Goal: Task Accomplishment & Management: Manage account settings

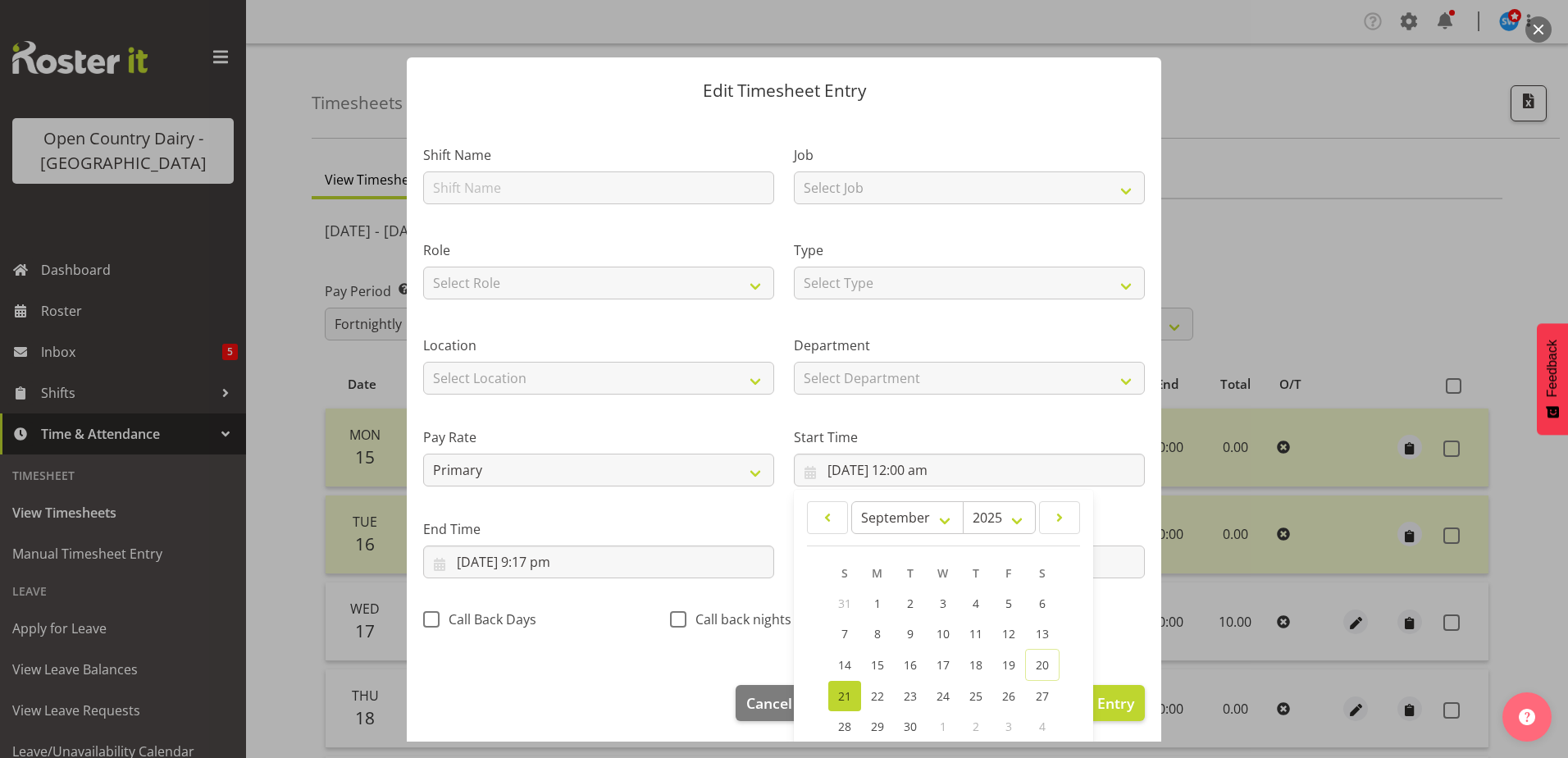
select select "819"
select select "11212"
select select "8"
select select "2025"
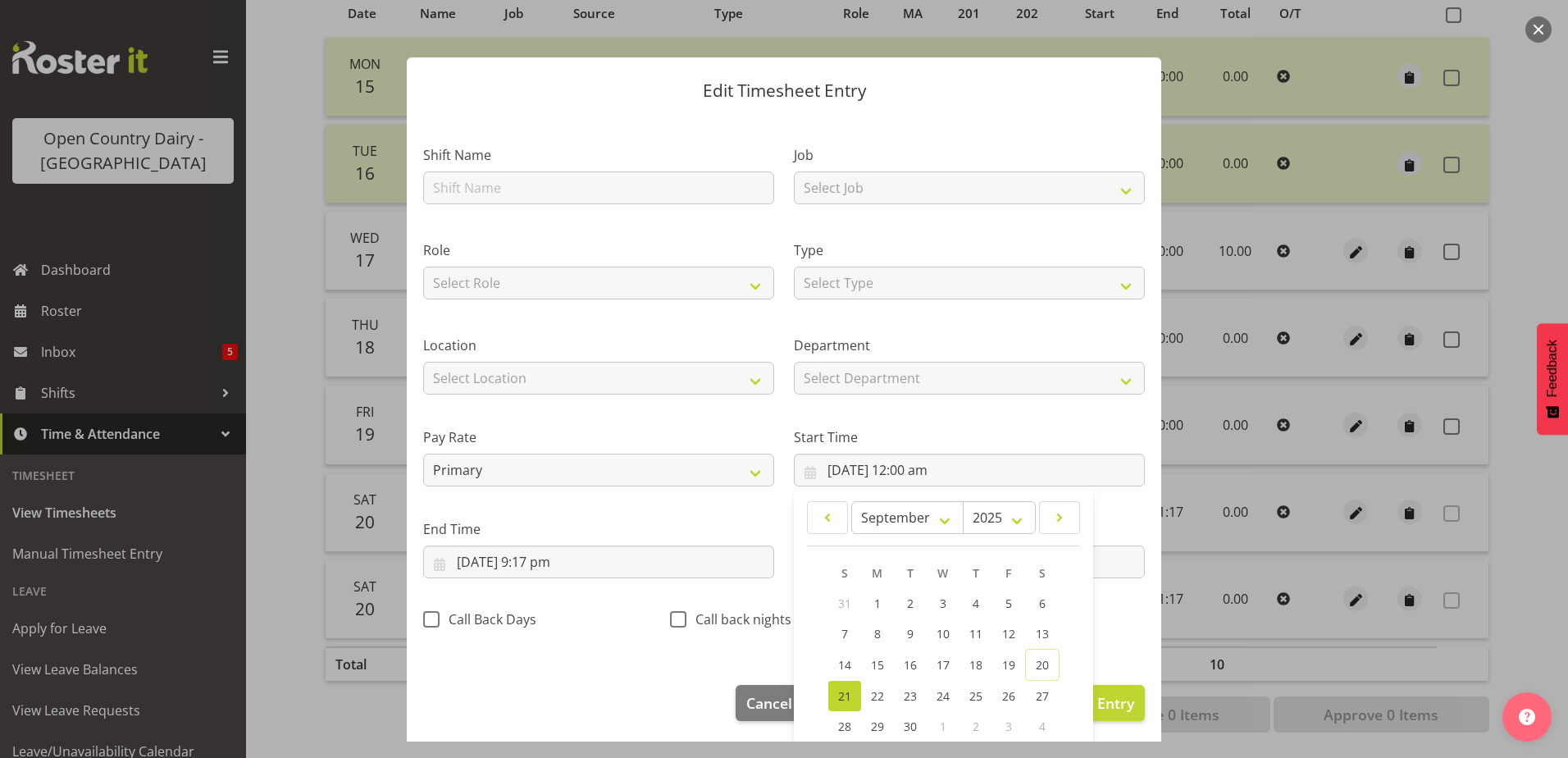
scroll to position [119, 0]
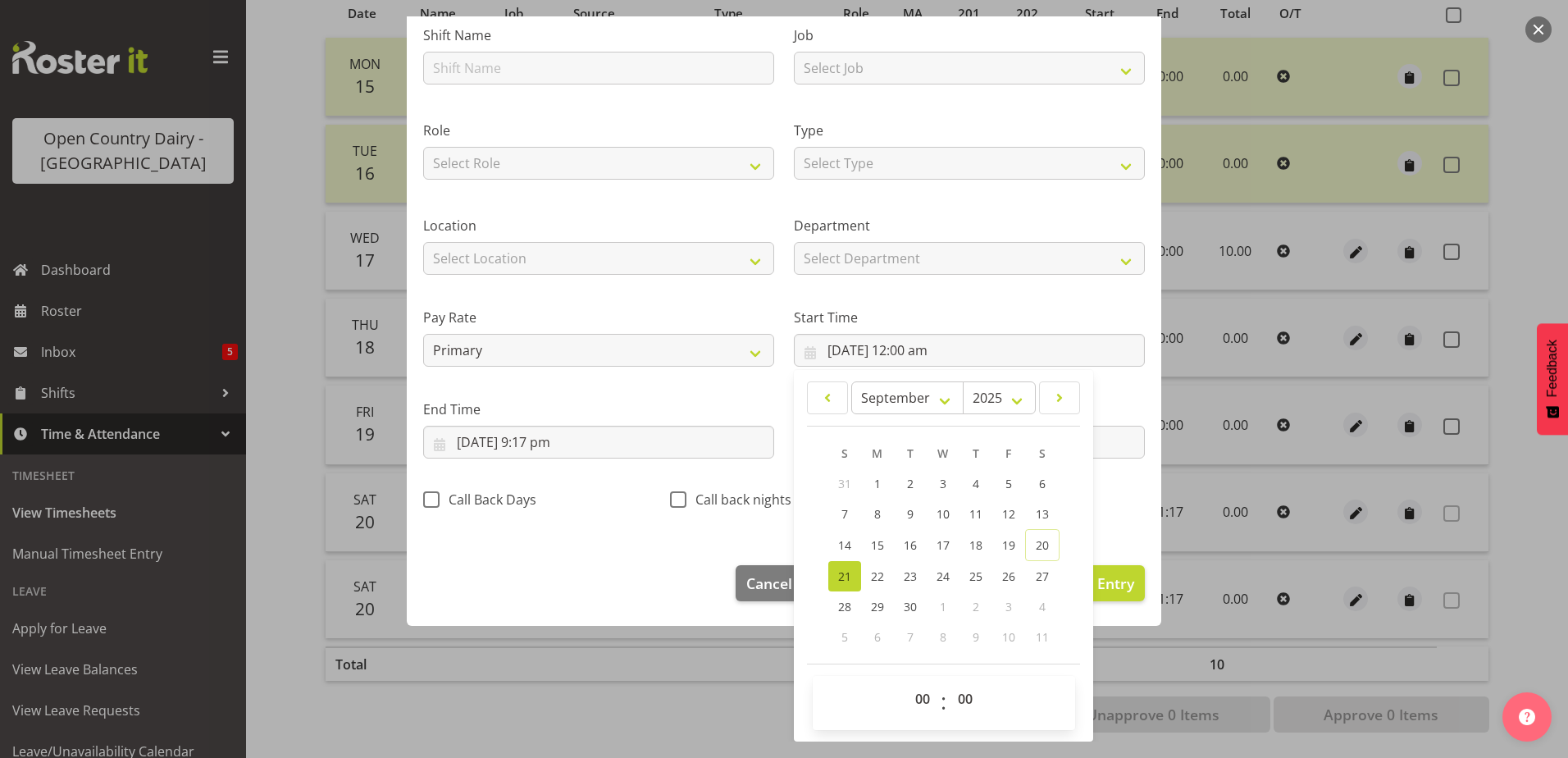
click at [626, 477] on div "Call Back Days" at bounding box center [536, 495] width 247 height 54
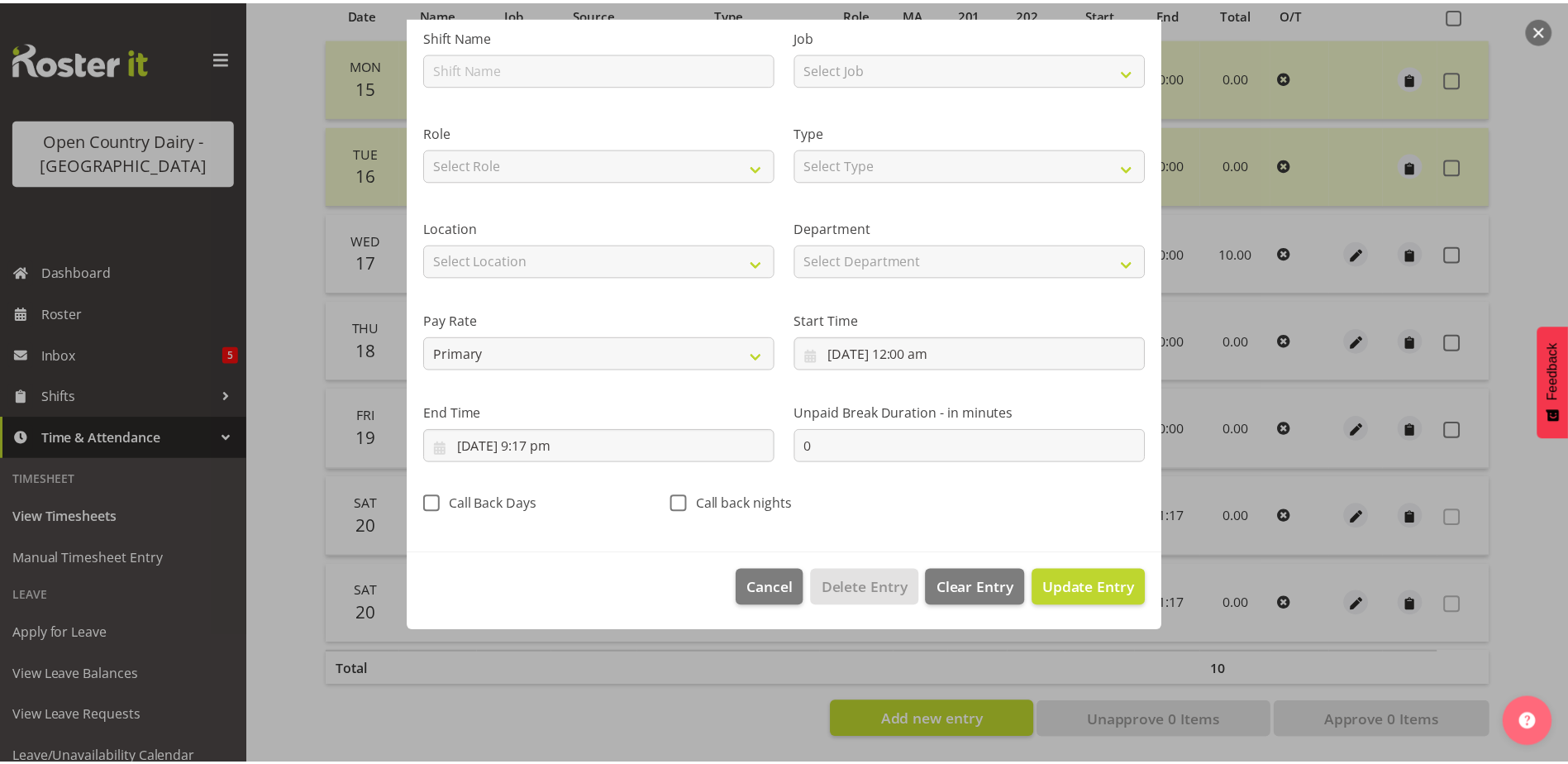
scroll to position [4, 0]
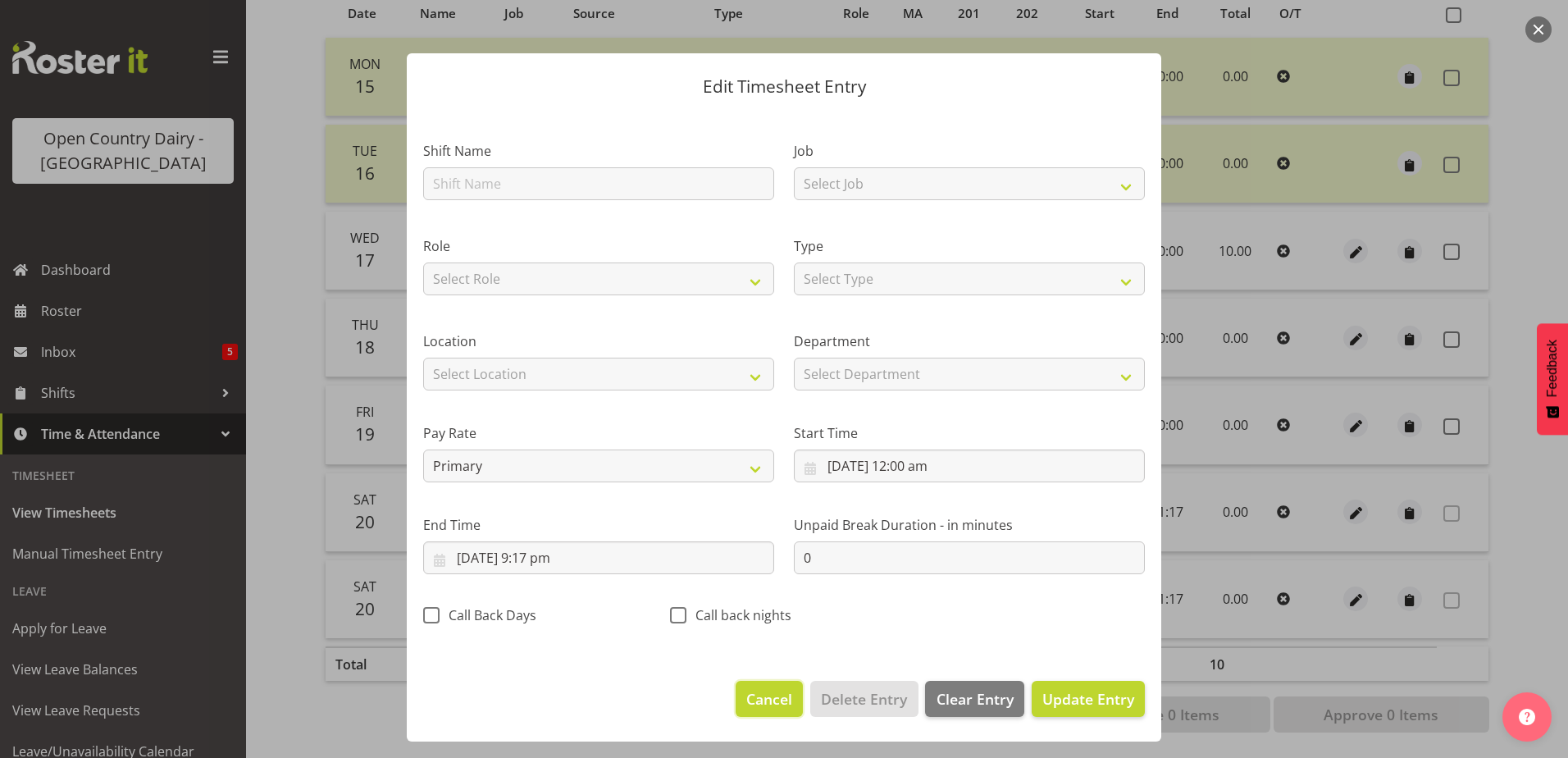
click at [764, 696] on span "Cancel" at bounding box center [769, 699] width 46 height 22
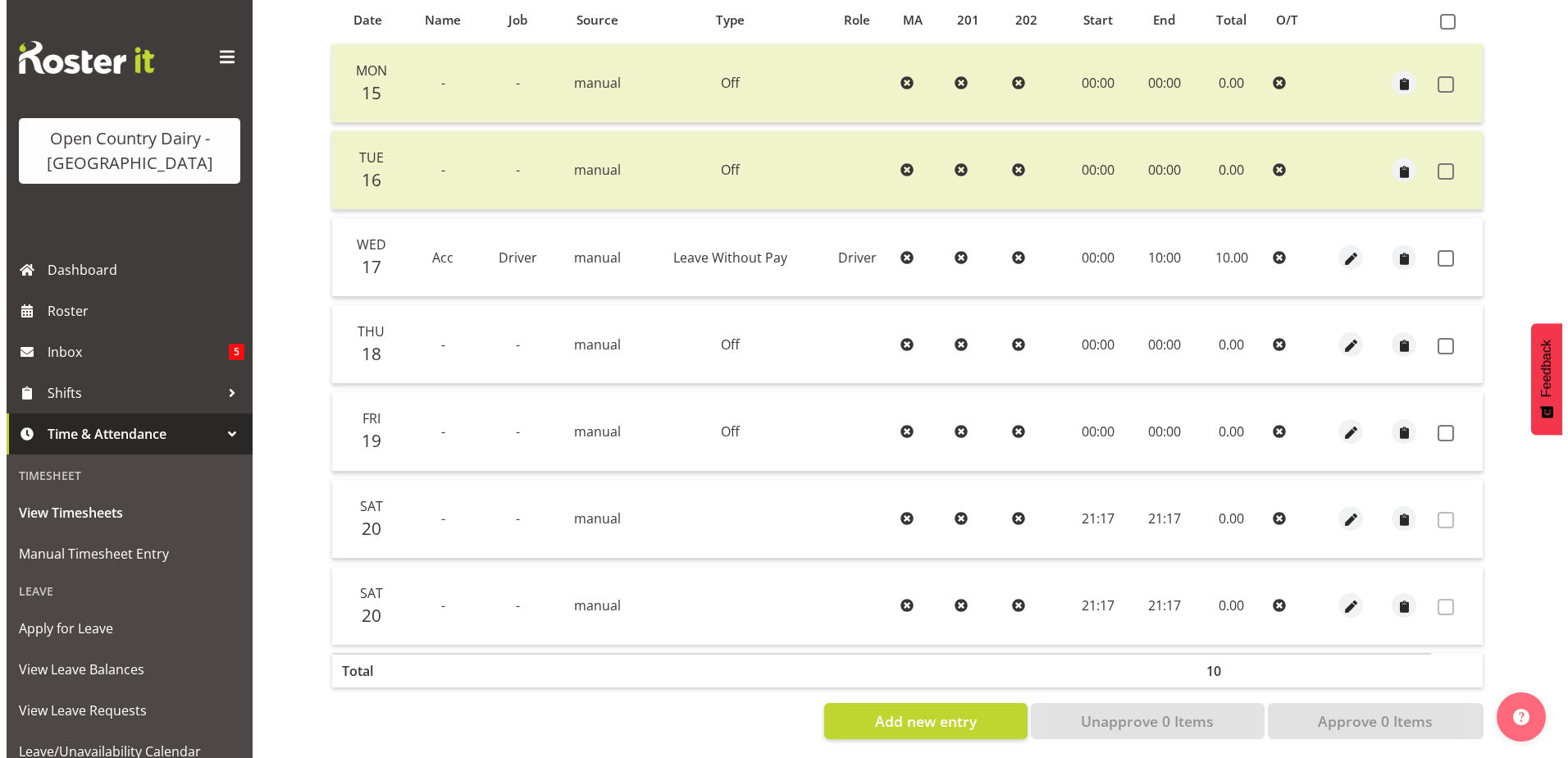
scroll to position [383, 0]
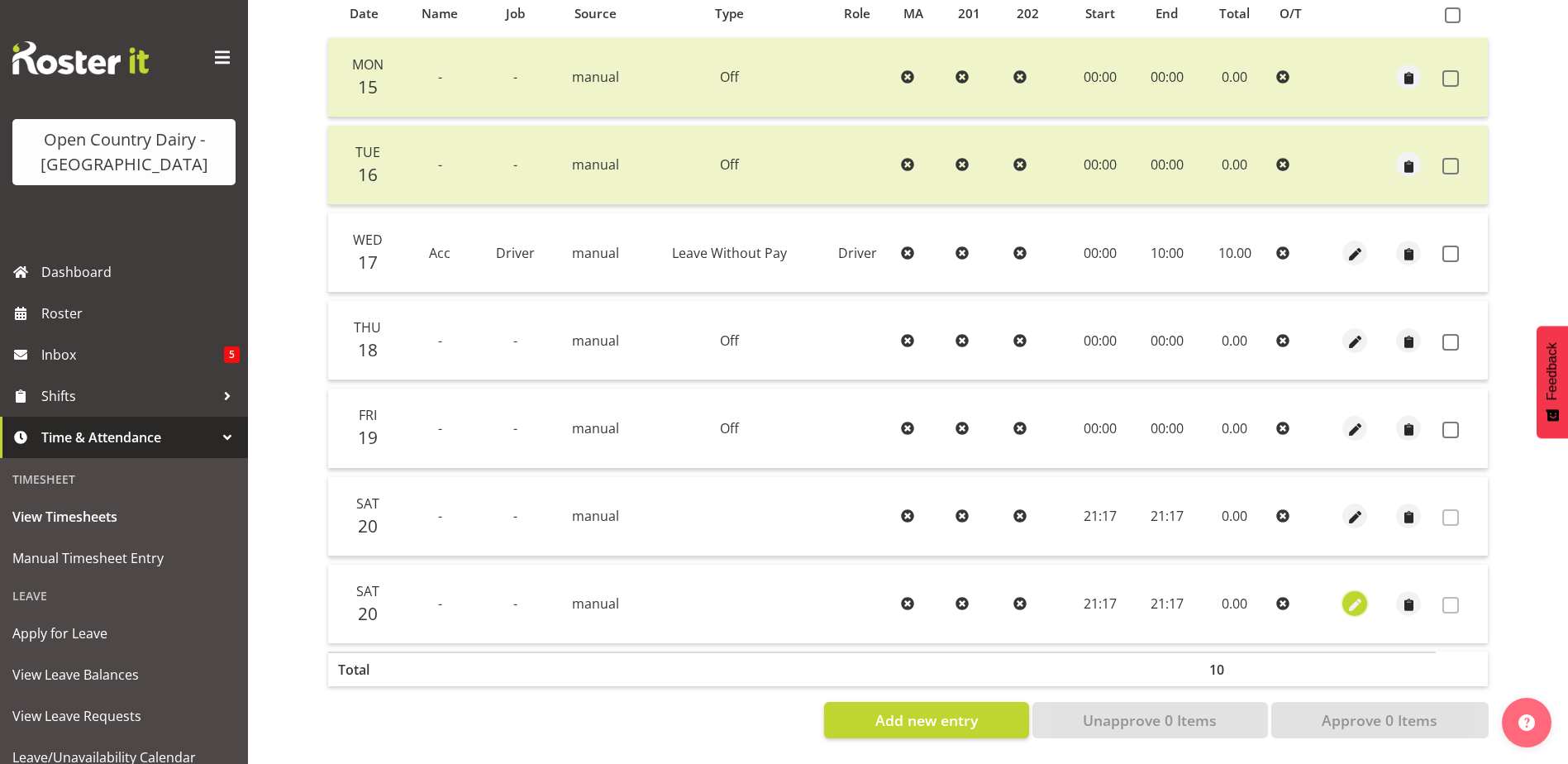
click at [1352, 597] on span "button" at bounding box center [1355, 605] width 19 height 19
select select "8"
select select "2025"
select select "21"
select select "17"
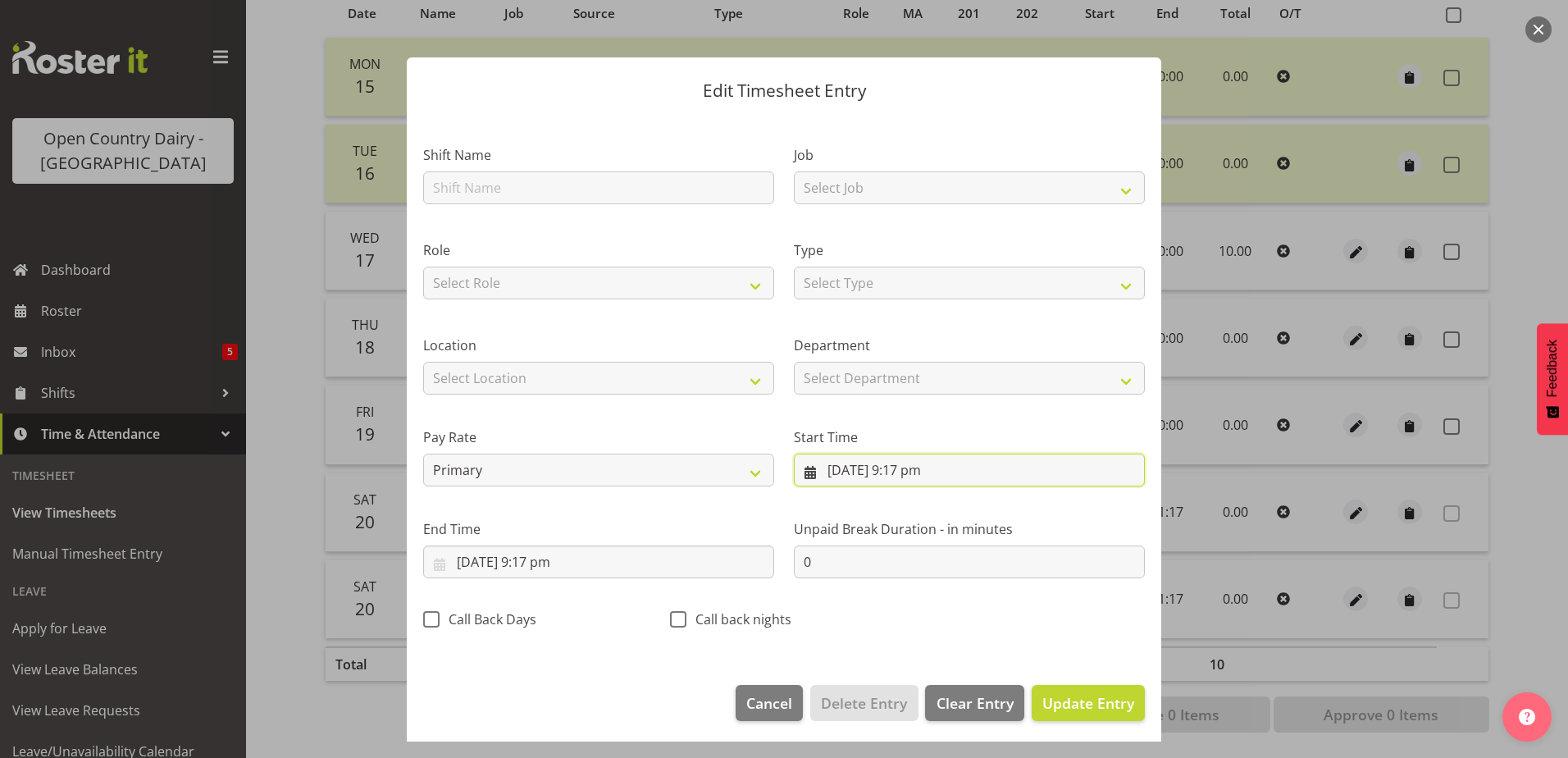
click at [846, 465] on input "20/09/2025, 9:17 pm" at bounding box center [968, 470] width 351 height 33
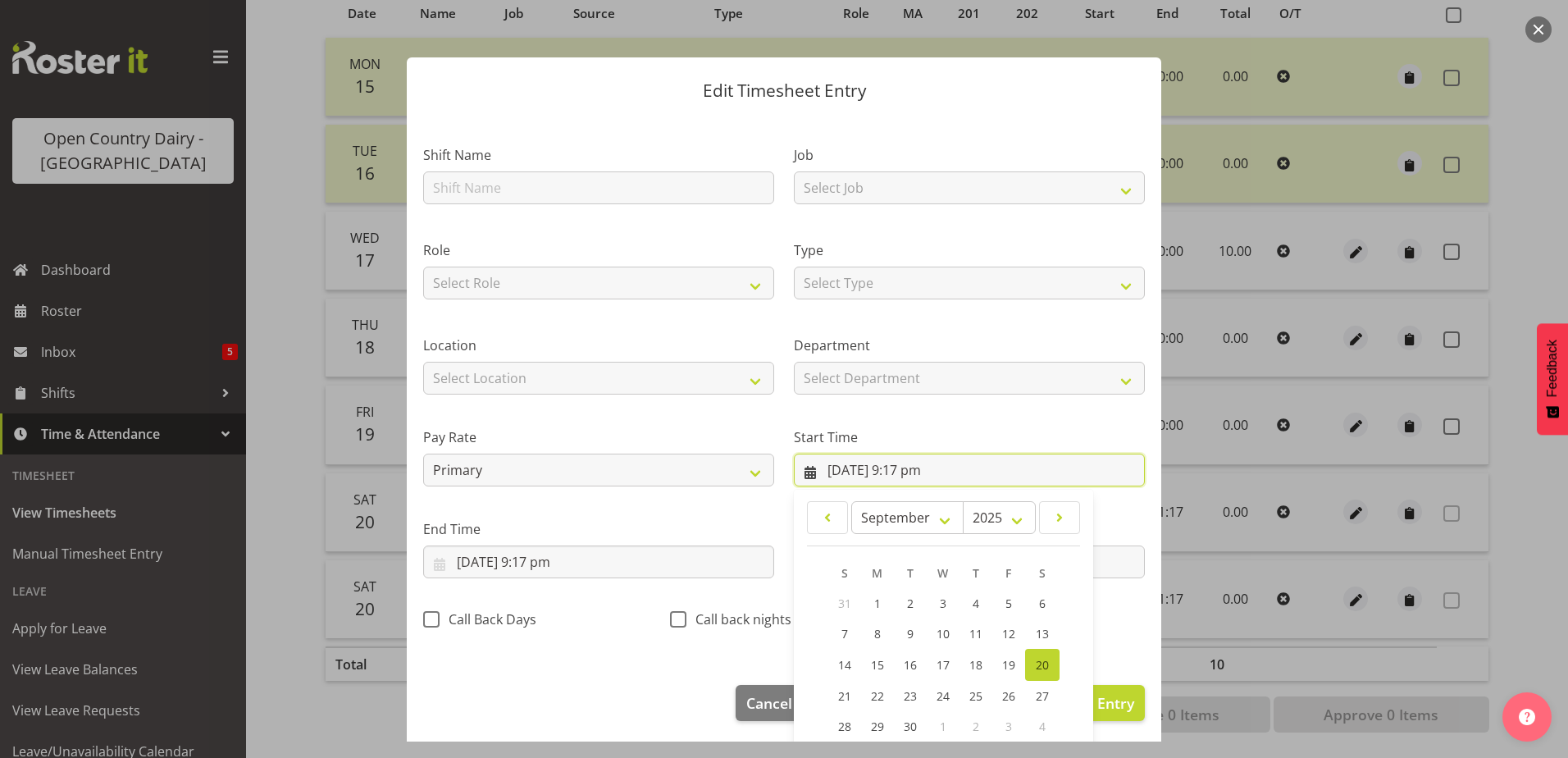
scroll to position [119, 0]
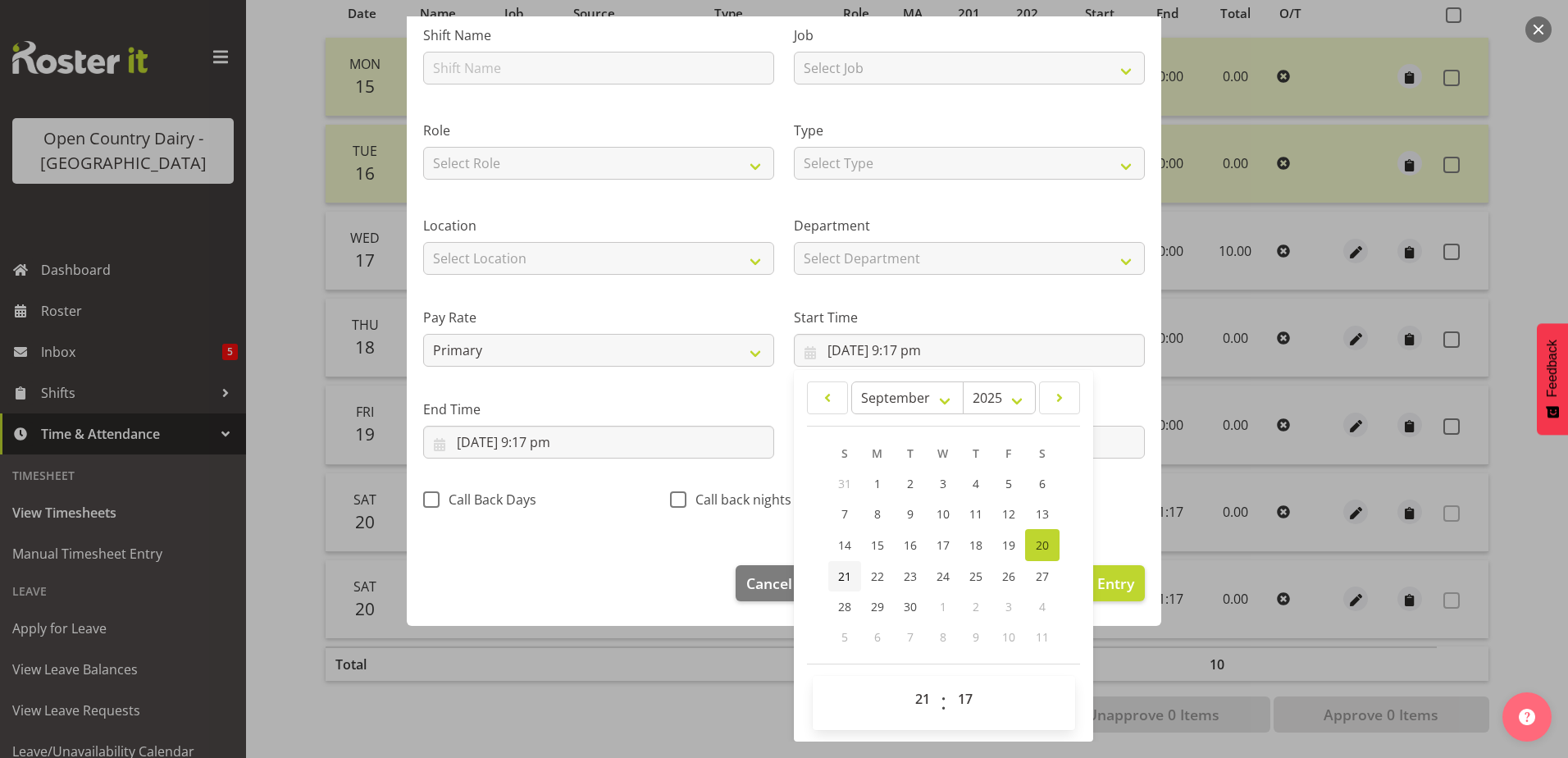
click at [842, 573] on span "21" at bounding box center [845, 576] width 13 height 16
type input "21/09/2025, 9:17 pm"
click at [917, 708] on select "00 01 02 03 04 05 06 07 08 09 10 11 12 13 14 15 16 17 18 19 20 21 22 23" at bounding box center [925, 699] width 36 height 33
select select "0"
click at [906, 683] on select "00 01 02 03 04 05 06 07 08 09 10 11 12 13 14 15 16 17 18 19 20 21 22 23" at bounding box center [925, 699] width 36 height 33
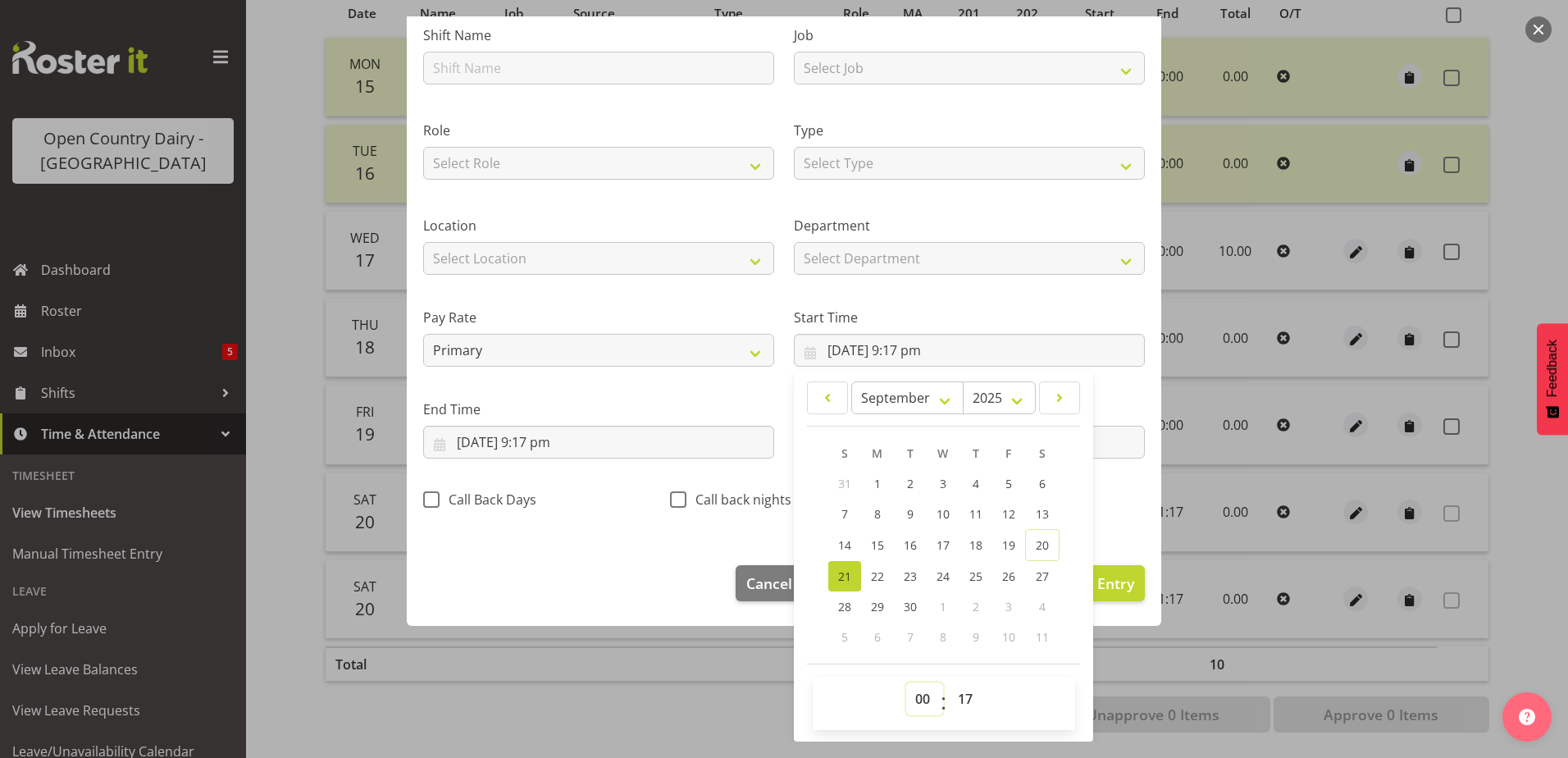
type input "21/09/2025, 12:17 am"
click at [962, 692] on select "00 01 02 03 04 05 06 07 08 09 10 11 12 13 14 15 16 17 18 19 20 21 22 23 24 25 2…" at bounding box center [967, 699] width 36 height 33
select select "0"
click at [949, 683] on select "00 01 02 03 04 05 06 07 08 09 10 11 12 13 14 15 16 17 18 19 20 21 22 23 24 25 2…" at bounding box center [967, 699] width 36 height 33
type input "21/09/2025, 12:00 am"
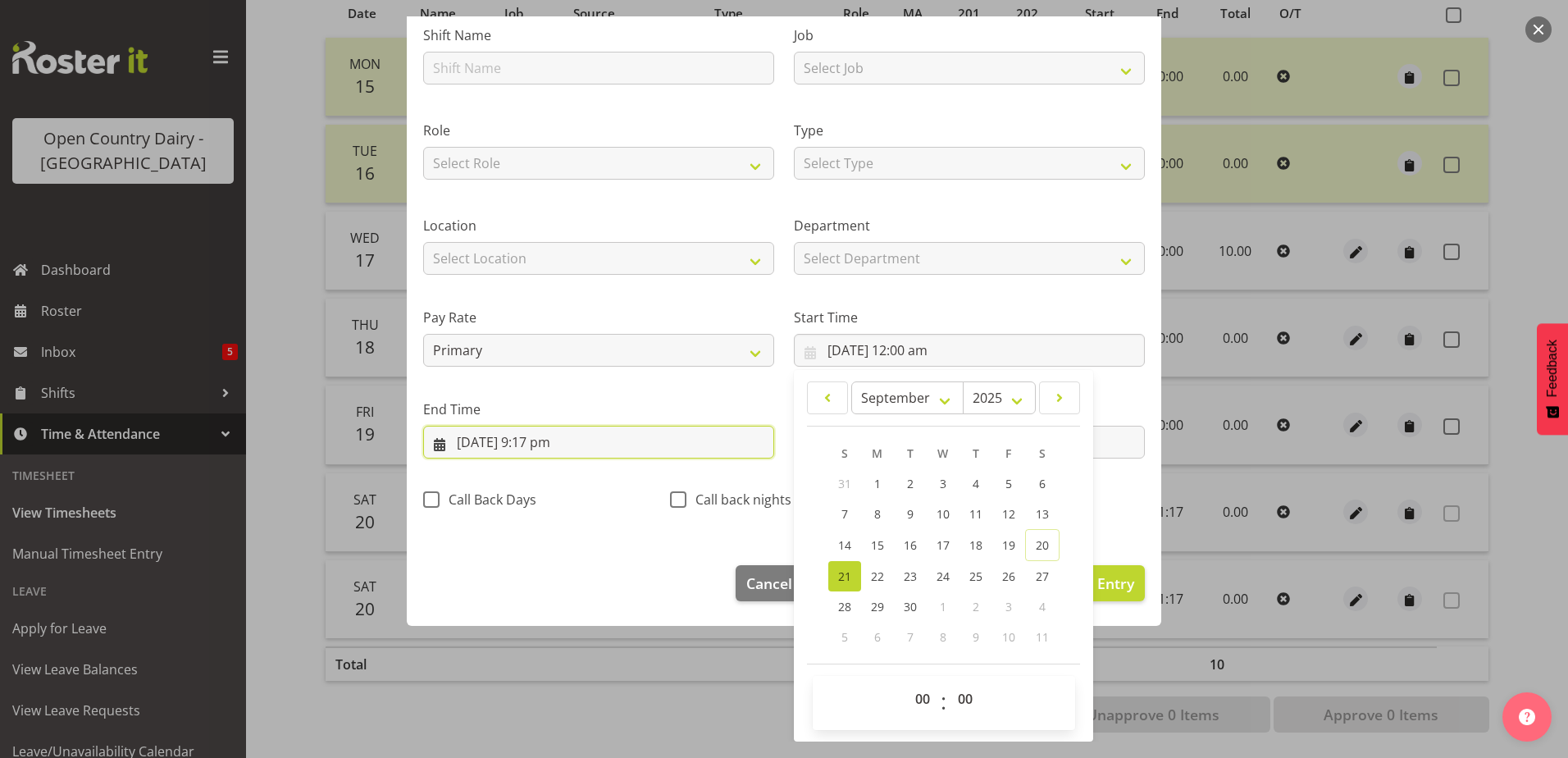
click at [532, 440] on input "20/09/2025, 9:17 pm" at bounding box center [598, 442] width 351 height 33
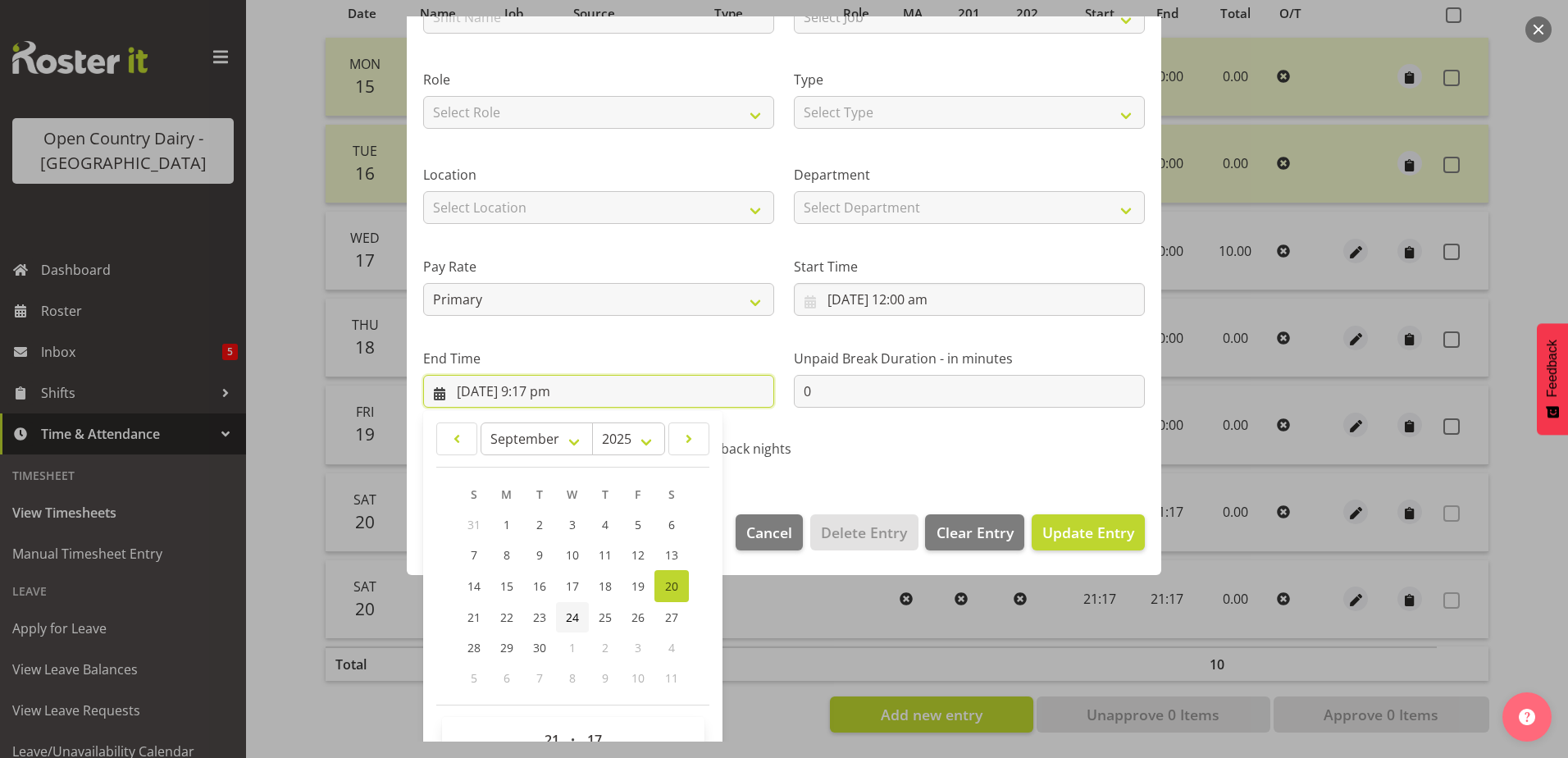
scroll to position [211, 0]
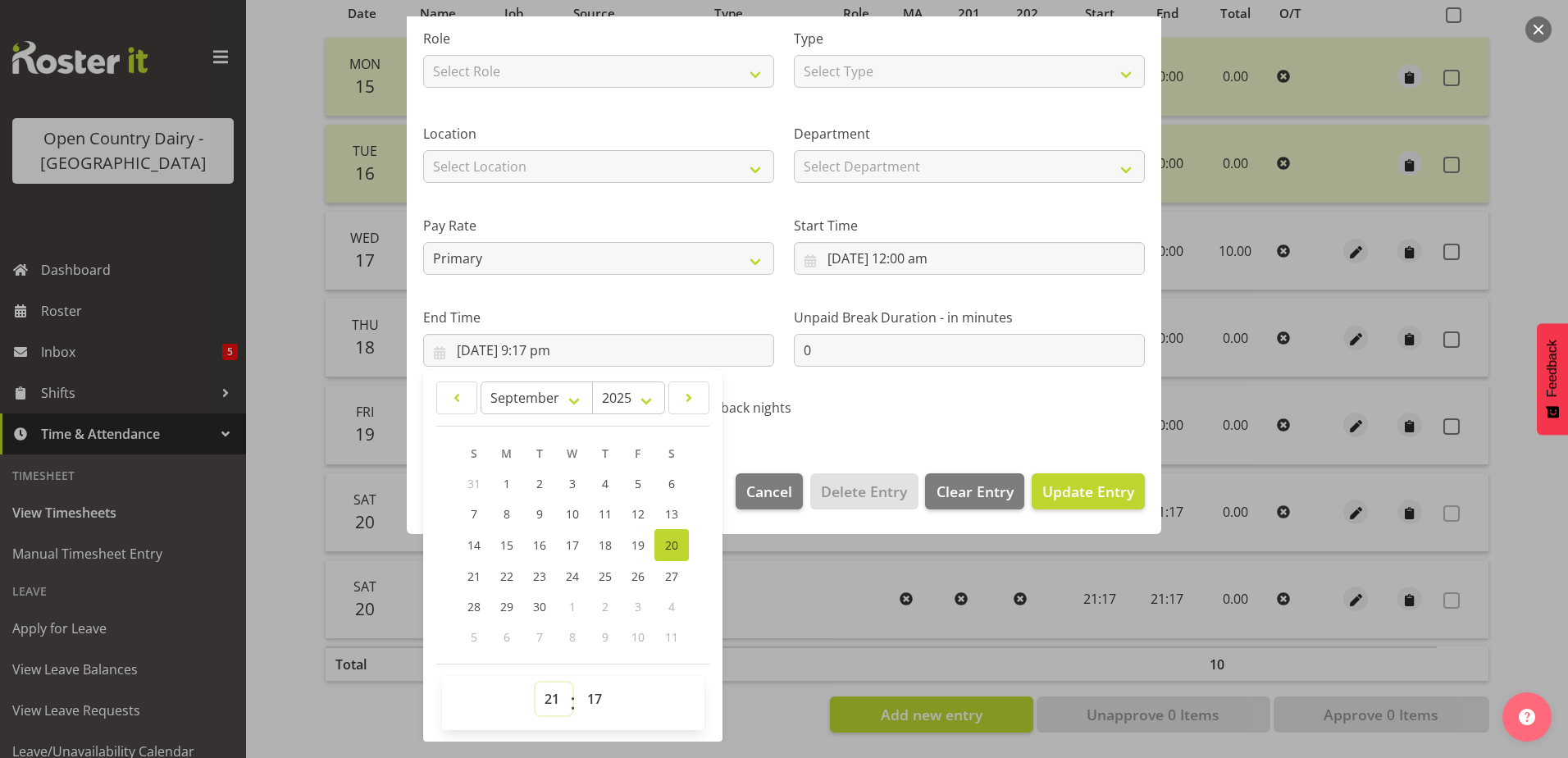
drag, startPoint x: 550, startPoint y: 701, endPoint x: 551, endPoint y: 692, distance: 9.1
click at [550, 701] on select "00 01 02 03 04 05 06 07 08 09 10 11 12 13 14 15 16 17 18 19 20 21 22 23" at bounding box center [554, 699] width 36 height 33
select select "10"
click at [536, 683] on select "00 01 02 03 04 05 06 07 08 09 10 11 12 13 14 15 16 17 18 19 20 21 22 23" at bounding box center [554, 699] width 36 height 33
type input "20/09/2025, 10:17 am"
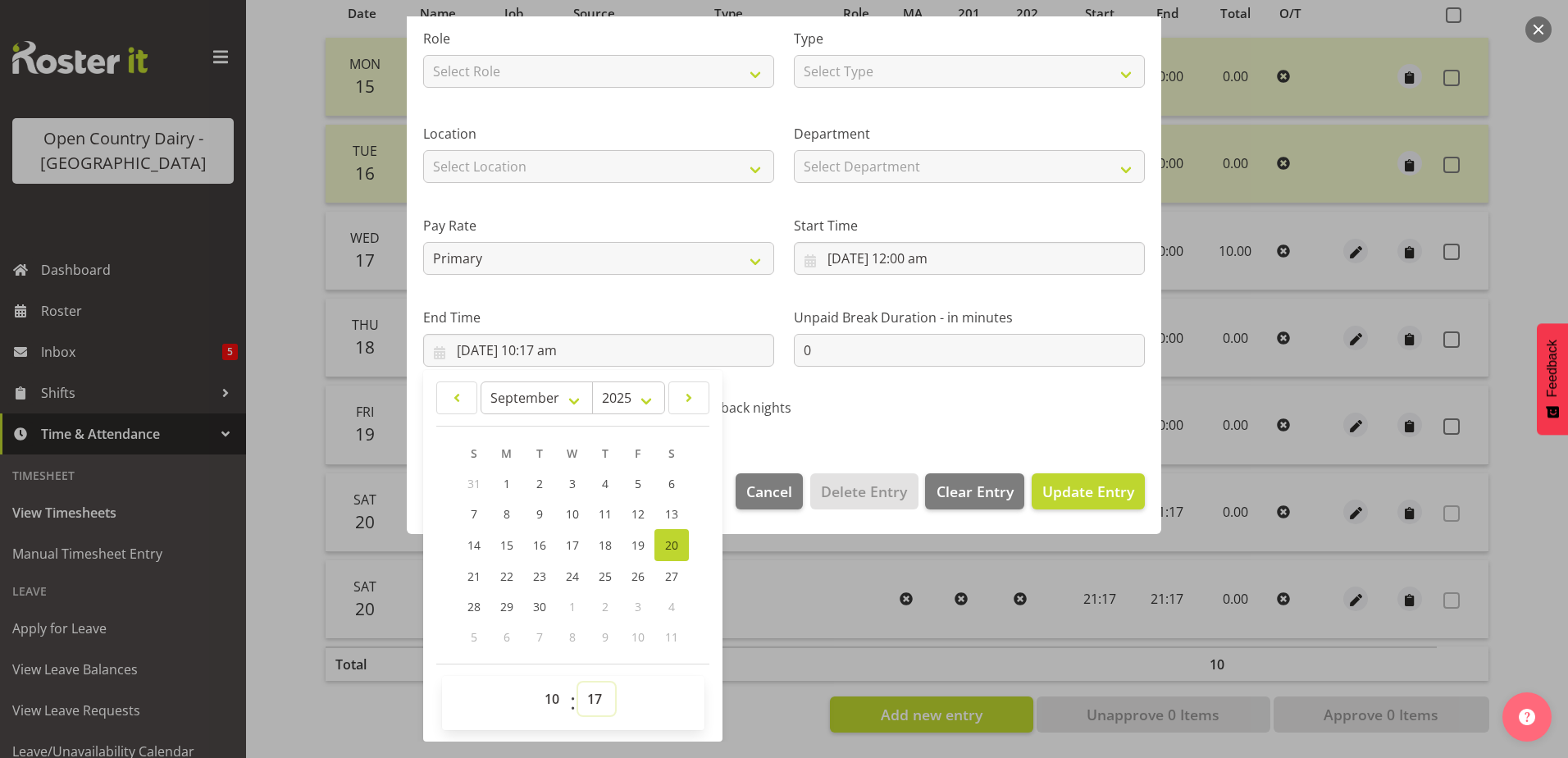
drag, startPoint x: 598, startPoint y: 698, endPoint x: 597, endPoint y: 687, distance: 11.0
click at [599, 698] on select "00 01 02 03 04 05 06 07 08 09 10 11 12 13 14 15 16 17 18 19 20 21 22 23 24 25 2…" at bounding box center [596, 699] width 36 height 33
select select "0"
click at [578, 683] on select "00 01 02 03 04 05 06 07 08 09 10 11 12 13 14 15 16 17 18 19 20 21 22 23 24 25 2…" at bounding box center [596, 699] width 36 height 33
type input "20/09/2025, 10:00 am"
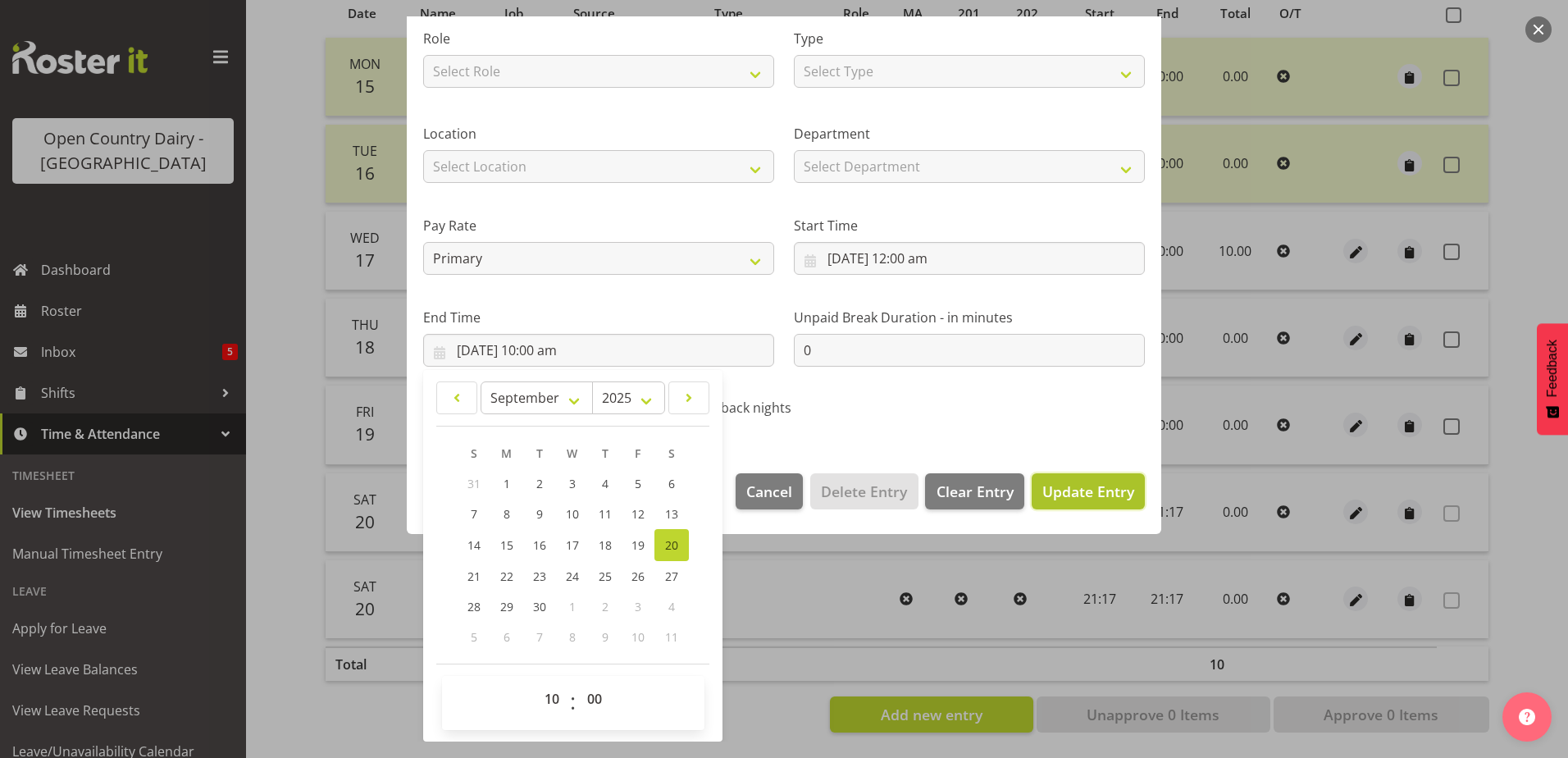
click at [1075, 500] on span "Update Entry" at bounding box center [1088, 491] width 92 height 20
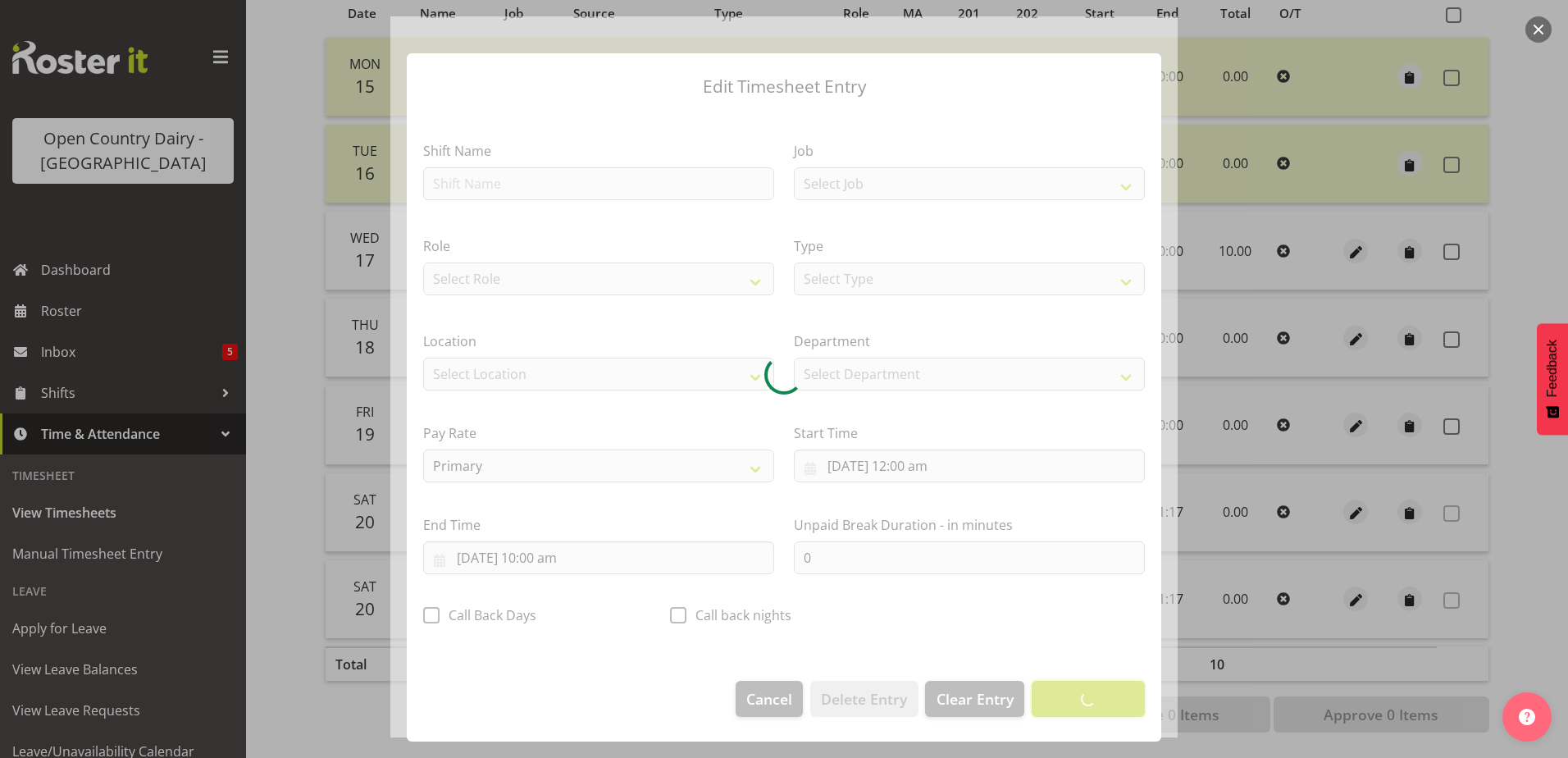
scroll to position [4, 0]
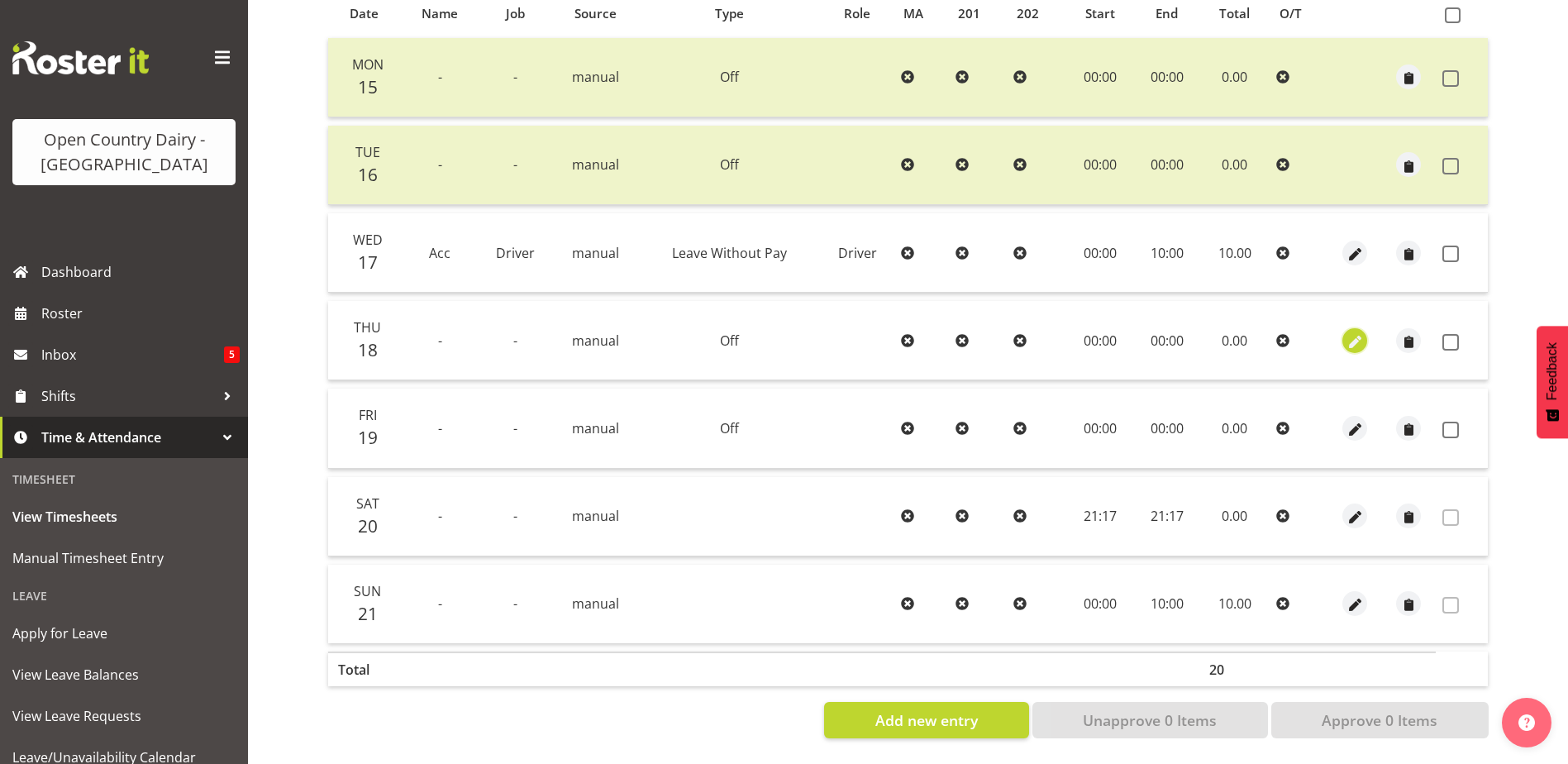
click at [1357, 333] on span "button" at bounding box center [1355, 342] width 19 height 19
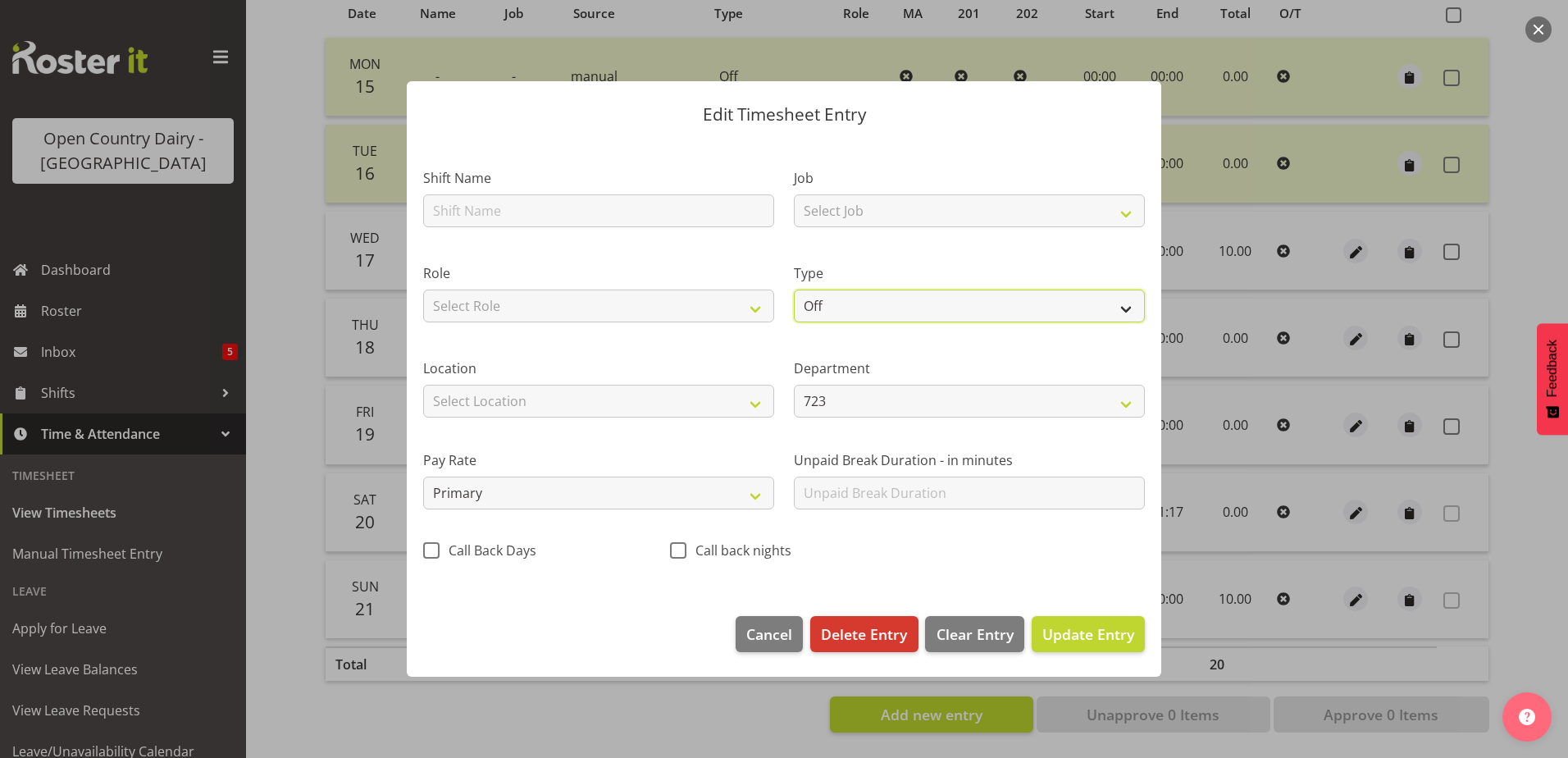
click at [894, 302] on select "Off Standard Public Holiday Public Holiday (Worked) Day In Lieu Annual Leave Si…" at bounding box center [968, 306] width 351 height 33
select select "Leave Without Pay"
click at [794, 289] on select "Off Standard Public Holiday Public Holiday (Worked) Day In Lieu Annual Leave Si…" at bounding box center [968, 306] width 351 height 33
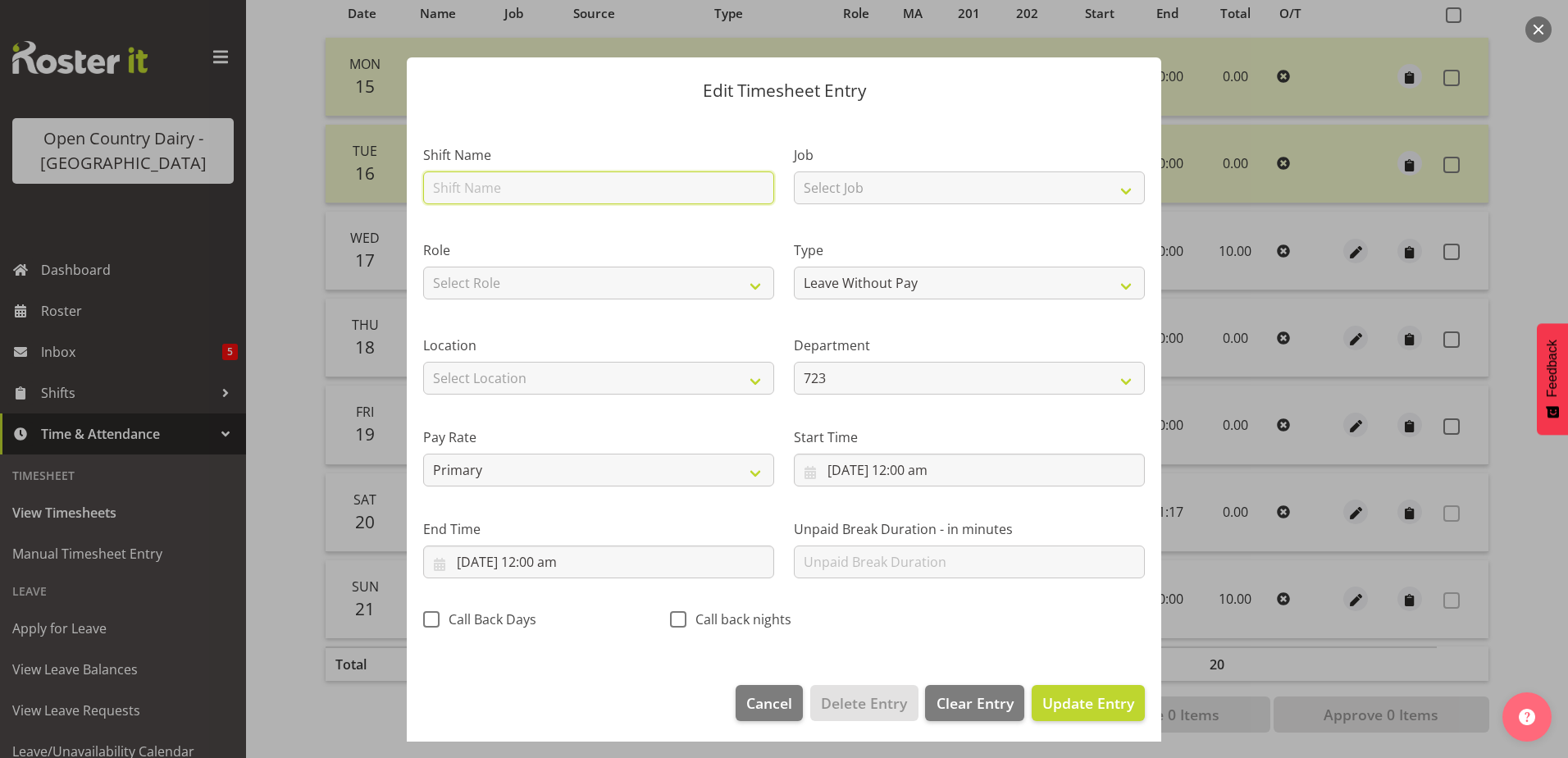
click at [464, 193] on input "text" at bounding box center [598, 188] width 351 height 33
type input "ACC"
click at [1058, 694] on span "Update Entry" at bounding box center [1088, 703] width 92 height 20
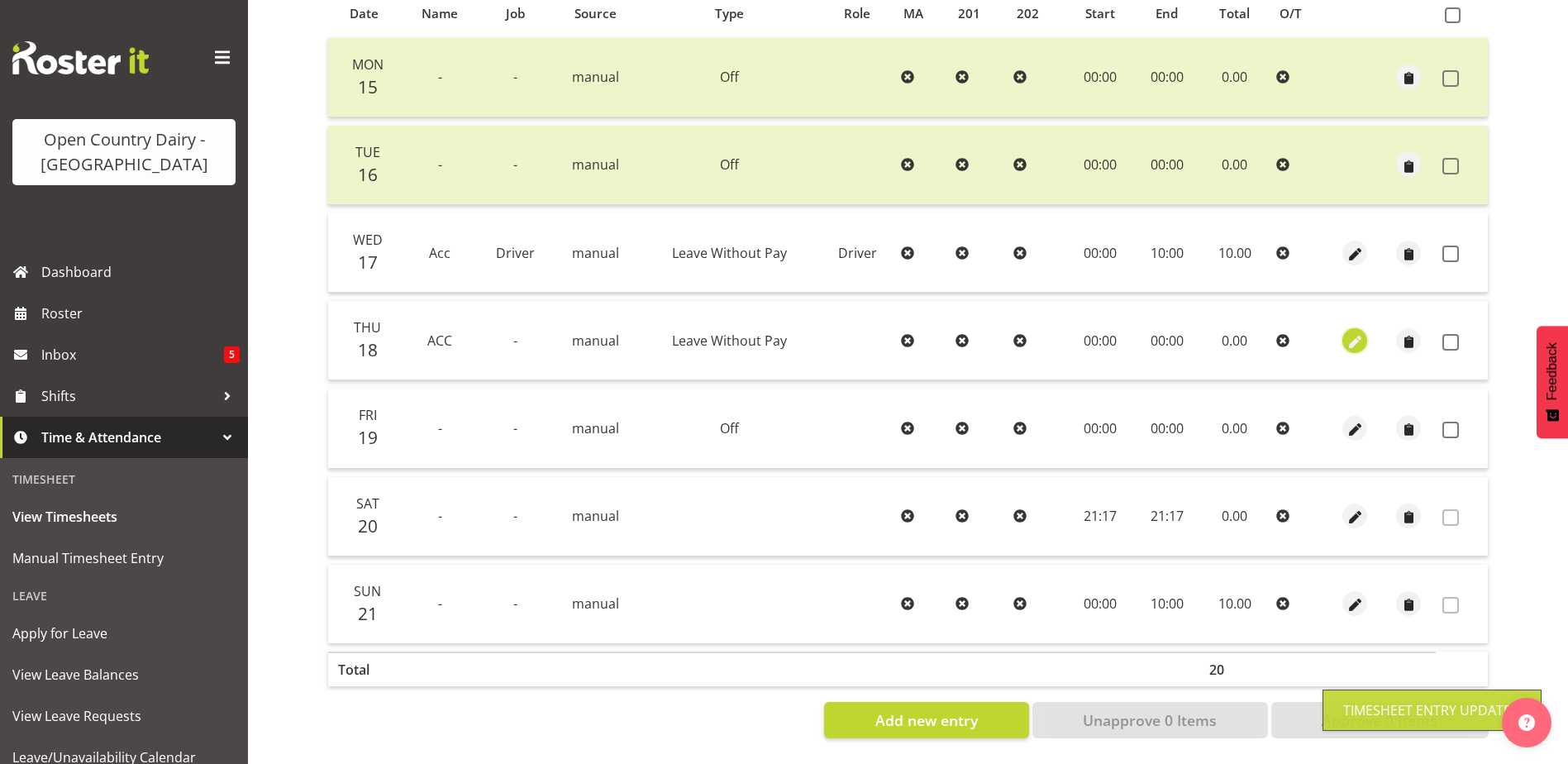
click at [1354, 333] on span "button" at bounding box center [1355, 342] width 19 height 19
select select "Leave Without Pay"
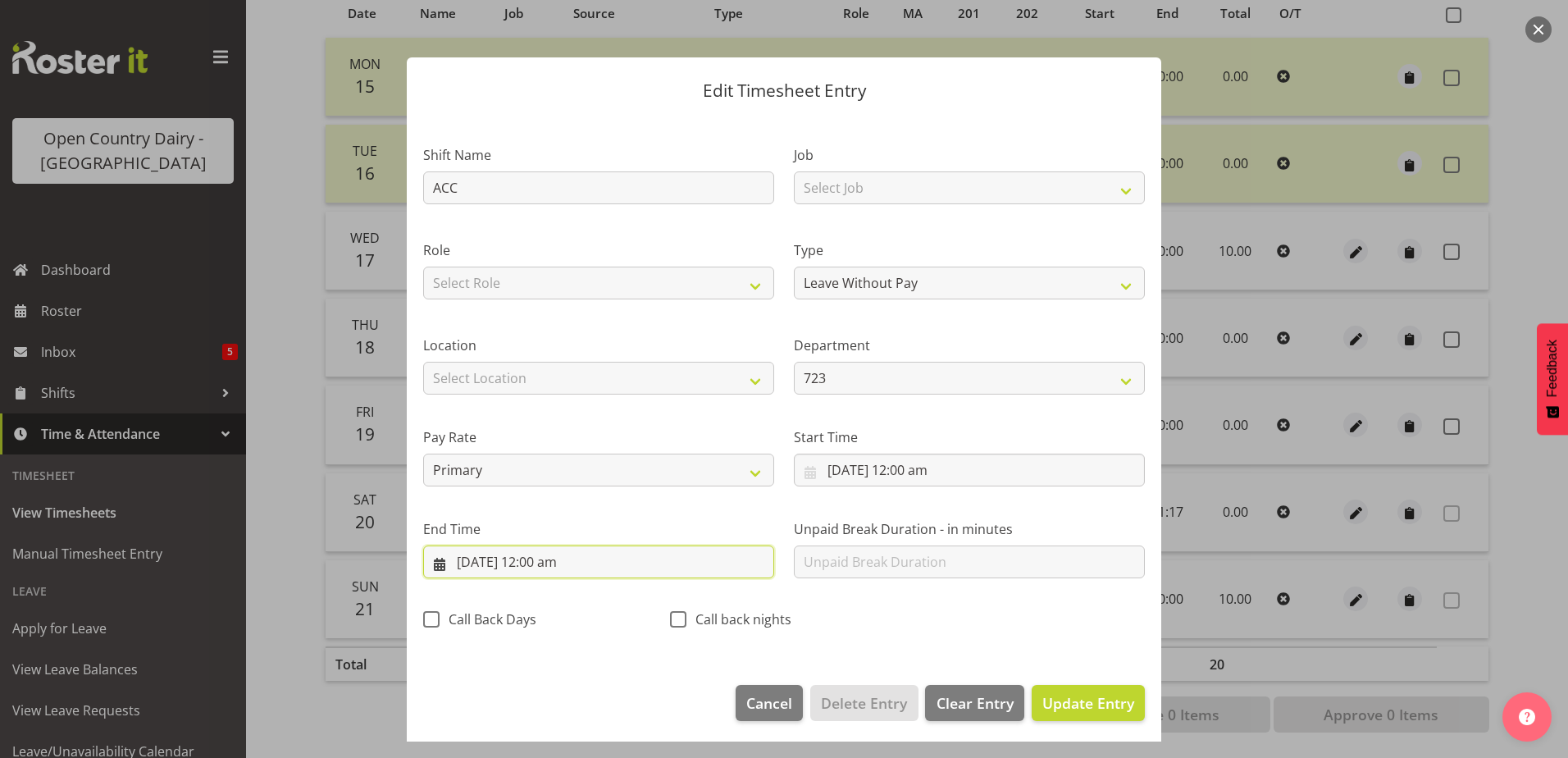
click at [546, 566] on input "18/09/2025, 12:00 am" at bounding box center [598, 562] width 351 height 33
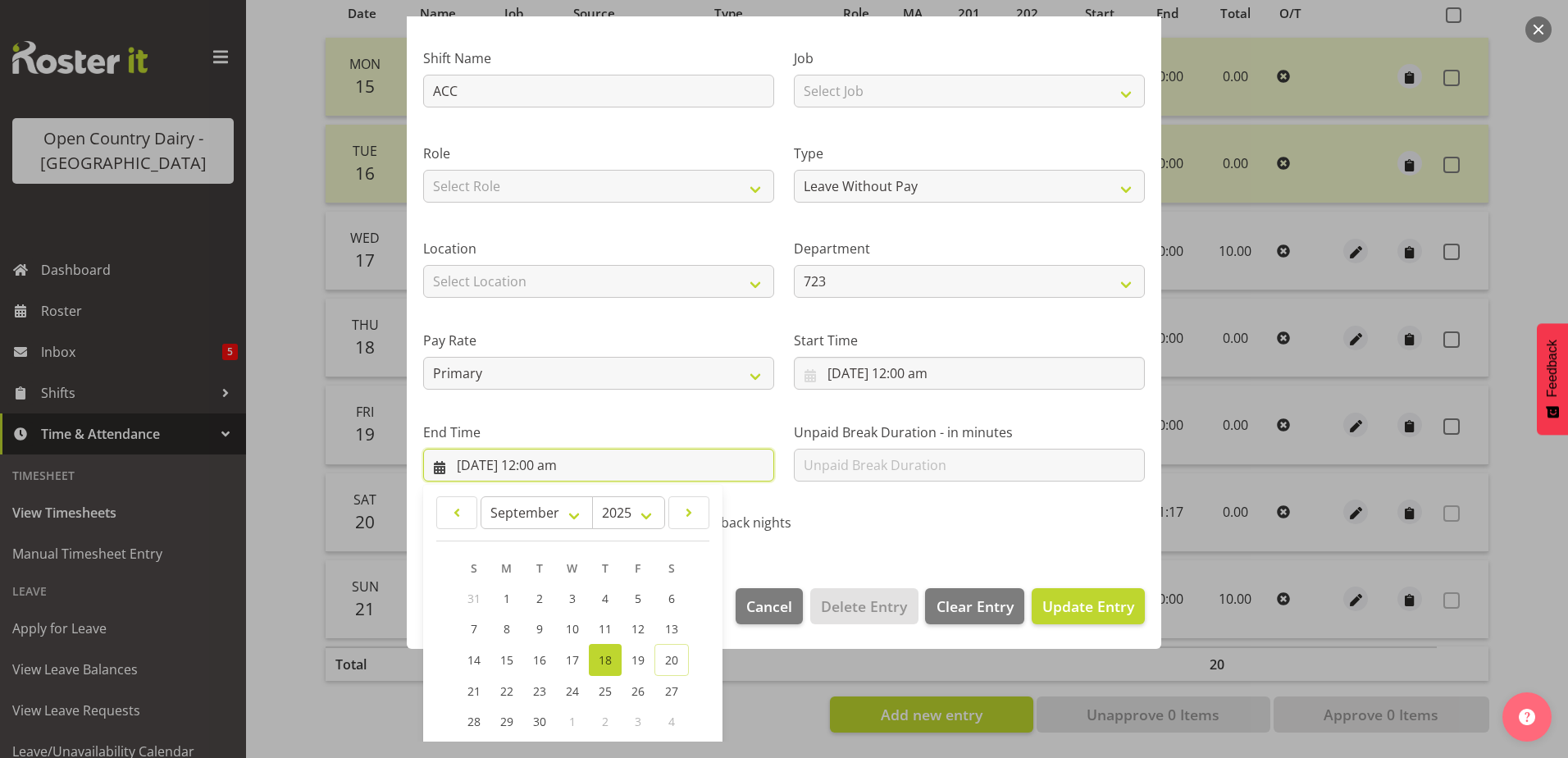
scroll to position [211, 0]
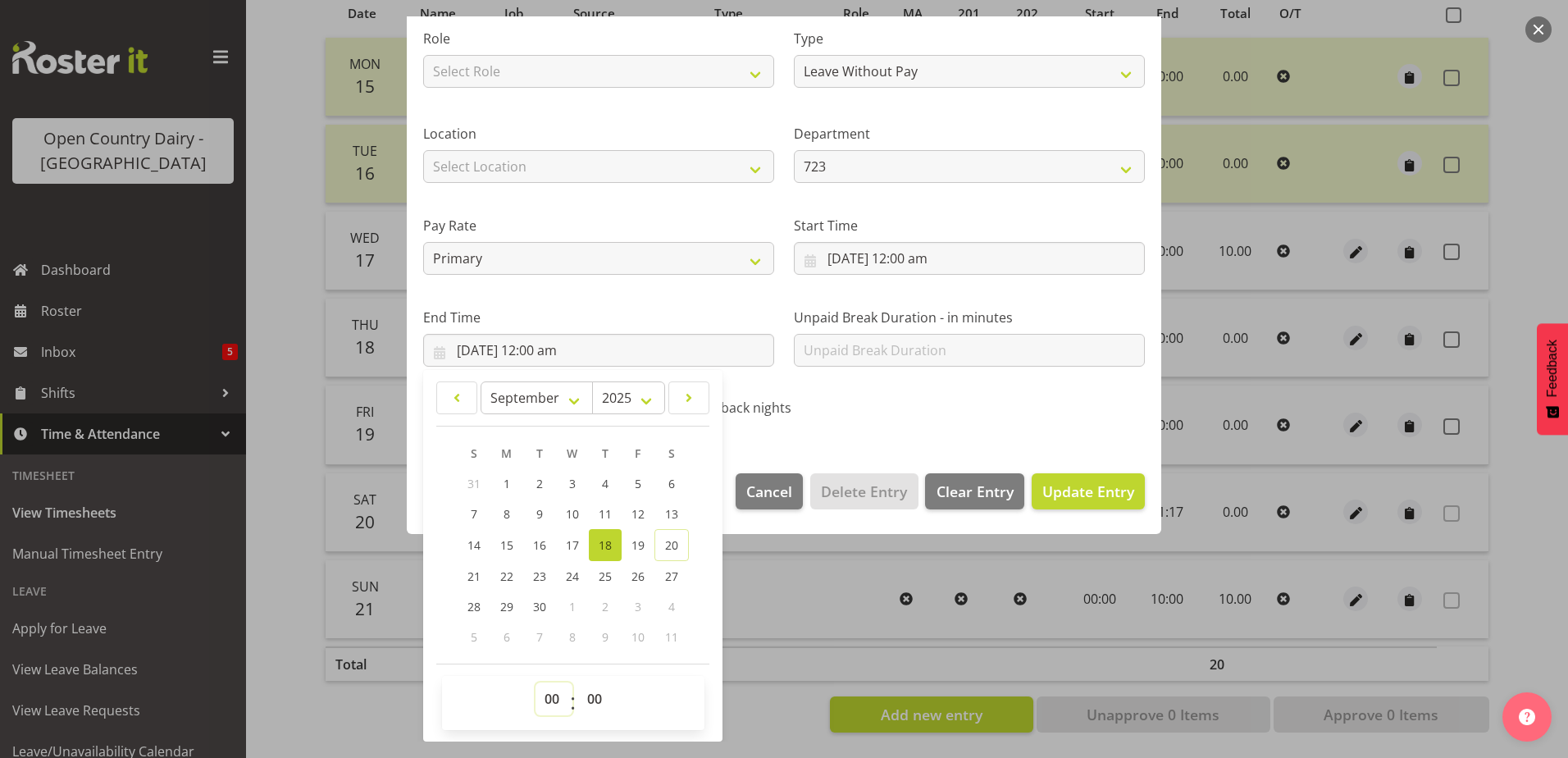
click at [555, 702] on select "00 01 02 03 04 05 06 07 08 09 10 11 12 13 14 15 16 17 18 19 20 21 22 23" at bounding box center [554, 699] width 36 height 33
select select "10"
click at [536, 683] on select "00 01 02 03 04 05 06 07 08 09 10 11 12 13 14 15 16 17 18 19 20 21 22 23" at bounding box center [554, 699] width 36 height 33
type input "18/09/2025, 10:00 am"
click at [1047, 487] on span "Update Entry" at bounding box center [1088, 491] width 92 height 20
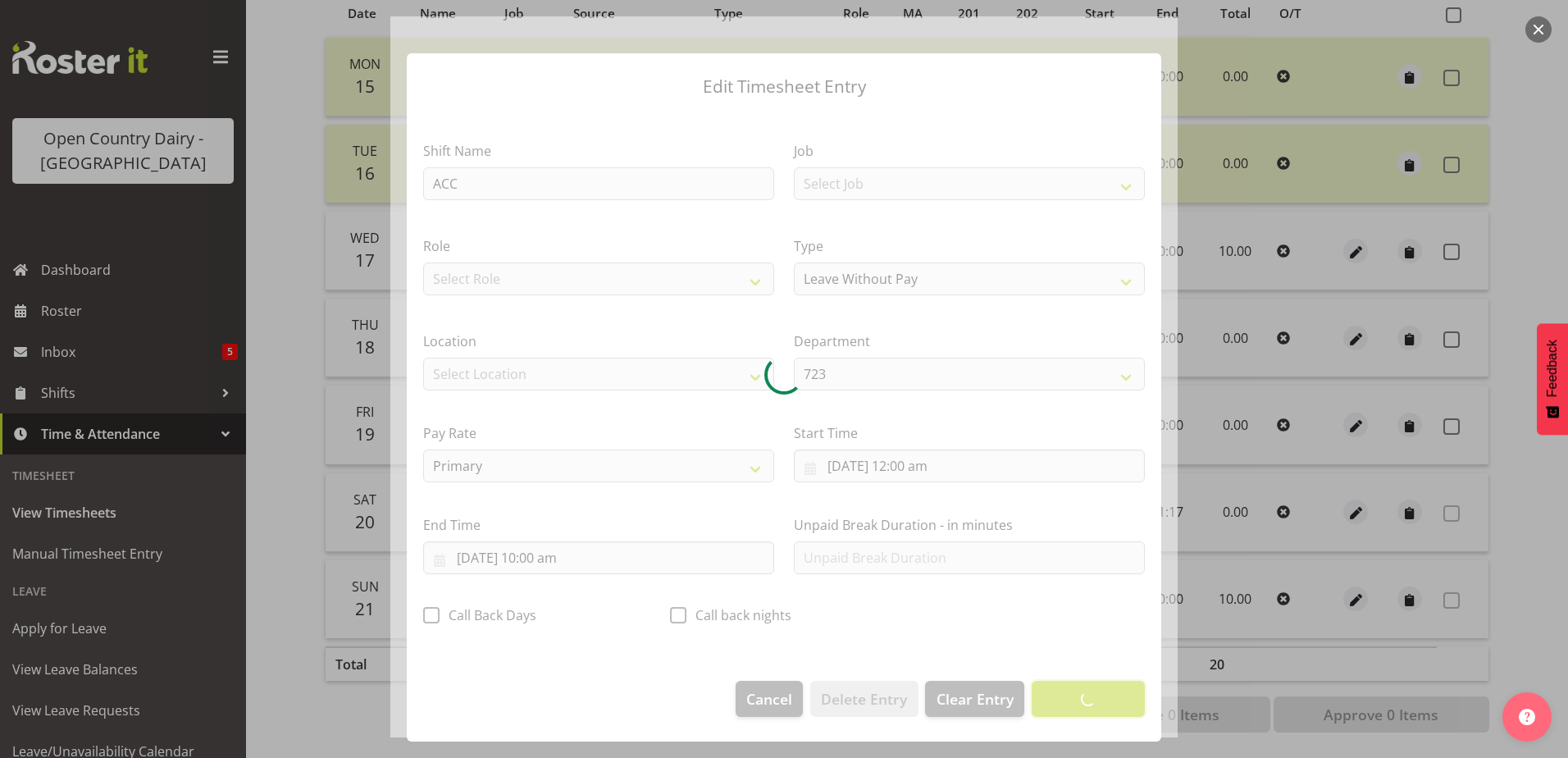
scroll to position [4, 0]
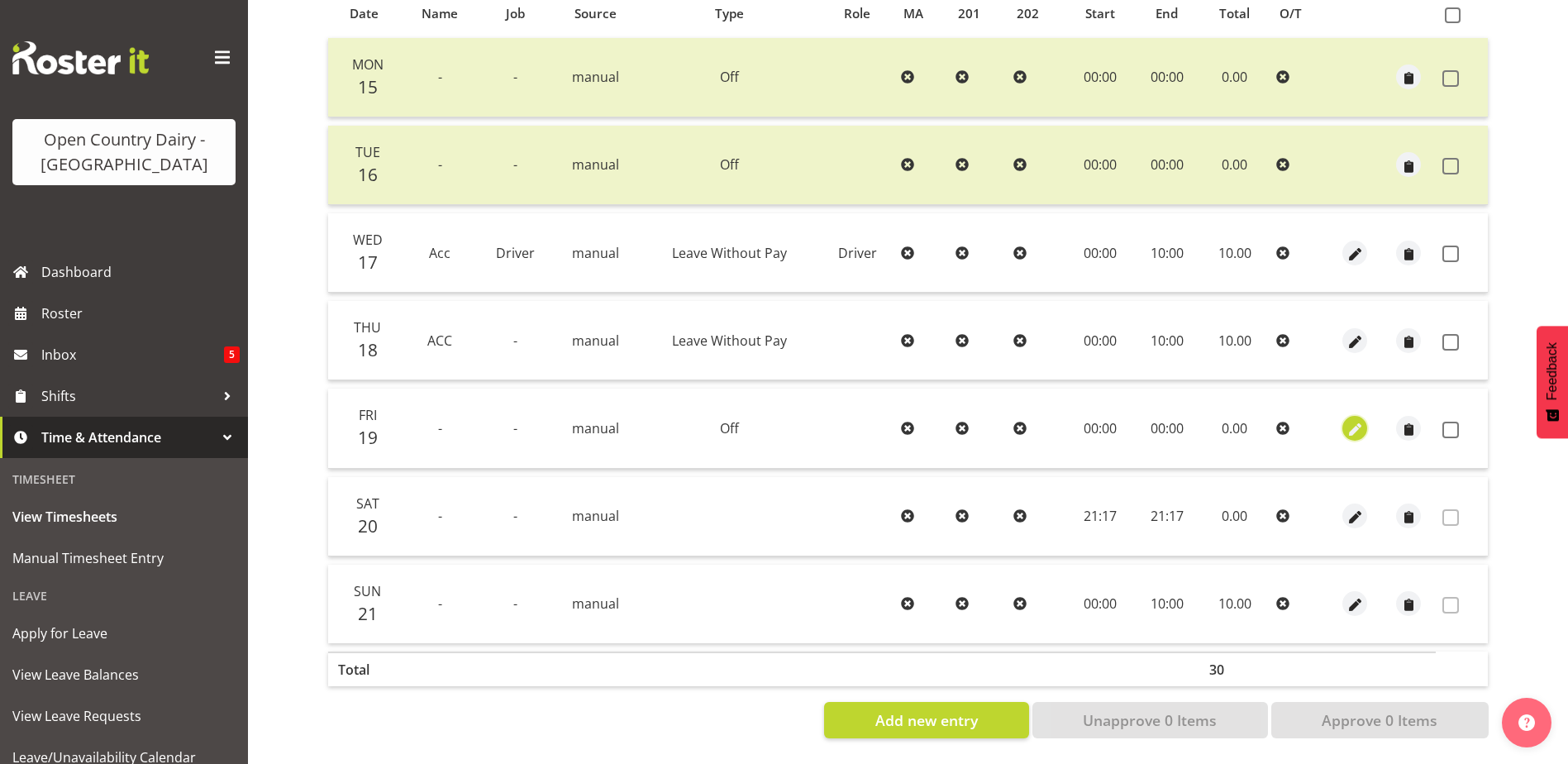
click at [1353, 420] on span "button" at bounding box center [1355, 429] width 19 height 19
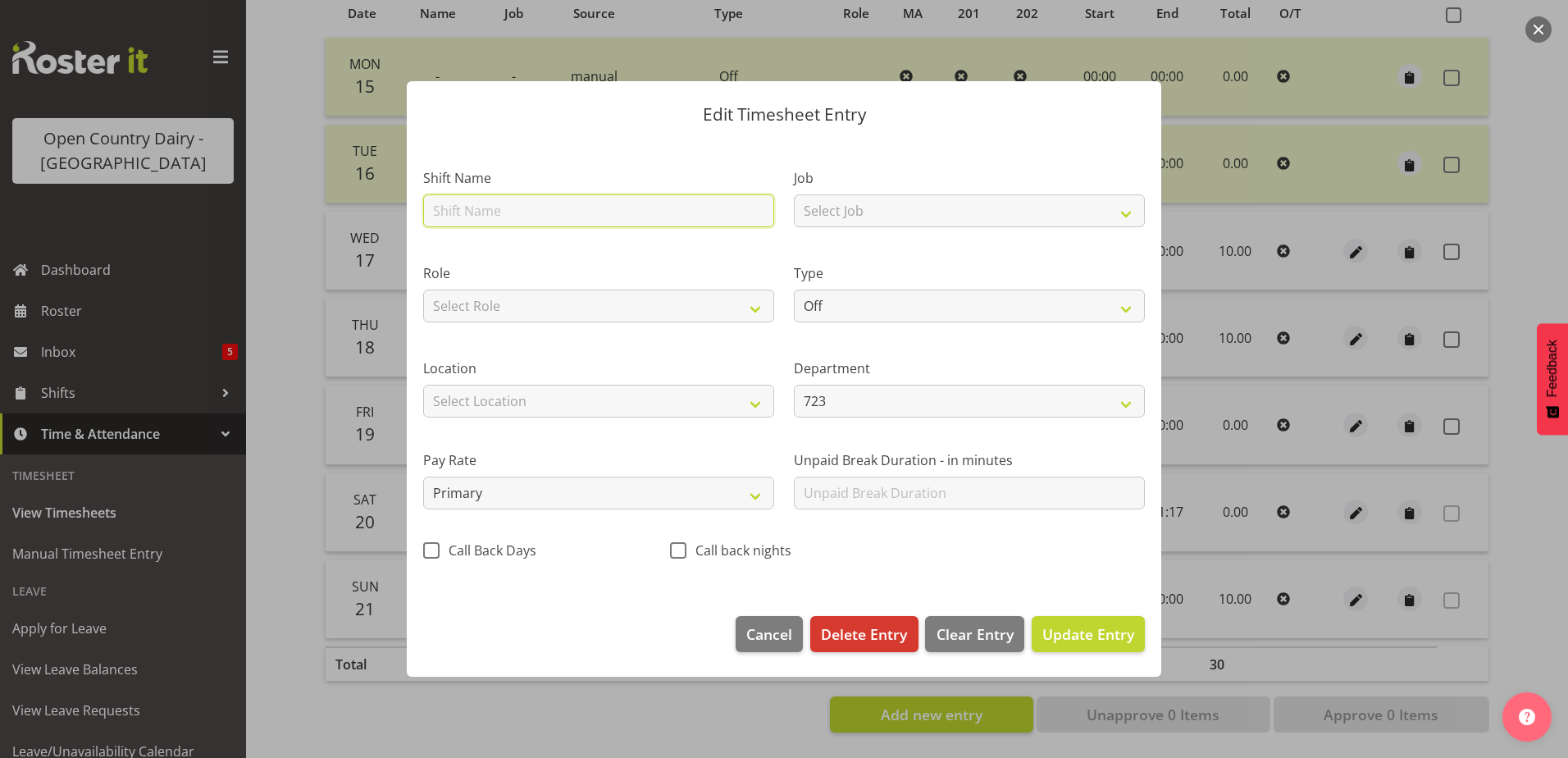
click at [527, 207] on input "text" at bounding box center [598, 211] width 351 height 33
type input "Acc"
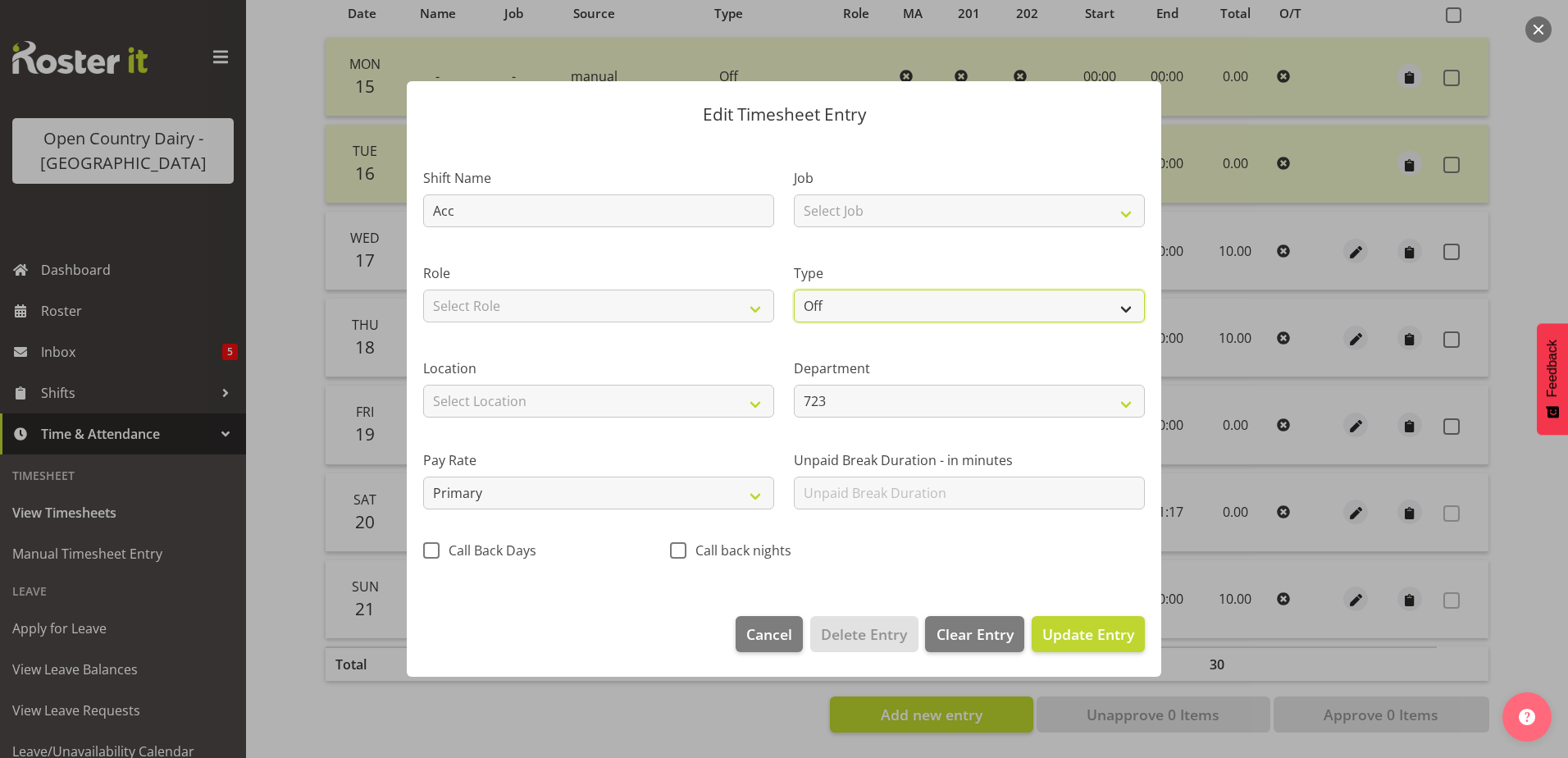
click at [905, 312] on select "Off Standard Public Holiday Public Holiday (Worked) Day In Lieu Annual Leave Si…" at bounding box center [968, 306] width 351 height 33
select select "Leave Without Pay"
click at [794, 289] on select "Off Standard Public Holiday Public Holiday (Worked) Day In Lieu Annual Leave Si…" at bounding box center [968, 306] width 351 height 33
select select "8"
select select "2025"
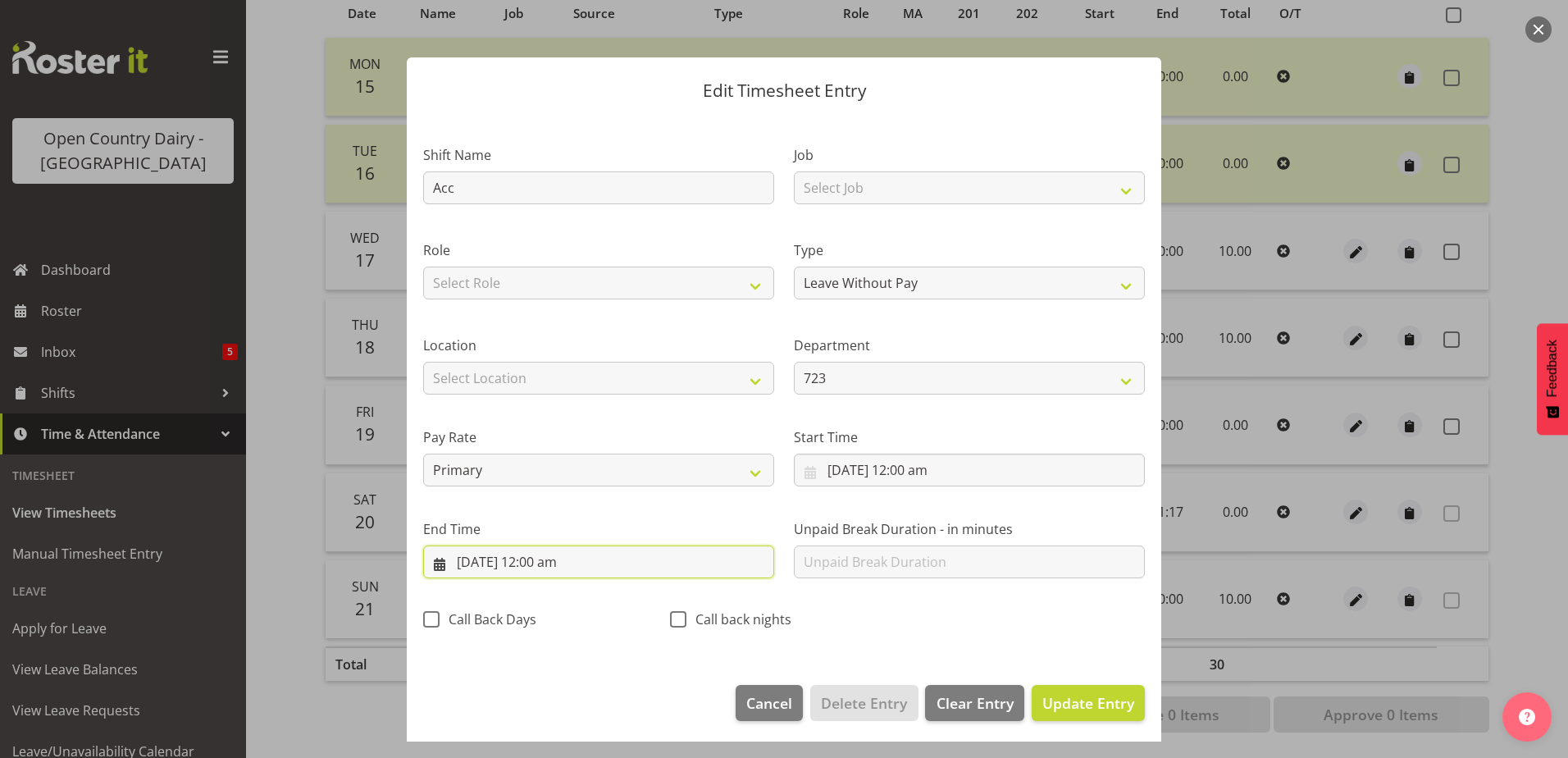
click at [520, 555] on input "19/09/2025, 12:00 am" at bounding box center [598, 562] width 351 height 33
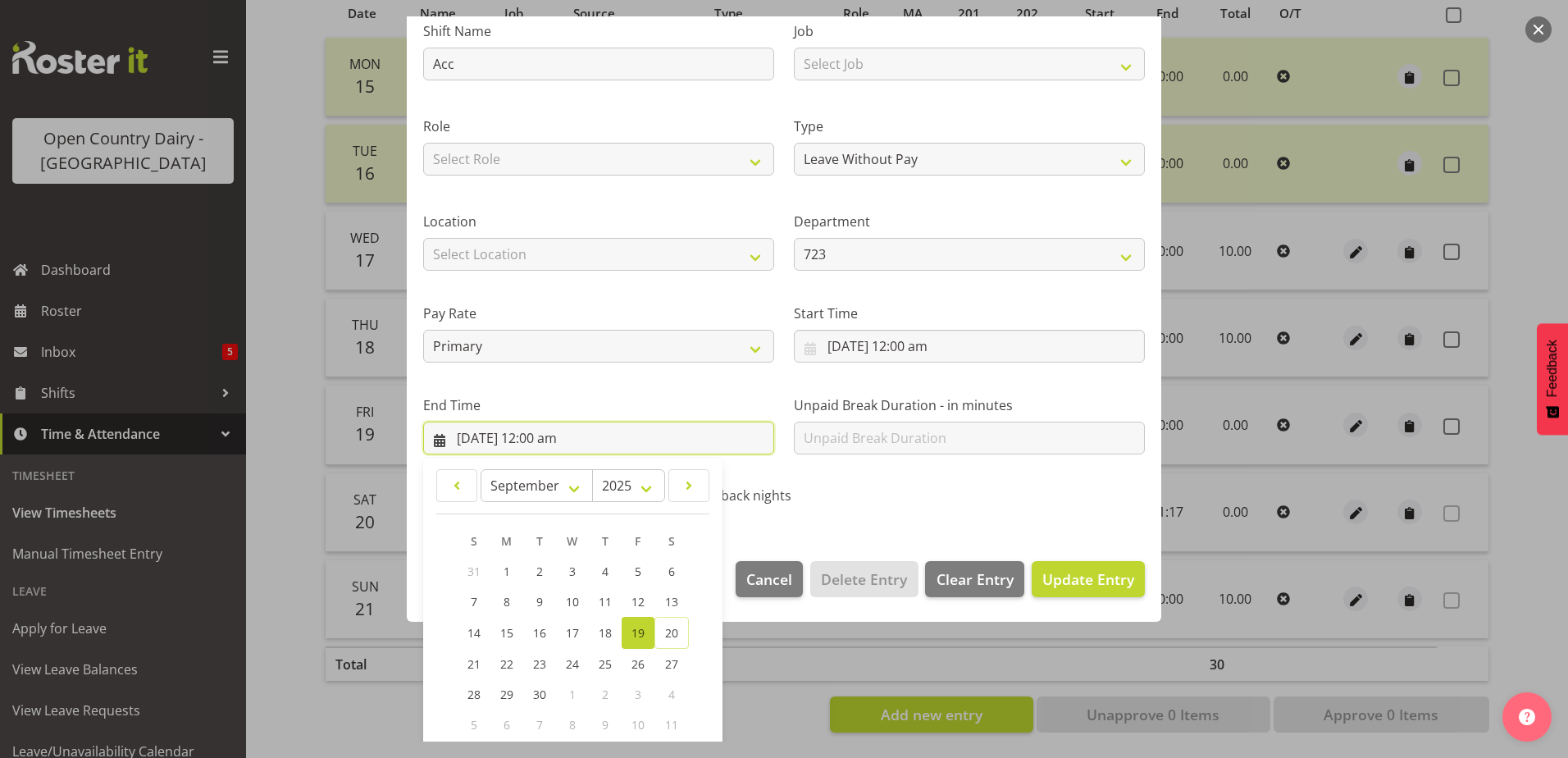
scroll to position [211, 0]
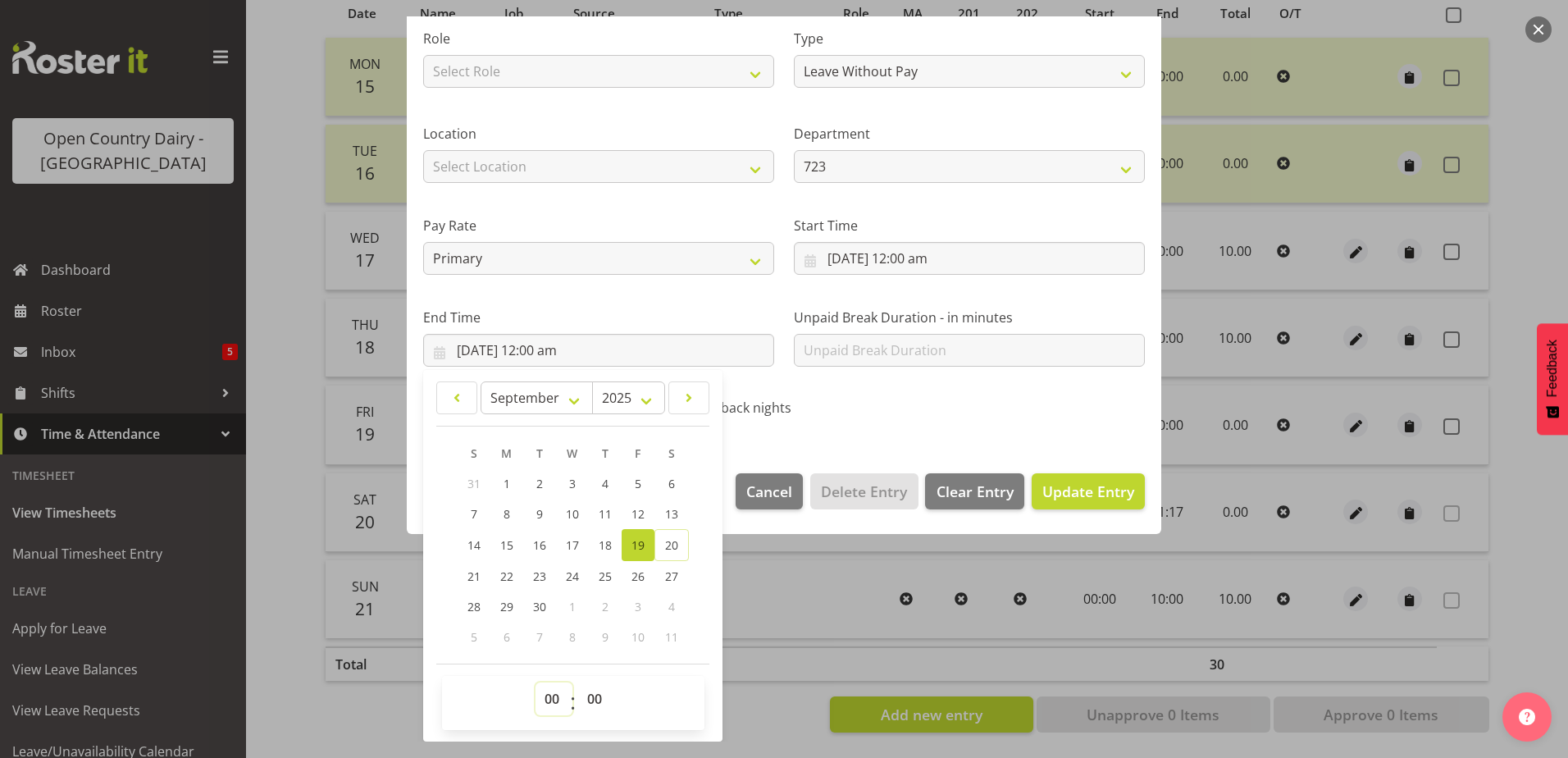
drag, startPoint x: 559, startPoint y: 702, endPoint x: 551, endPoint y: 680, distance: 23.4
click at [553, 698] on select "00 01 02 03 04 05 06 07 08 09 10 11 12 13 14 15 16 17 18 19 20 21 22 23" at bounding box center [554, 699] width 36 height 33
select select "10"
click at [536, 683] on select "00 01 02 03 04 05 06 07 08 09 10 11 12 13 14 15 16 17 18 19 20 21 22 23" at bounding box center [554, 699] width 36 height 33
type input "19/09/2025, 10:00 am"
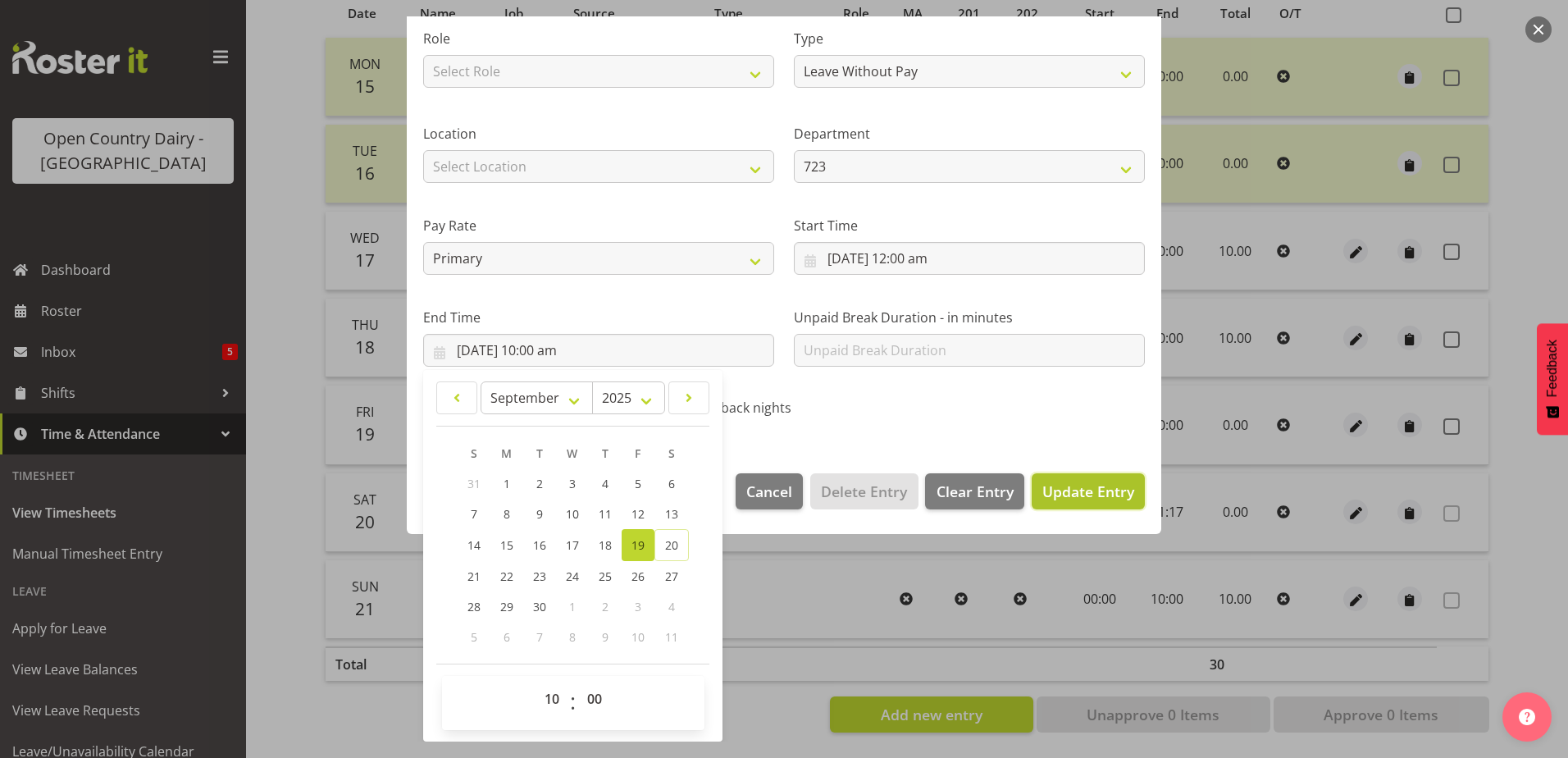
click at [1081, 501] on span "Update Entry" at bounding box center [1088, 491] width 92 height 22
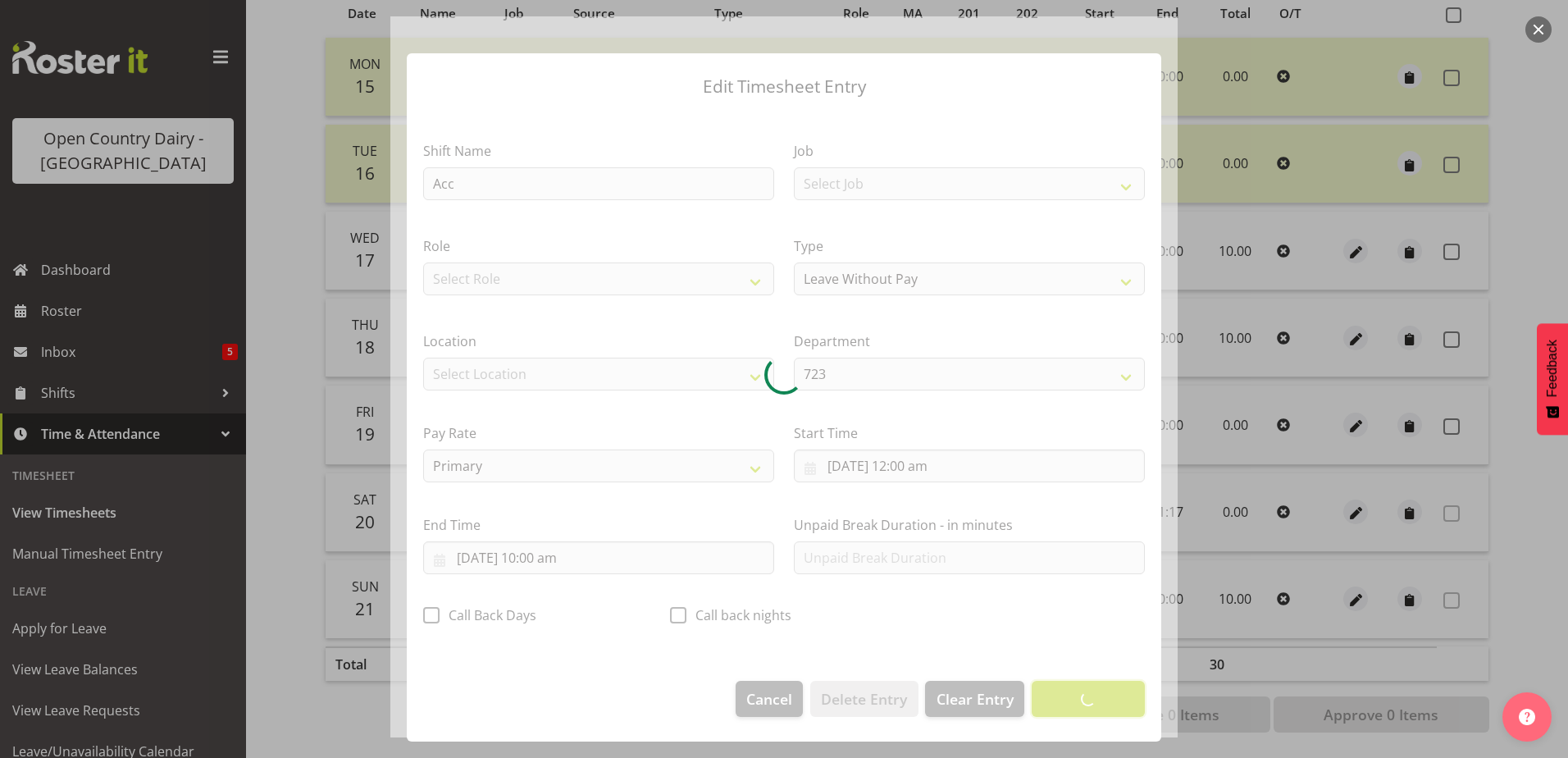
scroll to position [4, 0]
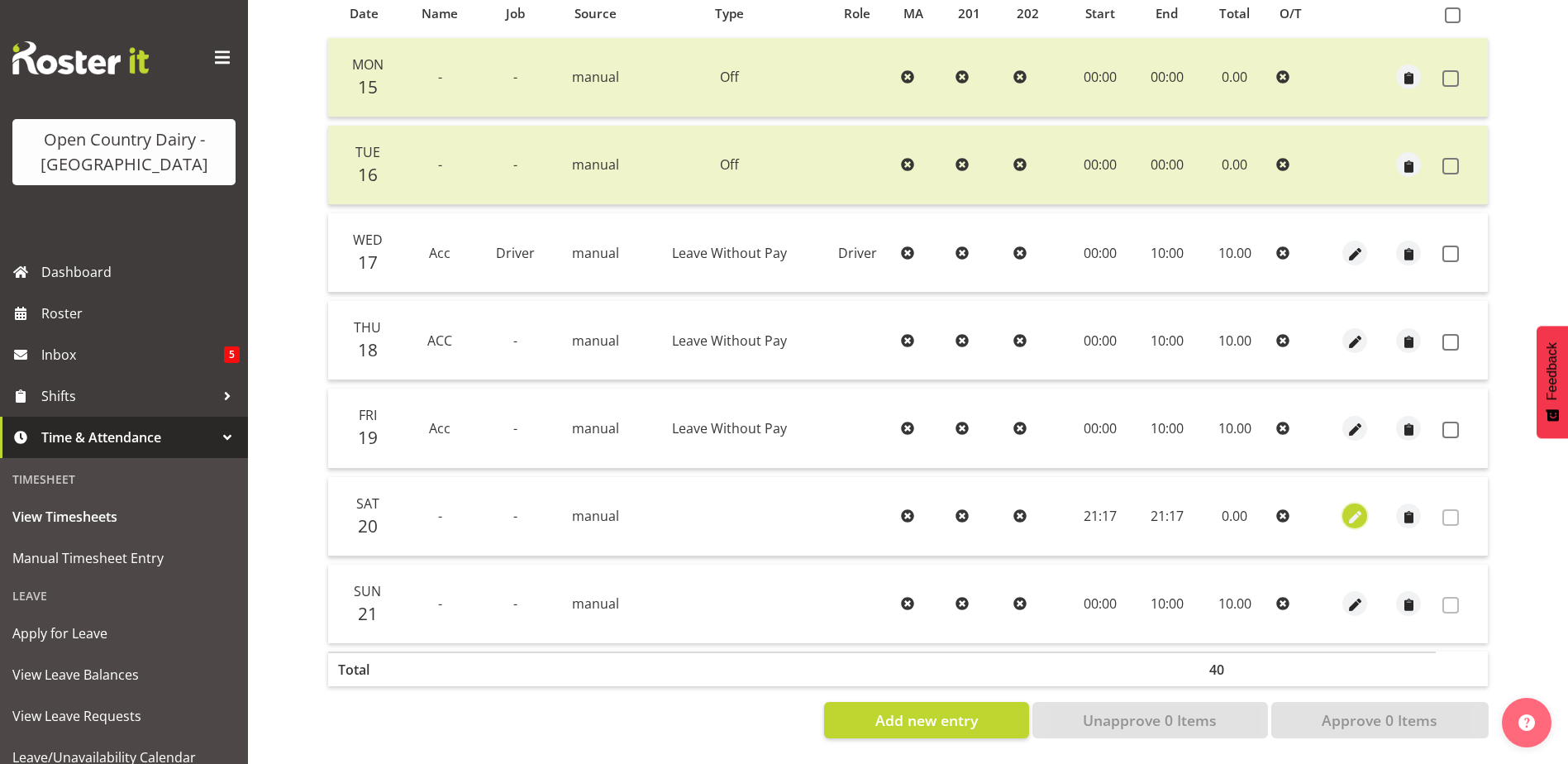
click at [1352, 508] on span "button" at bounding box center [1355, 517] width 19 height 19
select select "8"
select select "2025"
select select "21"
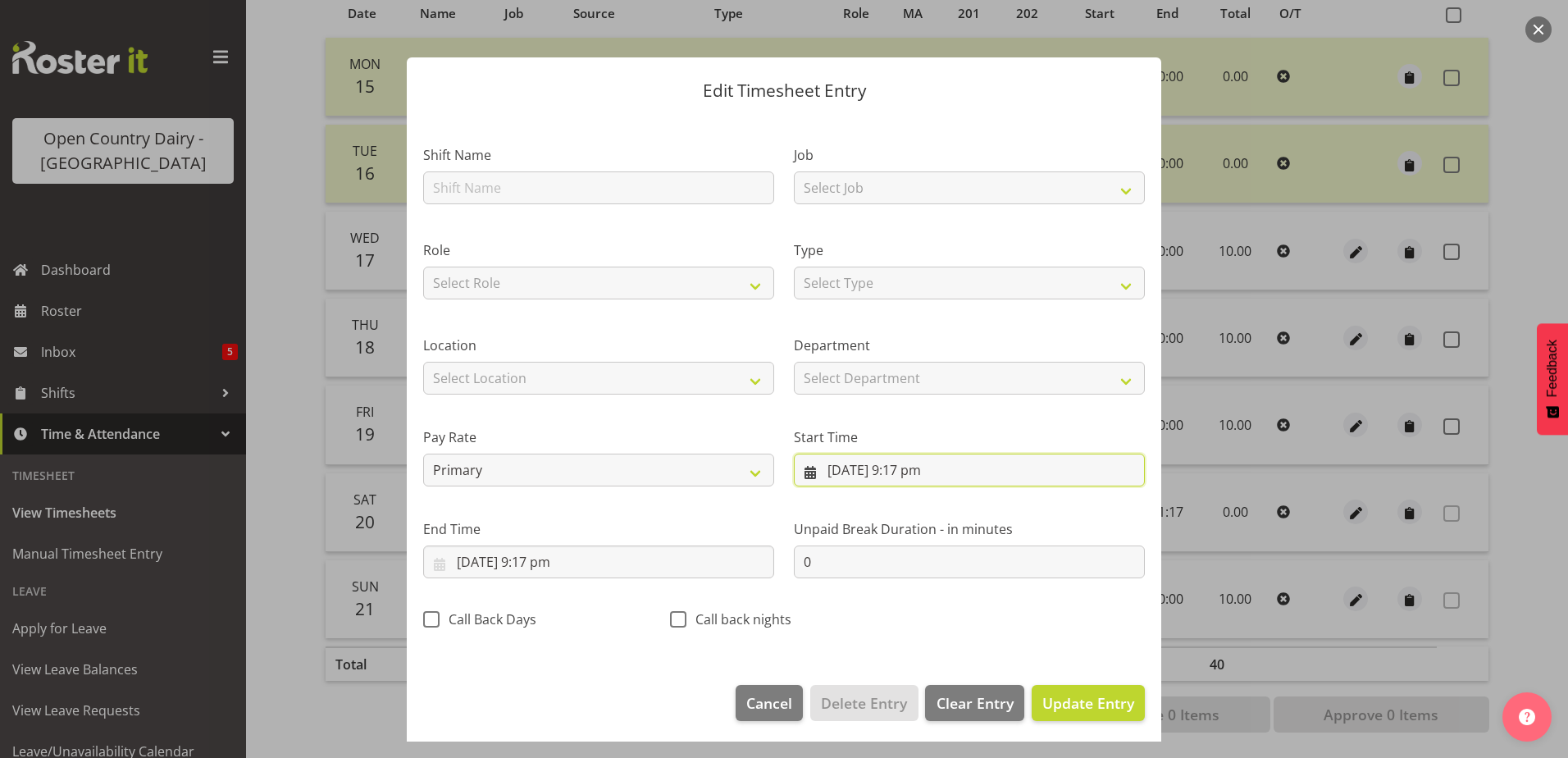
click at [898, 472] on input "20/09/2025, 9:17 pm" at bounding box center [968, 470] width 351 height 33
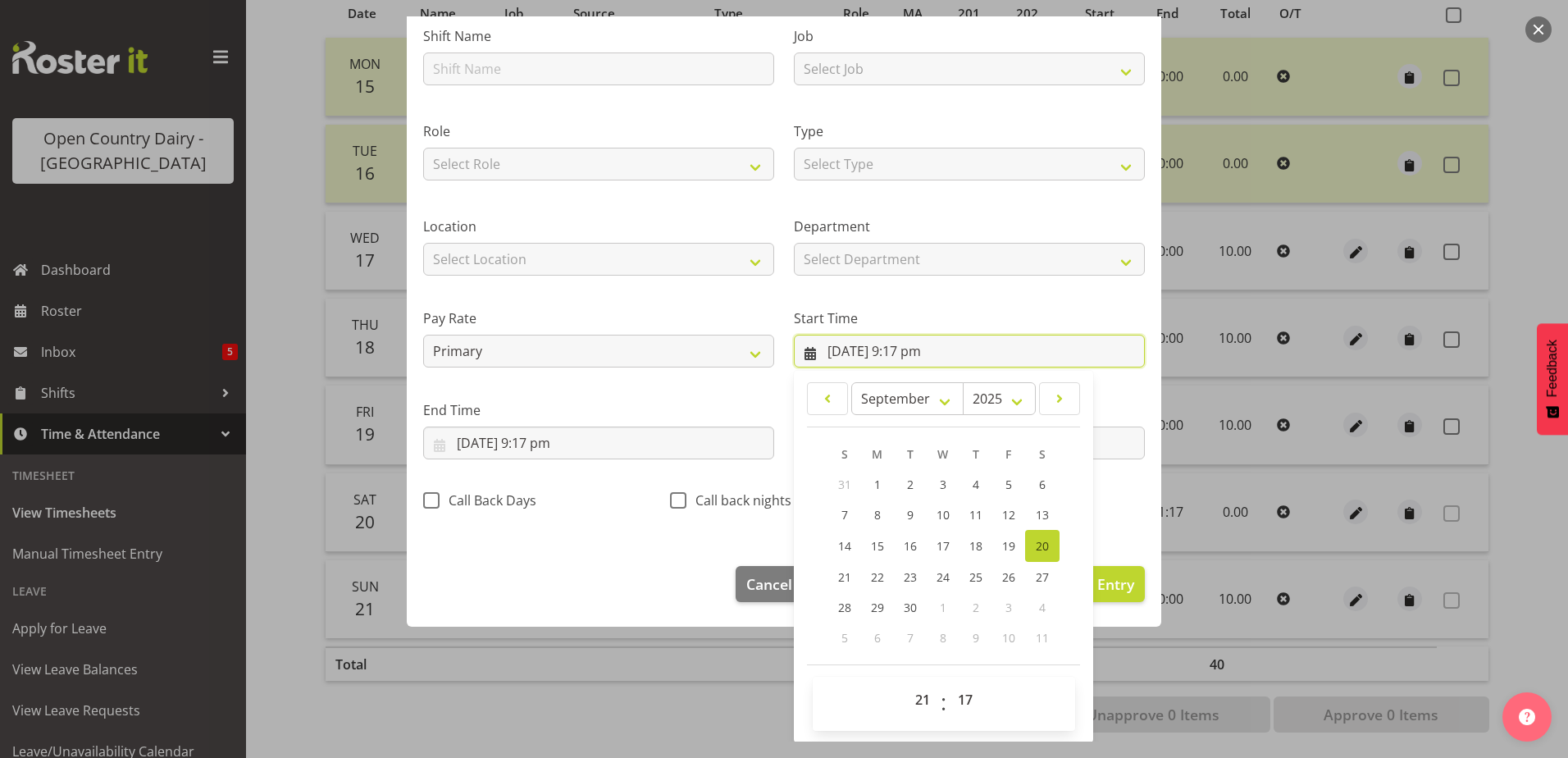
scroll to position [119, 0]
click at [961, 705] on select "00 01 02 03 04 05 06 07 08 09 10 11 12 13 14 15 16 17 18 19 20 21 22 23 24 25 2…" at bounding box center [967, 699] width 36 height 33
select select "0"
click at [949, 683] on select "00 01 02 03 04 05 06 07 08 09 10 11 12 13 14 15 16 17 18 19 20 21 22 23 24 25 2…" at bounding box center [967, 699] width 36 height 33
type input "20/09/2025, 9:00 pm"
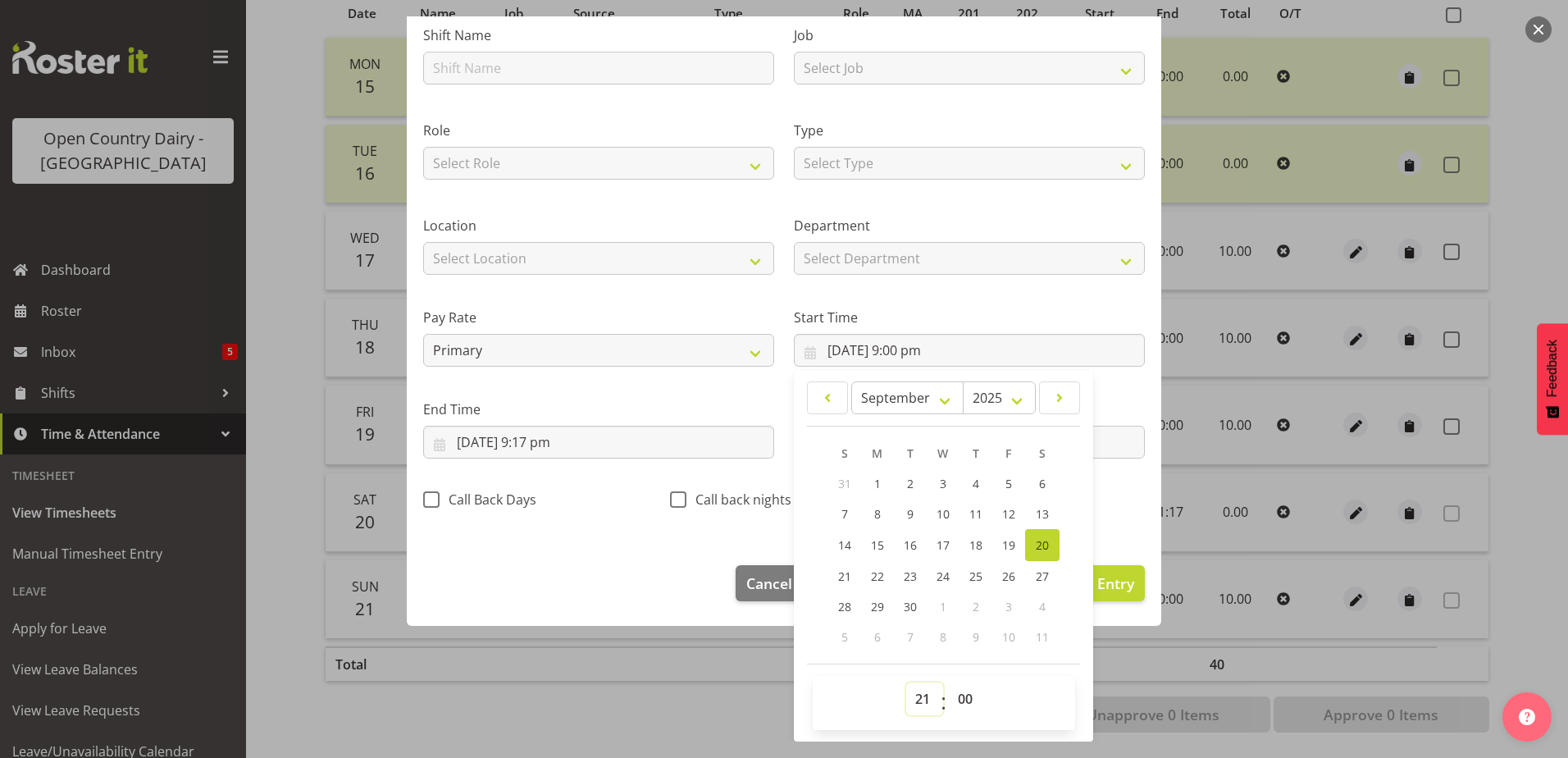
click at [913, 706] on select "00 01 02 03 04 05 06 07 08 09 10 11 12 13 14 15 16 17 18 19 20 21 22 23" at bounding box center [925, 699] width 36 height 33
select select "0"
click at [906, 683] on select "00 01 02 03 04 05 06 07 08 09 10 11 12 13 14 15 16 17 18 19 20 21 22 23" at bounding box center [925, 699] width 36 height 33
type input "20/09/2025, 12:00 am"
click at [566, 445] on input "20/09/2025, 9:17 pm" at bounding box center [598, 442] width 351 height 33
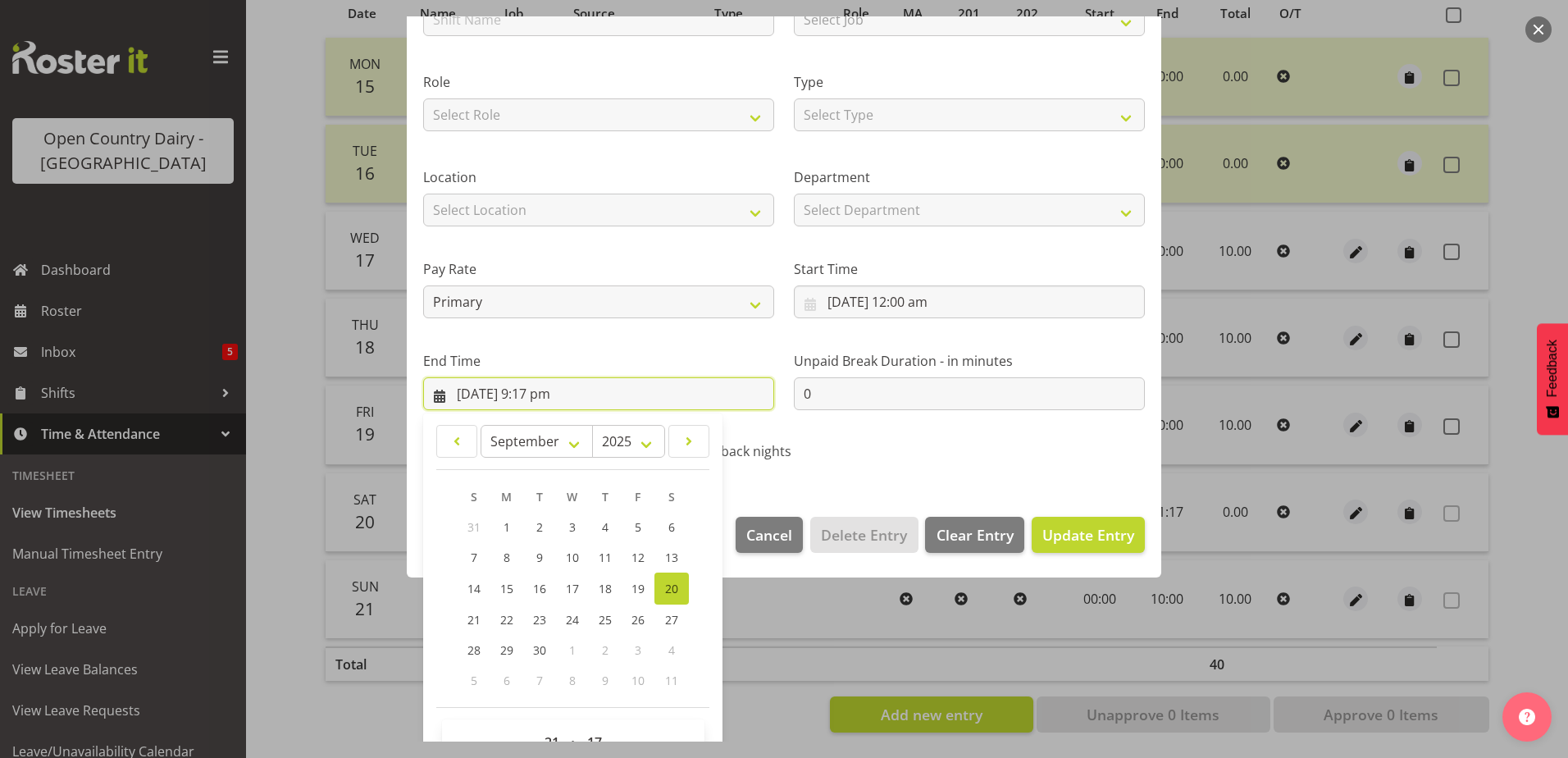
scroll to position [211, 0]
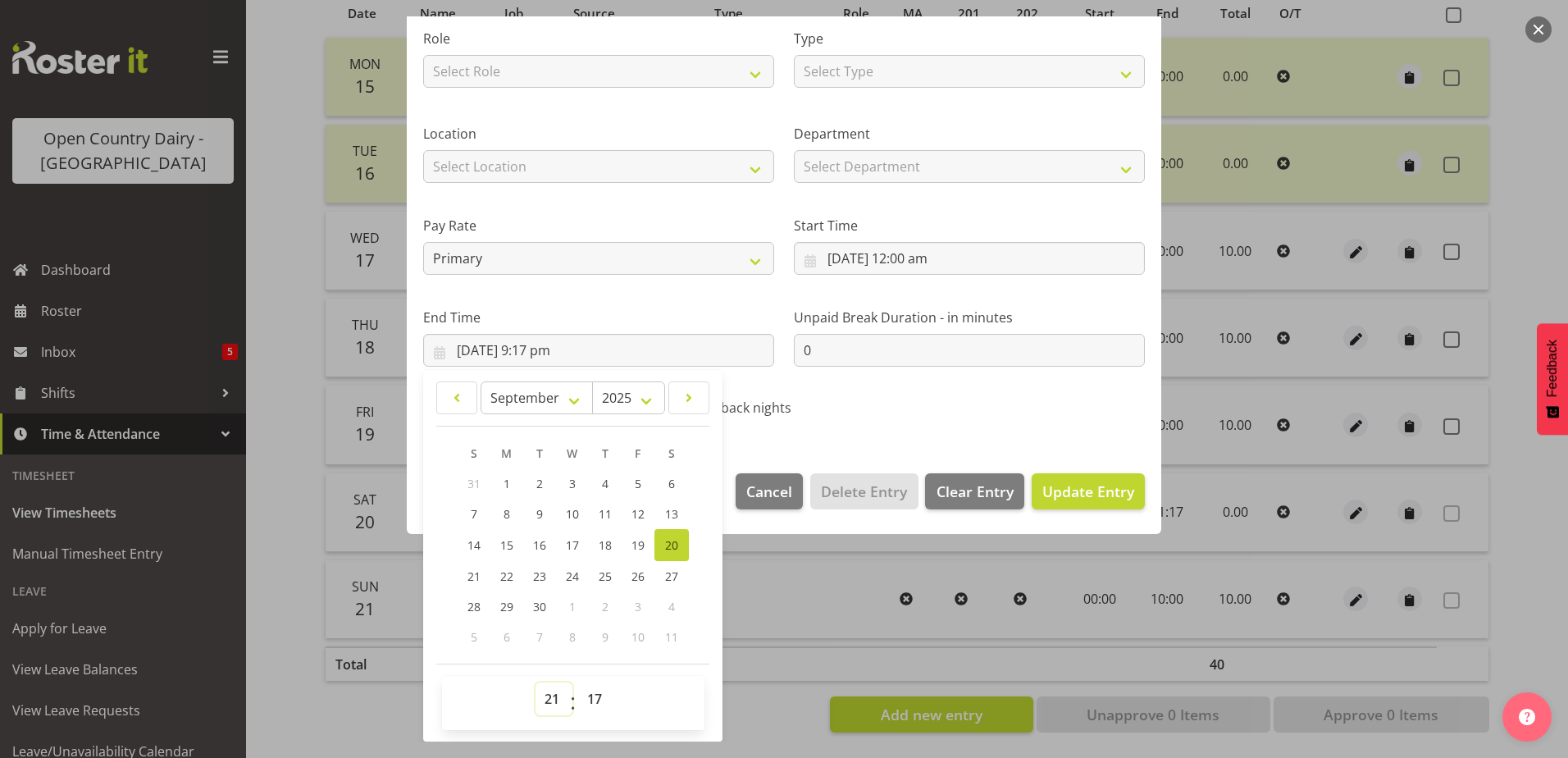
click at [551, 702] on select "00 01 02 03 04 05 06 07 08 09 10 11 12 13 14 15 16 17 18 19 20 21 22 23" at bounding box center [554, 699] width 36 height 33
select select "10"
click at [536, 683] on select "00 01 02 03 04 05 06 07 08 09 10 11 12 13 14 15 16 17 18 19 20 21 22 23" at bounding box center [554, 699] width 36 height 33
type input "20/09/2025, 10:17 am"
drag, startPoint x: 594, startPoint y: 709, endPoint x: 590, endPoint y: 681, distance: 28.3
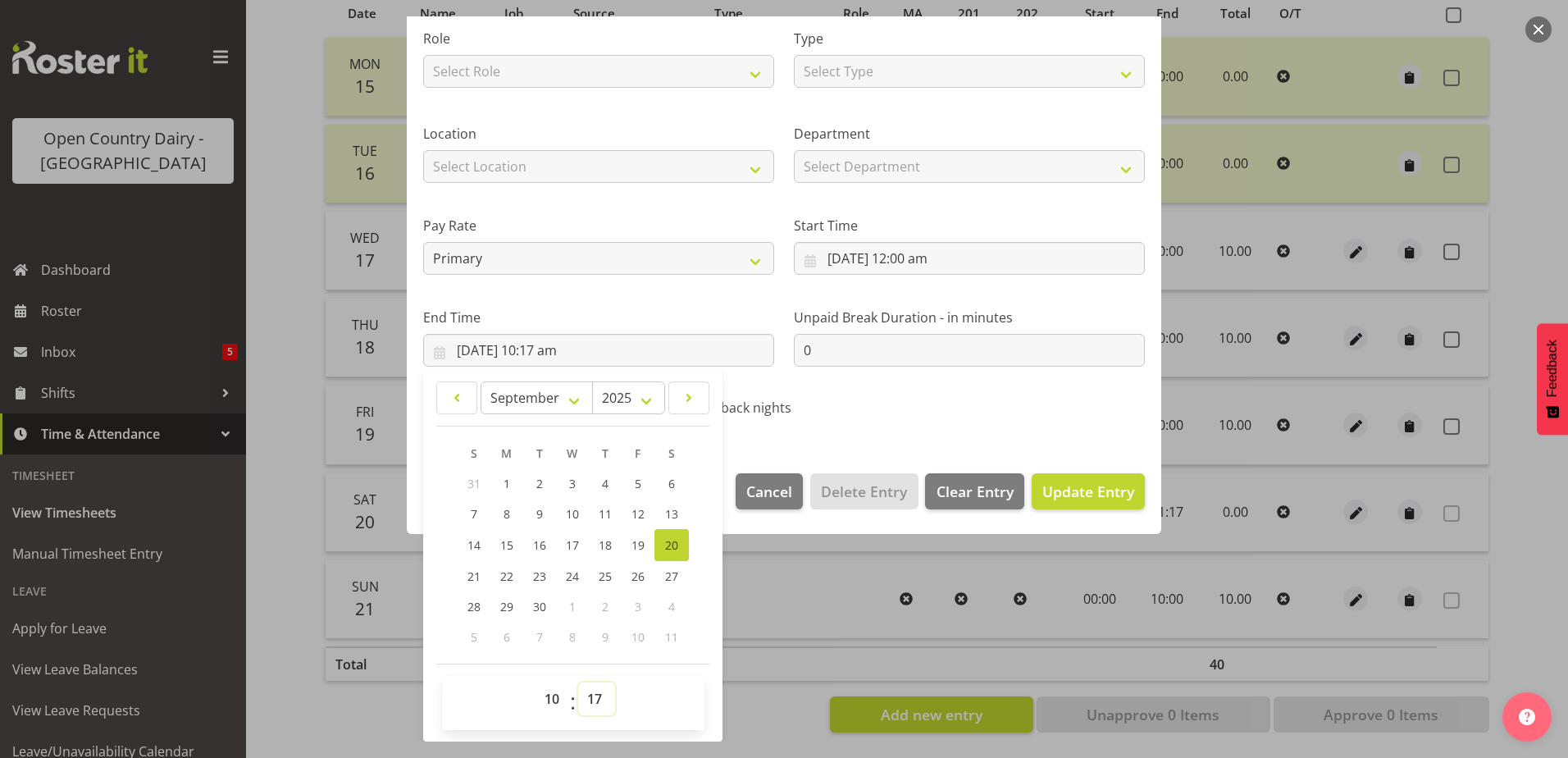
click at [594, 708] on select "00 01 02 03 04 05 06 07 08 09 10 11 12 13 14 15 16 17 18 19 20 21 22 23 24 25 2…" at bounding box center [596, 699] width 36 height 33
select select "0"
click at [578, 683] on select "00 01 02 03 04 05 06 07 08 09 10 11 12 13 14 15 16 17 18 19 20 21 22 23 24 25 2…" at bounding box center [596, 699] width 36 height 33
type input "20/09/2025, 10:00 am"
click at [862, 71] on select "Select Type Off Standard Public Holiday Public Holiday (Worked) Day In Lieu Ann…" at bounding box center [968, 71] width 351 height 33
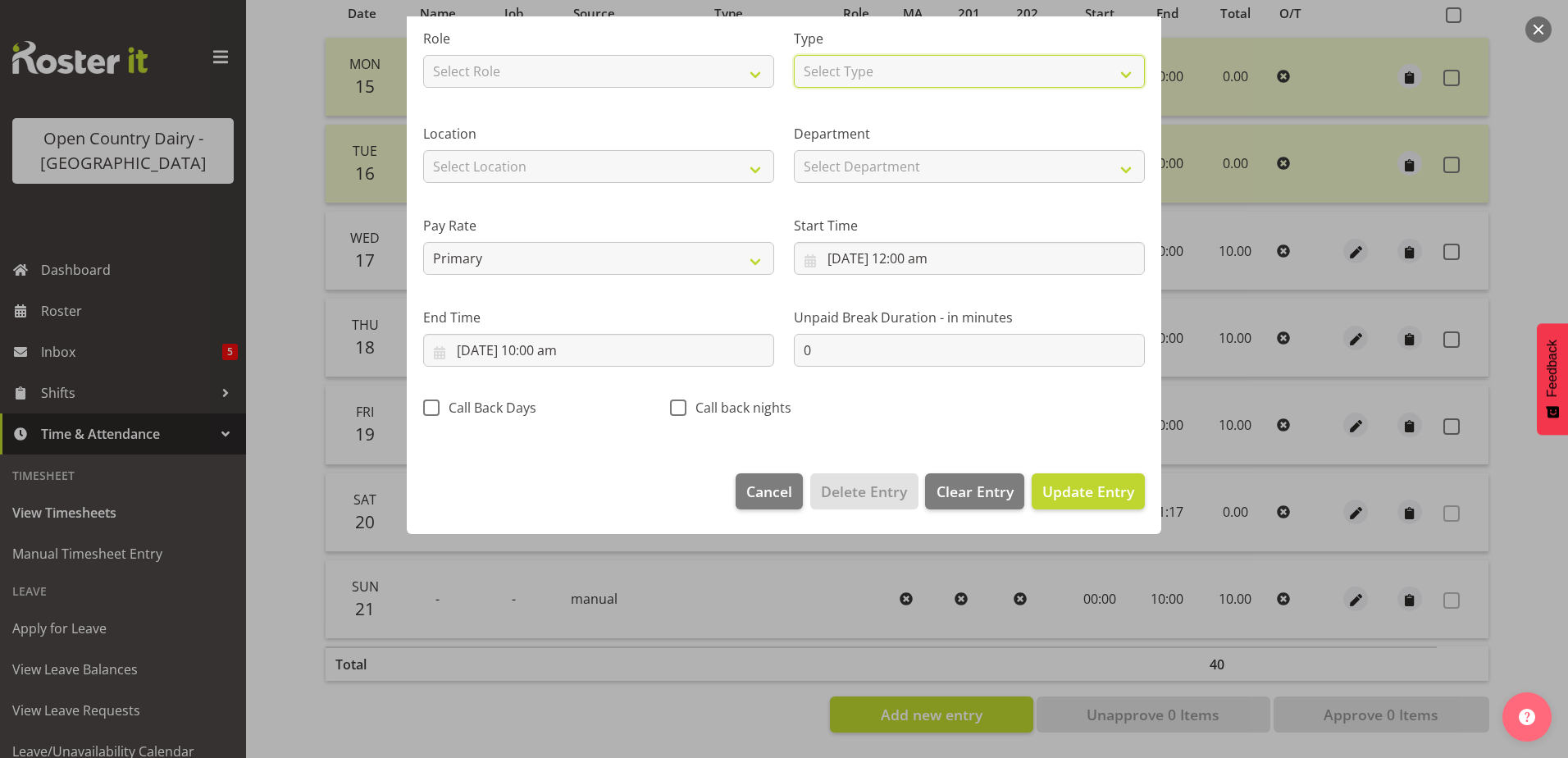
scroll to position [4, 0]
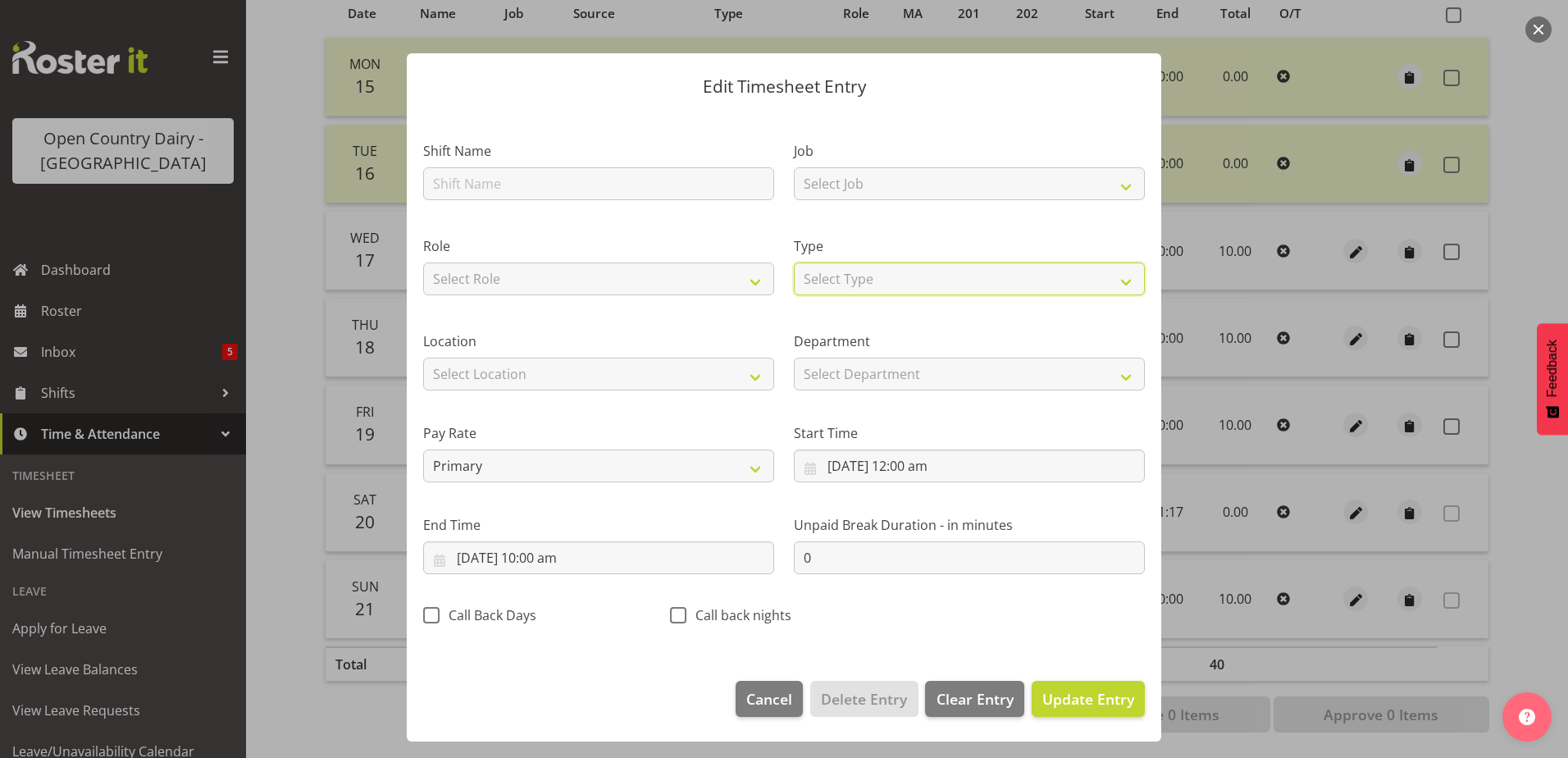
select select "Leave Without Pay"
click at [794, 262] on select "Select Type Off Standard Public Holiday Public Holiday (Worked) Day In Lieu Ann…" at bounding box center [968, 279] width 351 height 33
click at [1078, 702] on span "Update Entry" at bounding box center [1088, 699] width 92 height 20
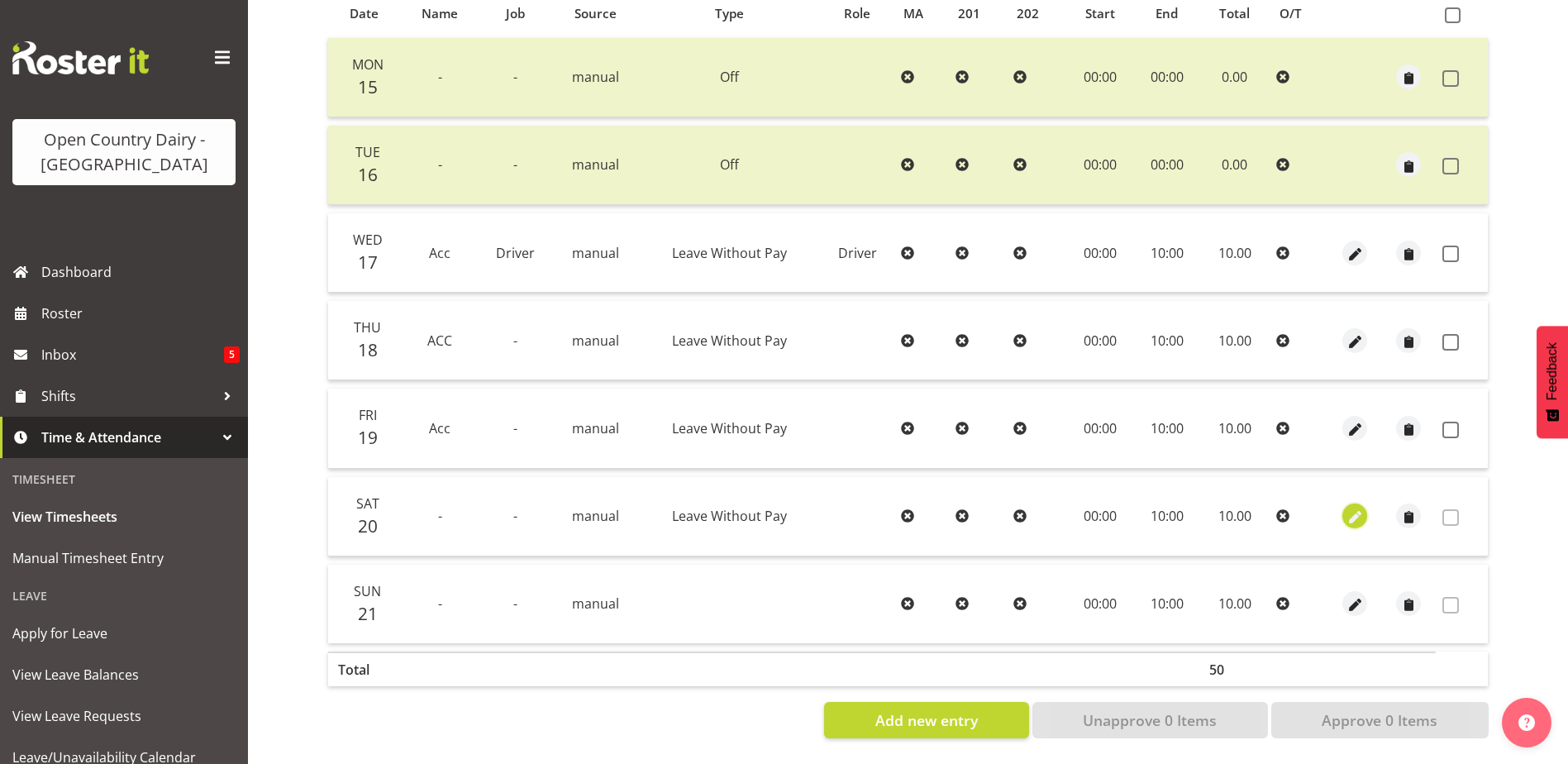
click at [1352, 508] on span "button" at bounding box center [1355, 517] width 19 height 19
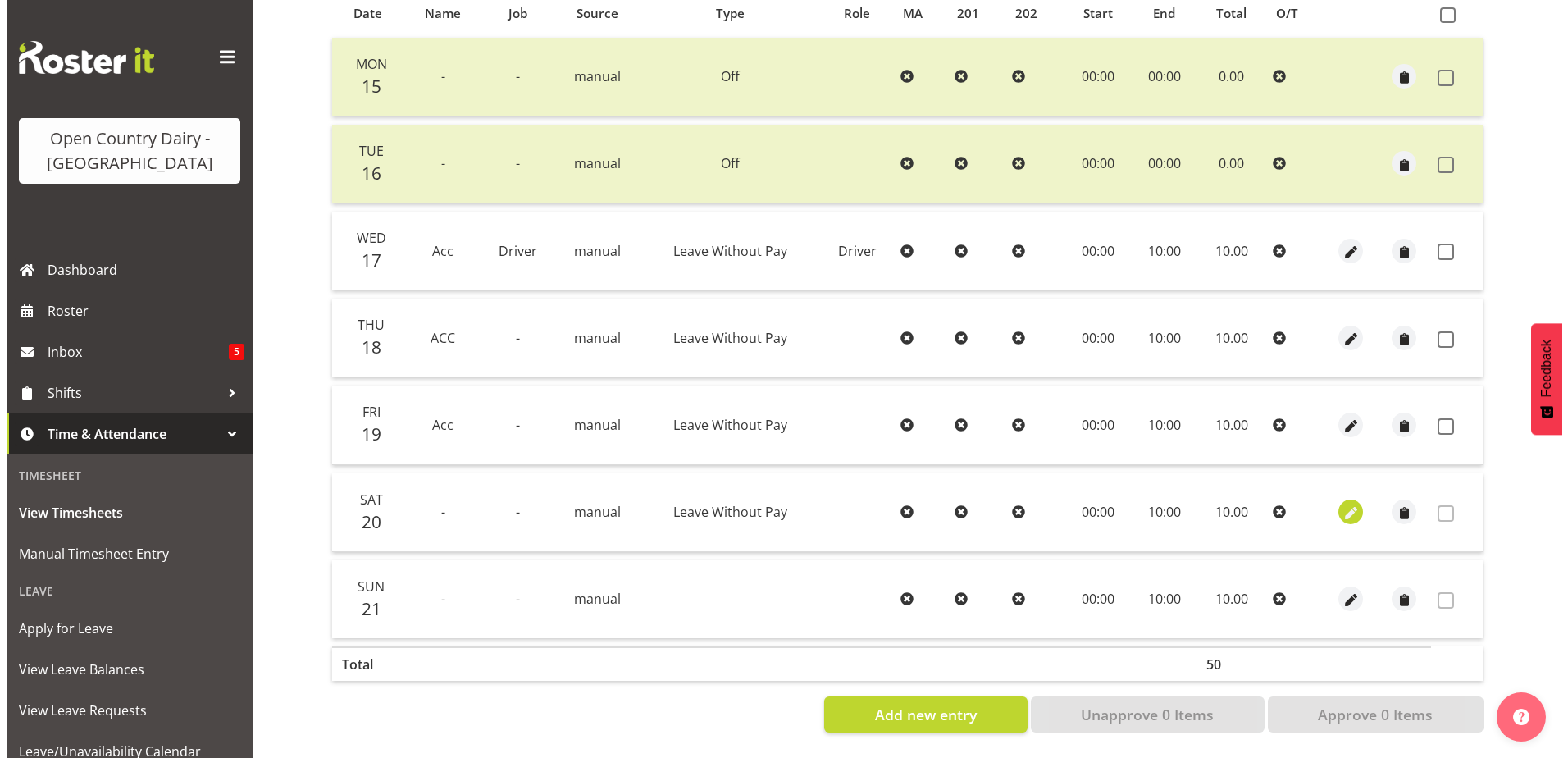
select select "Leave Without Pay"
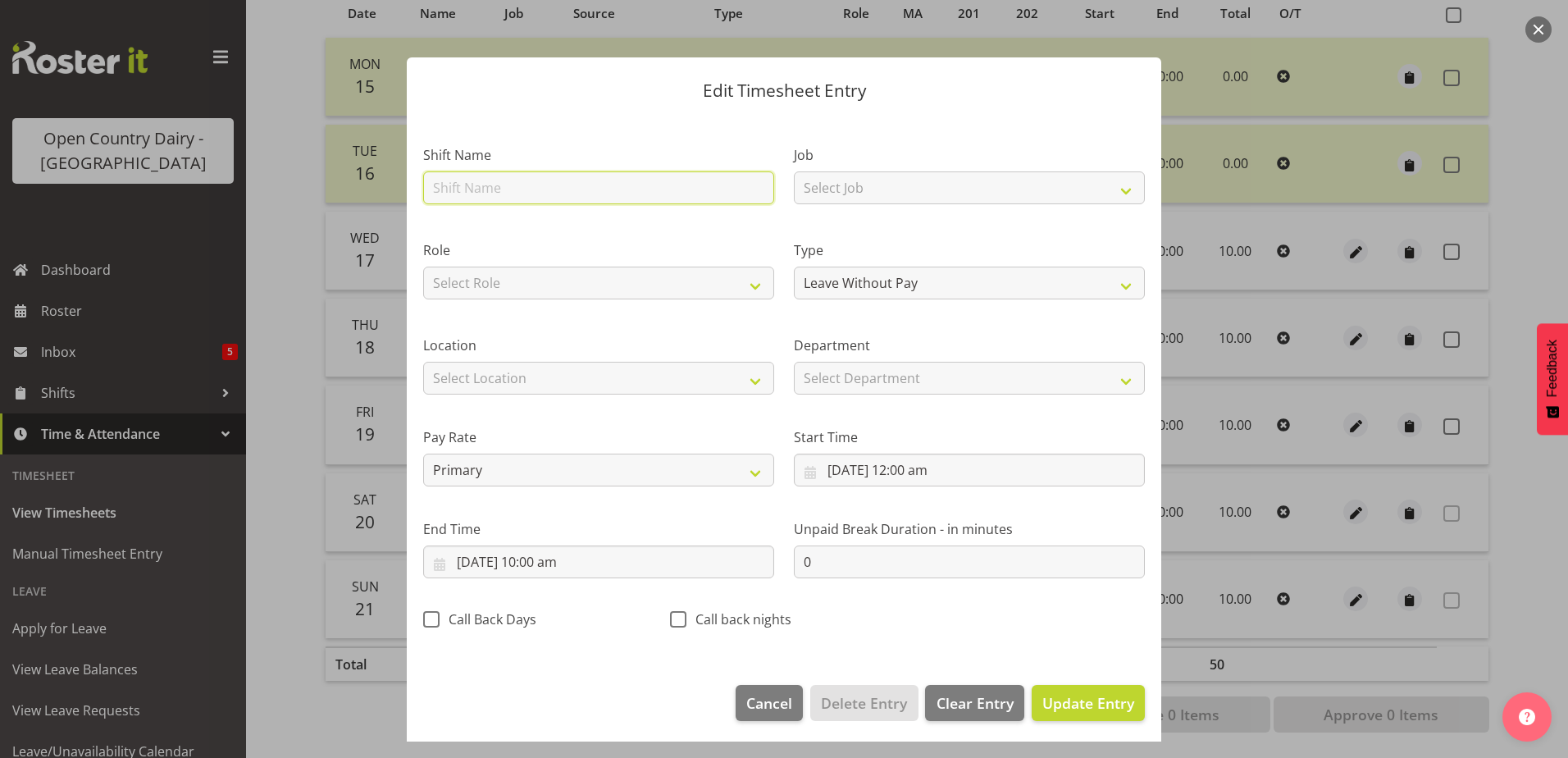
click at [522, 186] on input "text" at bounding box center [598, 188] width 351 height 33
type input "Acc"
click at [1100, 708] on span "Update Entry" at bounding box center [1088, 703] width 92 height 20
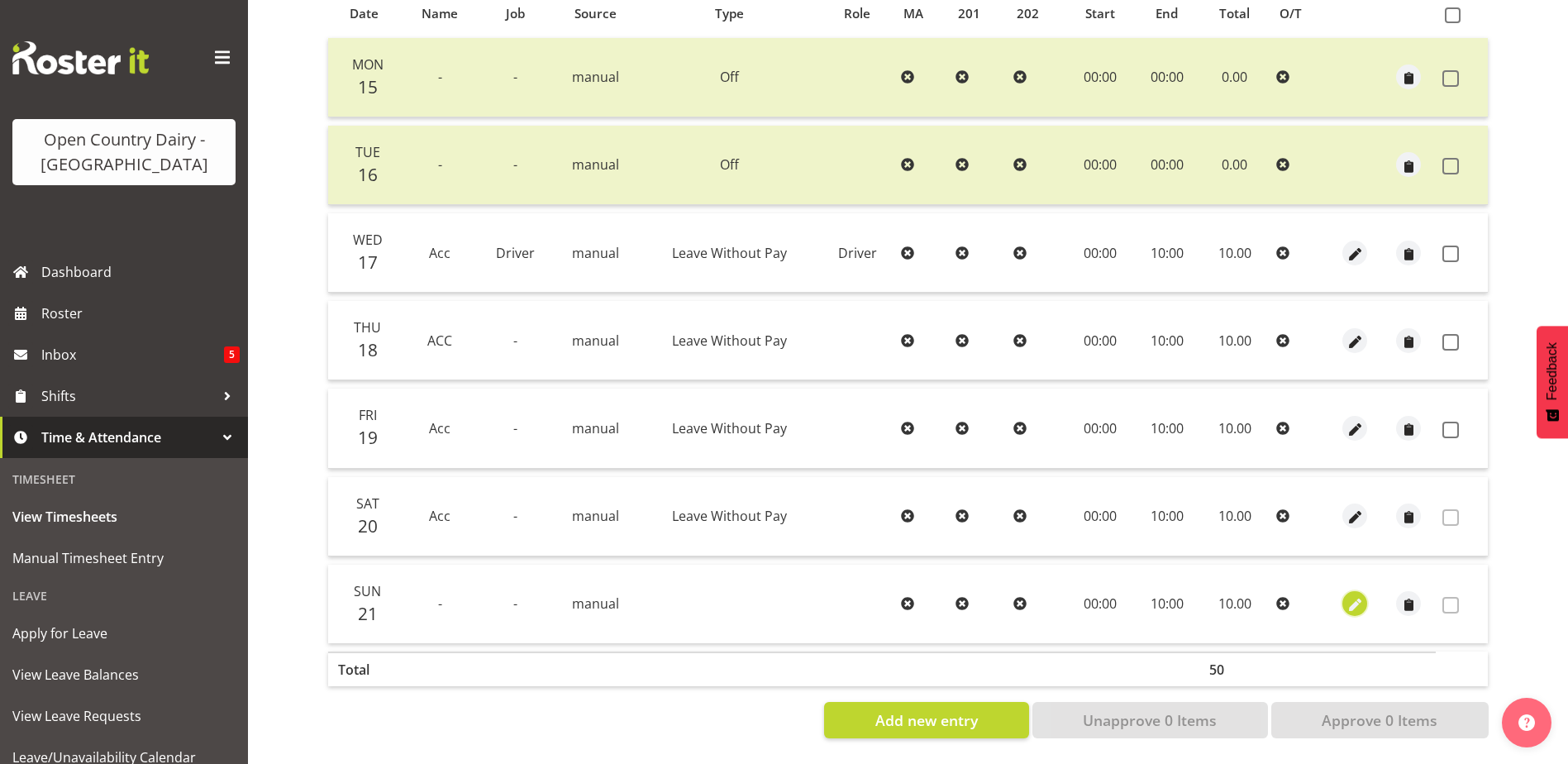
click at [1355, 596] on span "button" at bounding box center [1355, 605] width 19 height 19
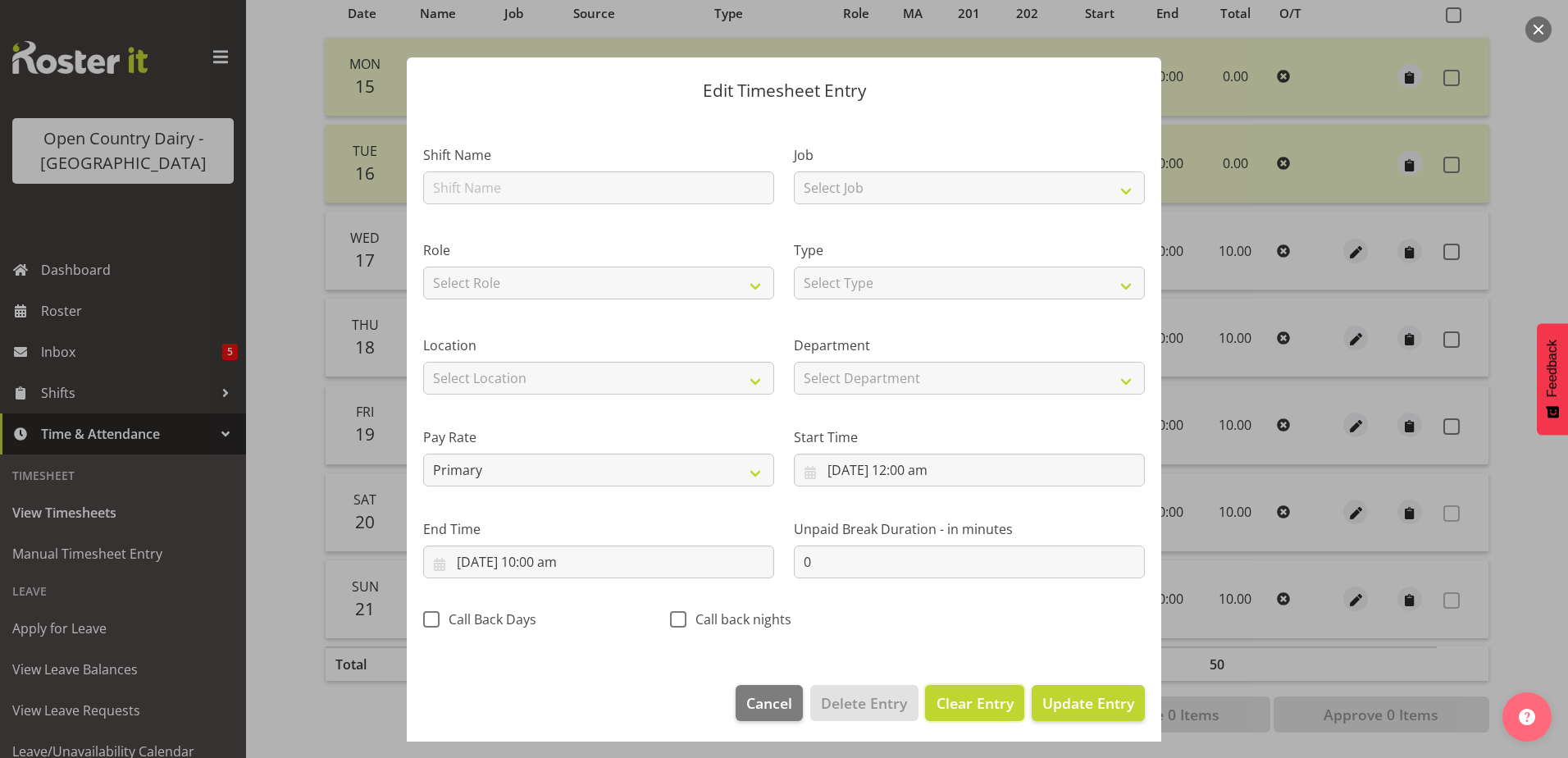
click at [958, 716] on button "Clear Entry" at bounding box center [973, 703] width 99 height 36
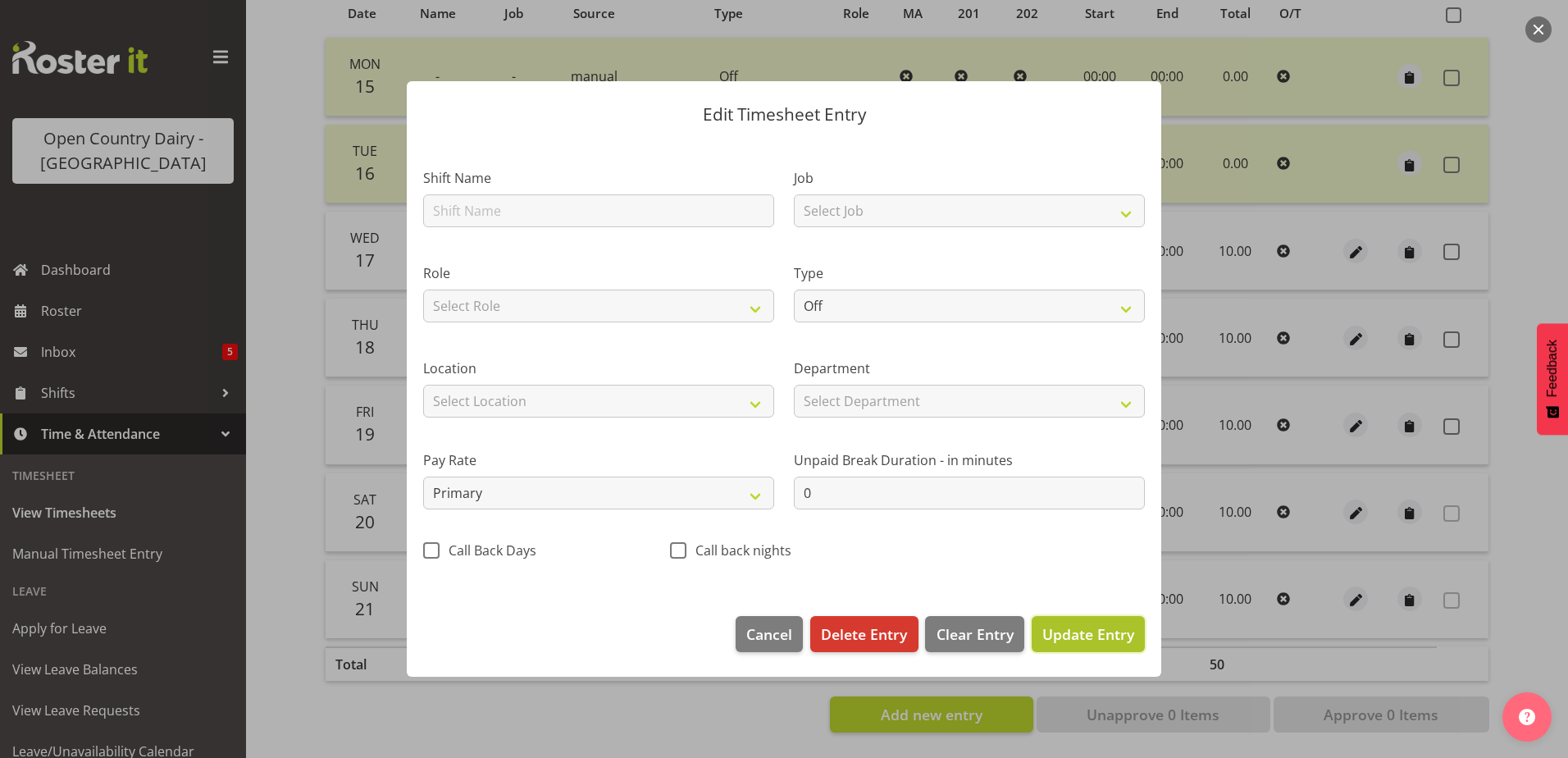
click at [1072, 637] on span "Update Entry" at bounding box center [1088, 634] width 92 height 20
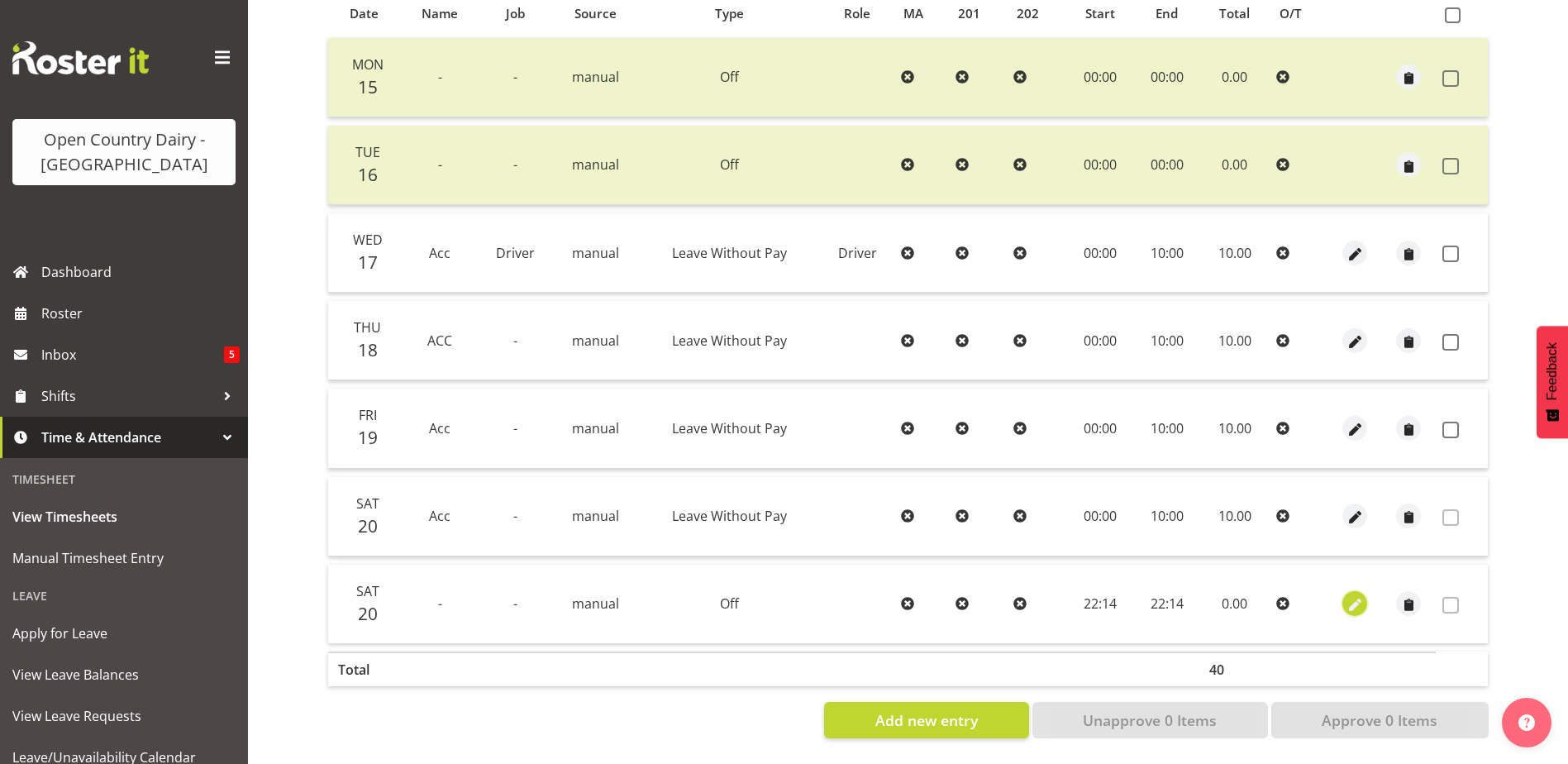
click at [1354, 596] on span "button" at bounding box center [1355, 605] width 19 height 19
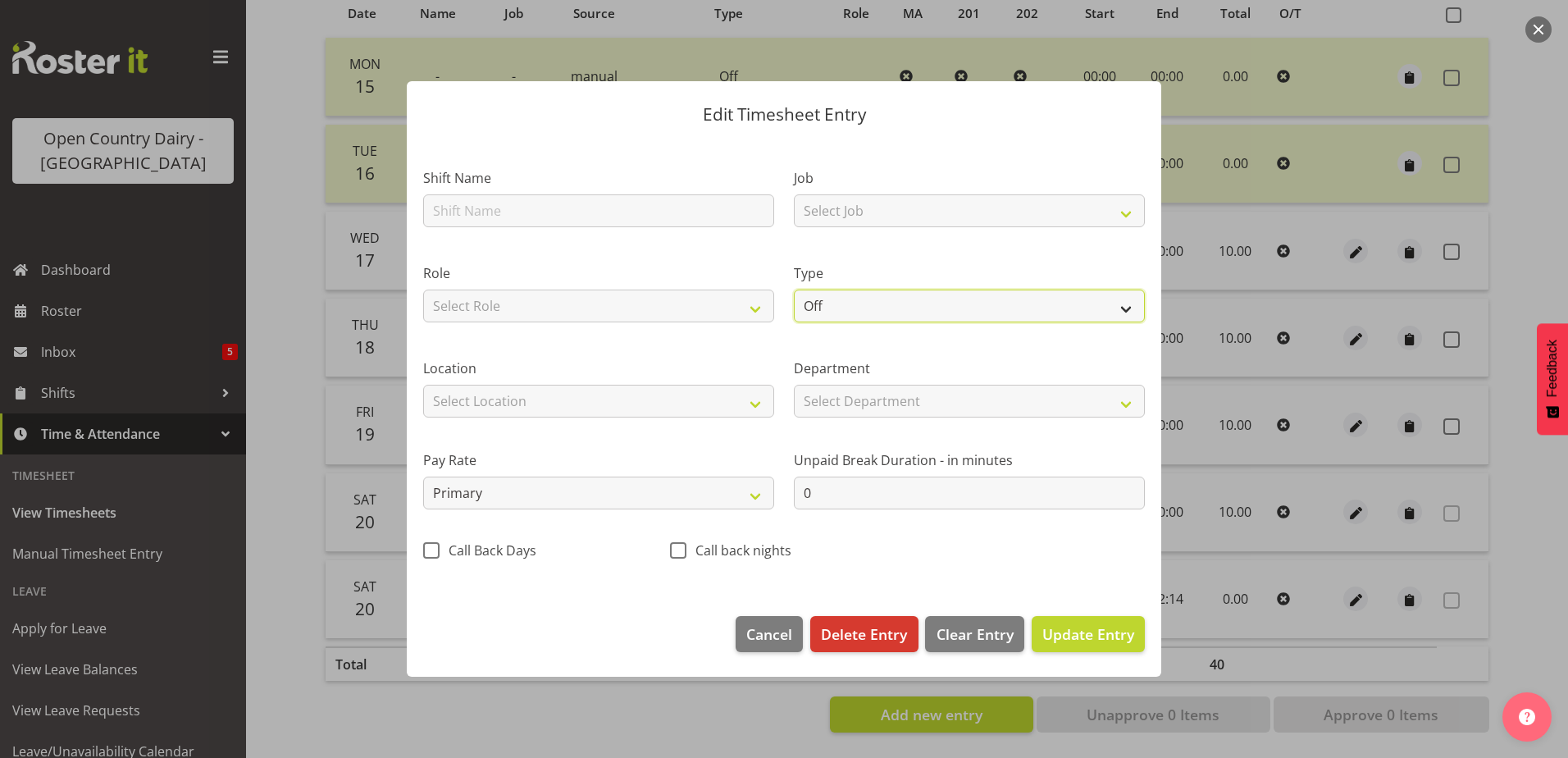
click at [844, 304] on select "Off Standard Public Holiday Public Holiday (Worked) Day In Lieu Annual Leave Si…" at bounding box center [968, 306] width 351 height 33
select select "Standard"
click at [794, 289] on select "Off Standard Public Holiday Public Holiday (Worked) Day In Lieu Annual Leave Si…" at bounding box center [968, 306] width 351 height 33
select select "8"
select select "2025"
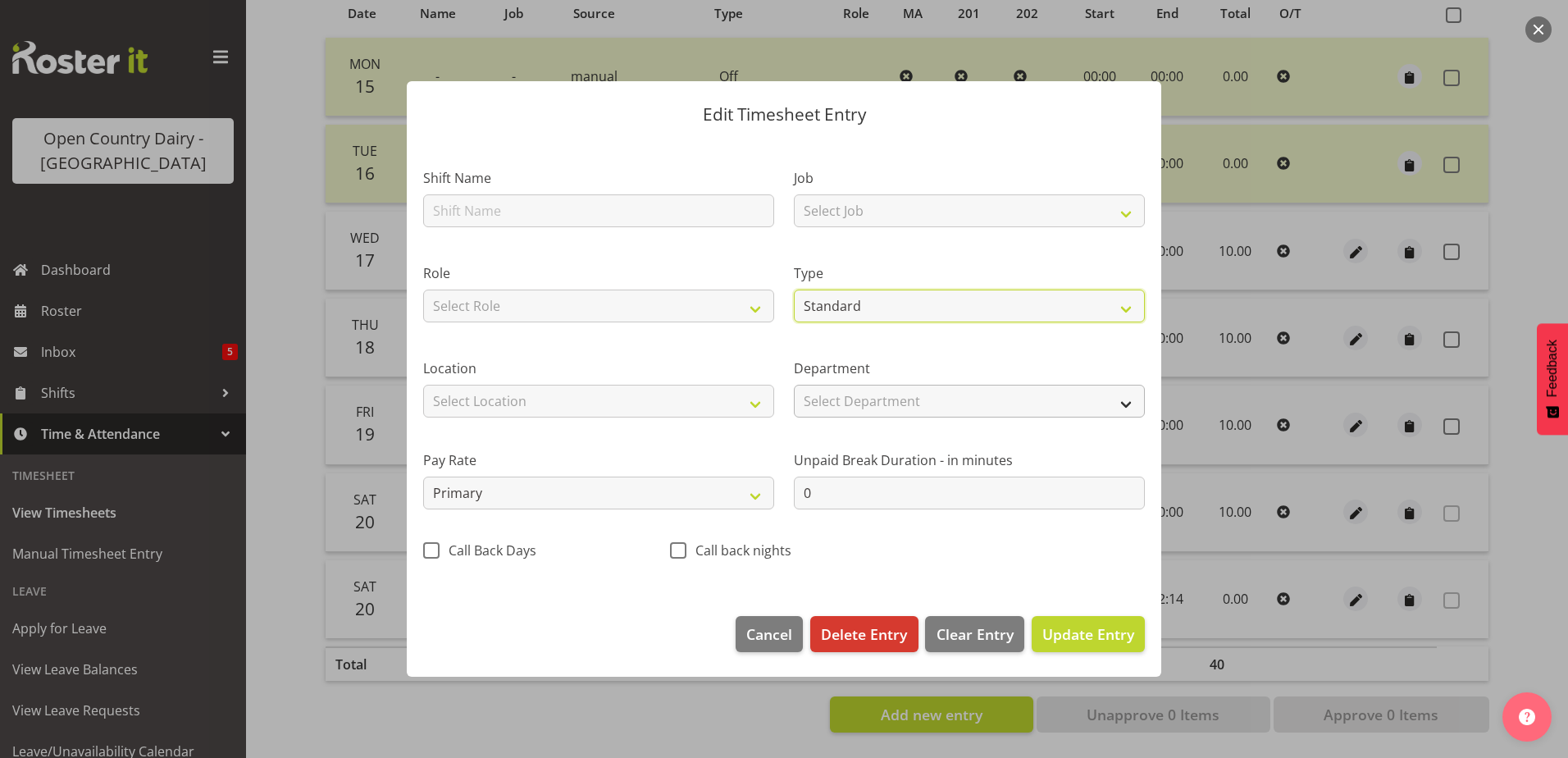
select select "22"
select select "14"
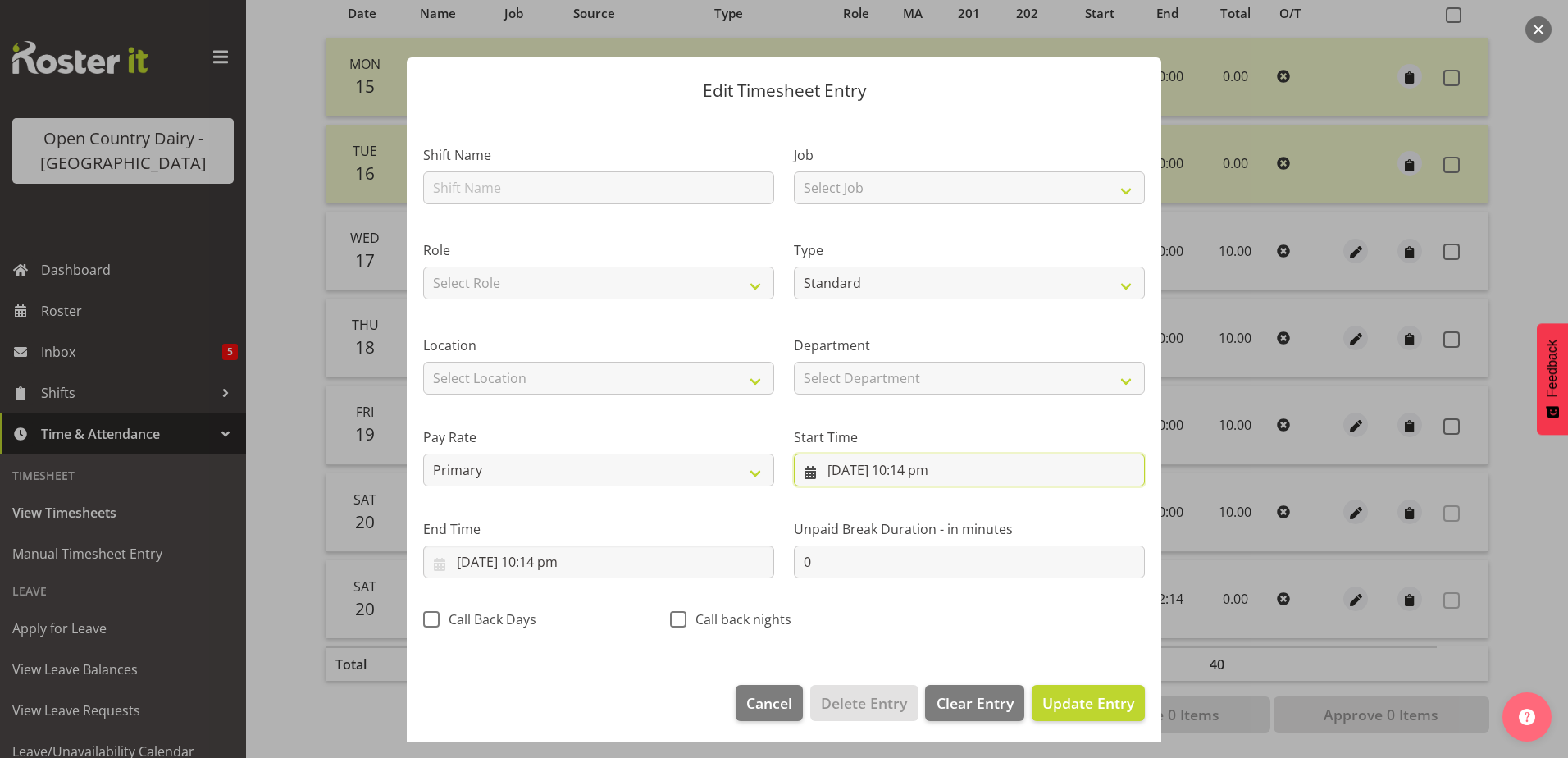
click at [930, 476] on input "20/09/2025, 10:14 pm" at bounding box center [968, 470] width 351 height 33
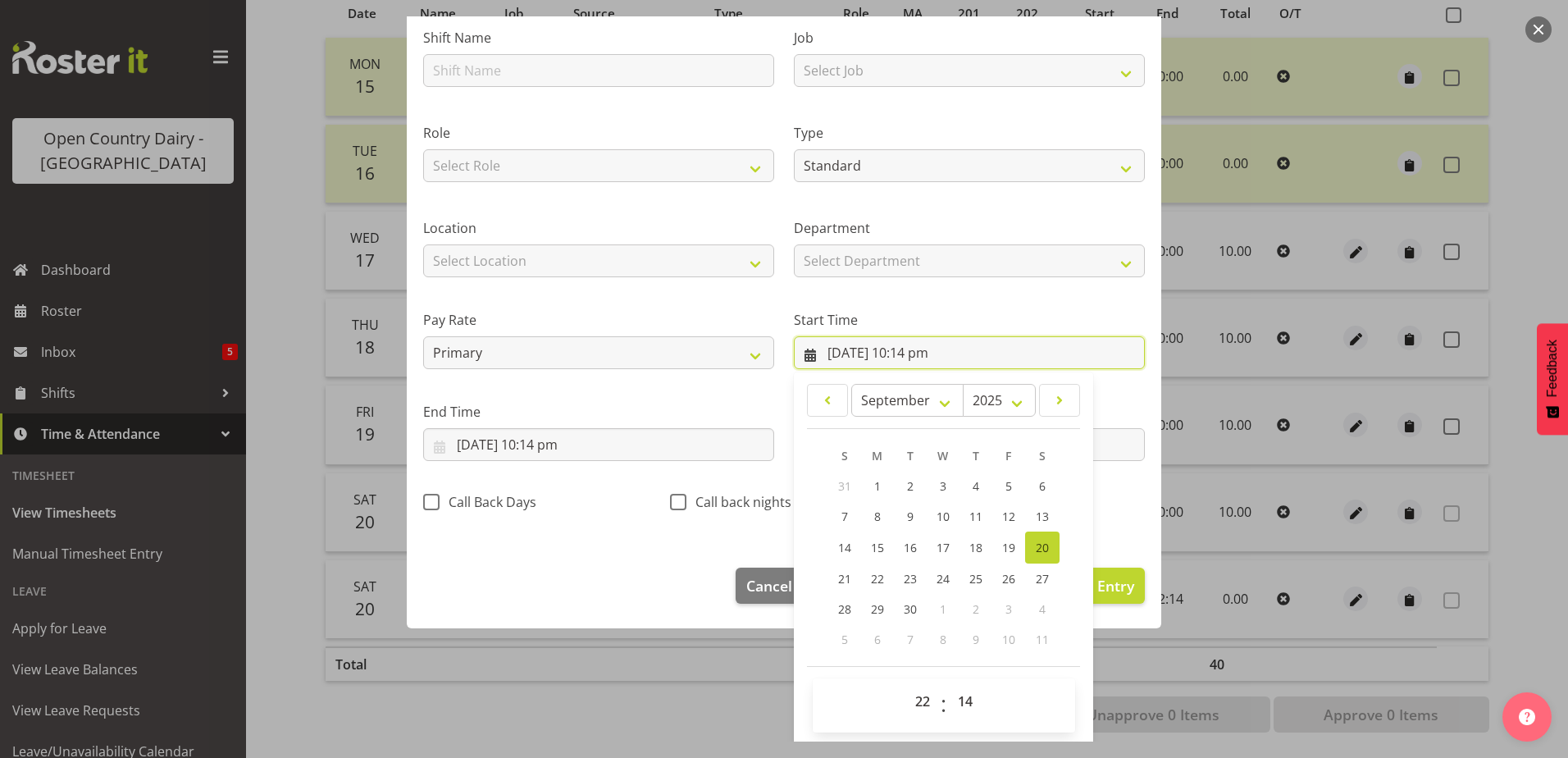
scroll to position [119, 0]
click at [921, 698] on select "00 01 02 03 04 05 06 07 08 09 10 11 12 13 14 15 16 17 18 19 20 21 22 23" at bounding box center [925, 699] width 36 height 33
select select "0"
click at [906, 683] on select "00 01 02 03 04 05 06 07 08 09 10 11 12 13 14 15 16 17 18 19 20 21 22 23" at bounding box center [925, 699] width 36 height 33
type input "20/09/2025, 12:14 am"
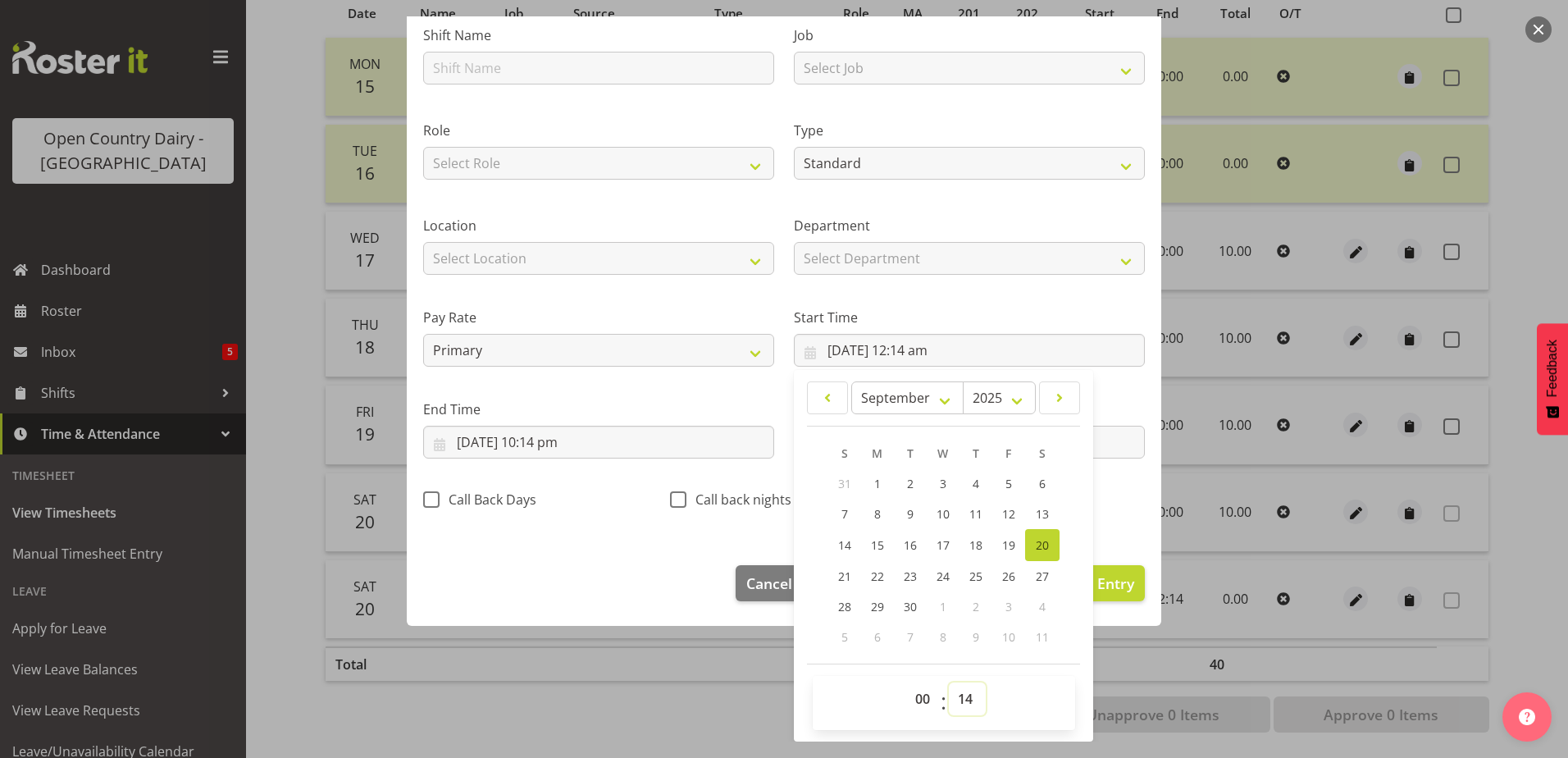
click at [964, 697] on select "00 01 02 03 04 05 06 07 08 09 10 11 12 13 14 15 16 17 18 19 20 21 22 23 24 25 2…" at bounding box center [967, 699] width 36 height 33
select select "0"
click at [949, 683] on select "00 01 02 03 04 05 06 07 08 09 10 11 12 13 14 15 16 17 18 19 20 21 22 23 24 25 2…" at bounding box center [967, 699] width 36 height 33
type input "20/09/2025, 12:00 am"
click at [553, 438] on input "20/09/2025, 10:14 pm" at bounding box center [598, 442] width 351 height 33
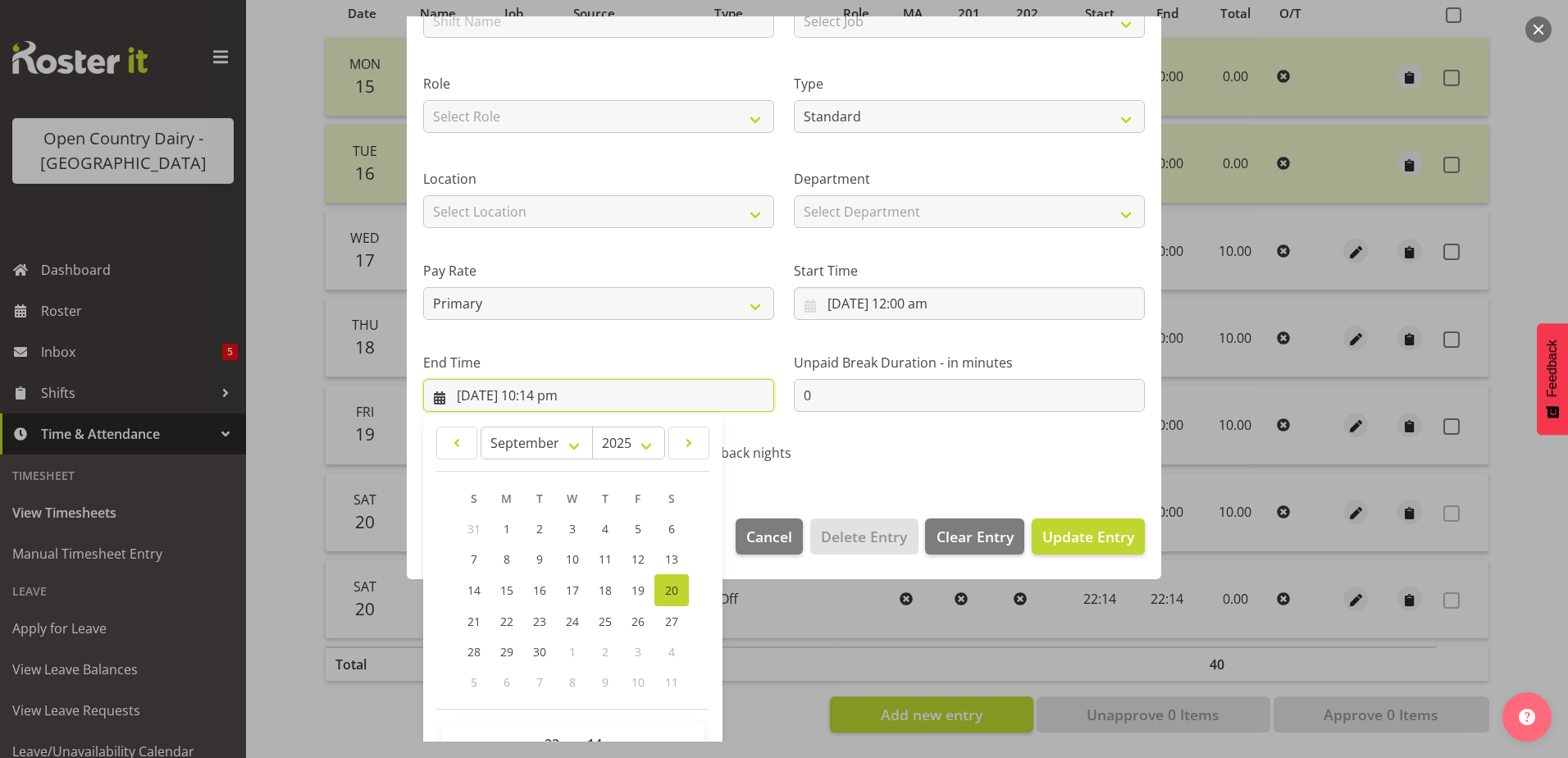
scroll to position [211, 0]
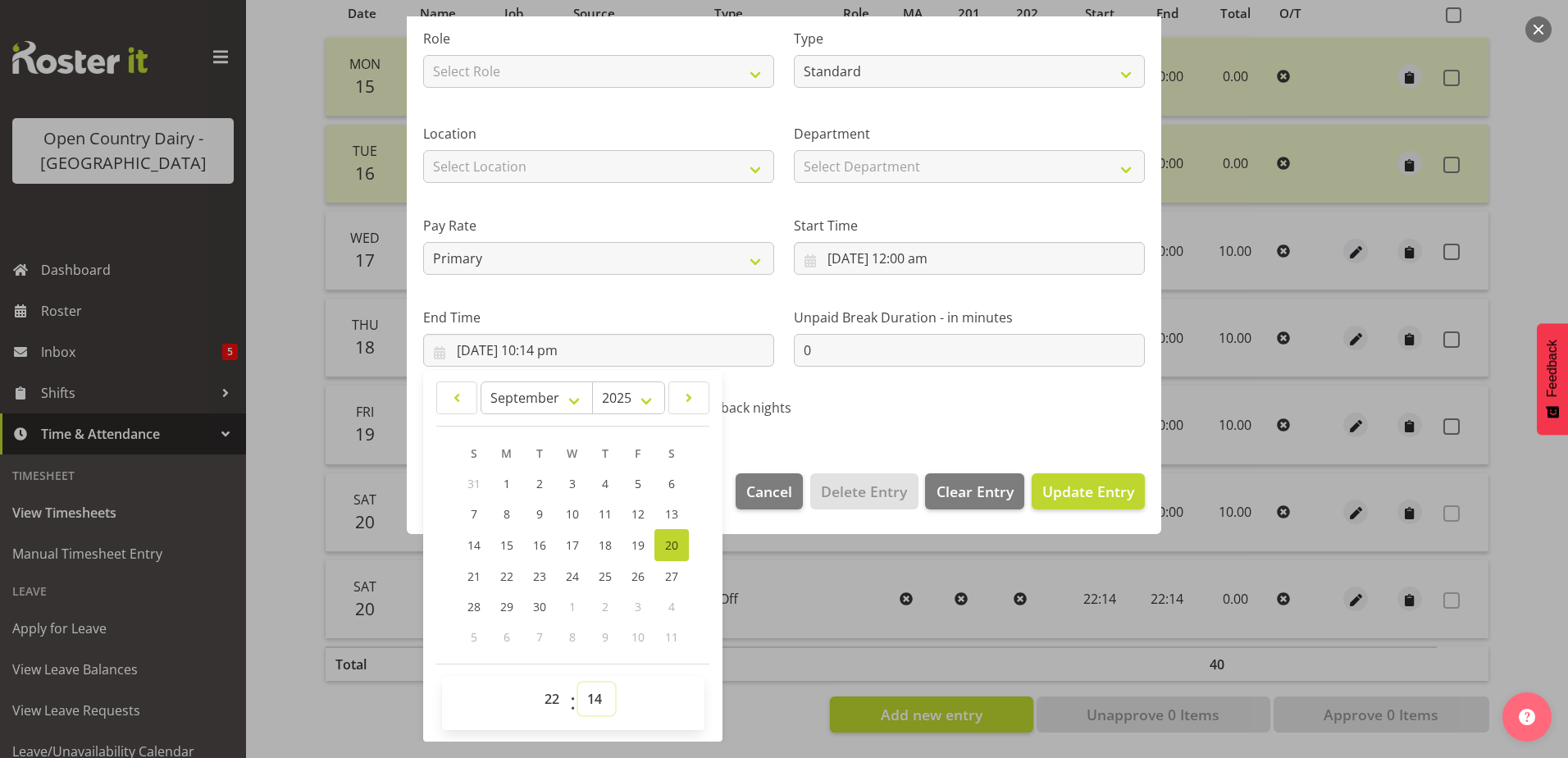
drag, startPoint x: 596, startPoint y: 701, endPoint x: 593, endPoint y: 683, distance: 18.2
click at [595, 697] on select "00 01 02 03 04 05 06 07 08 09 10 11 12 13 14 15 16 17 18 19 20 21 22 23 24 25 2…" at bounding box center [596, 699] width 36 height 33
select select "0"
click at [578, 683] on select "00 01 02 03 04 05 06 07 08 09 10 11 12 13 14 15 16 17 18 19 20 21 22 23 24 25 2…" at bounding box center [596, 699] width 36 height 33
type input "20/09/2025, 10:00 pm"
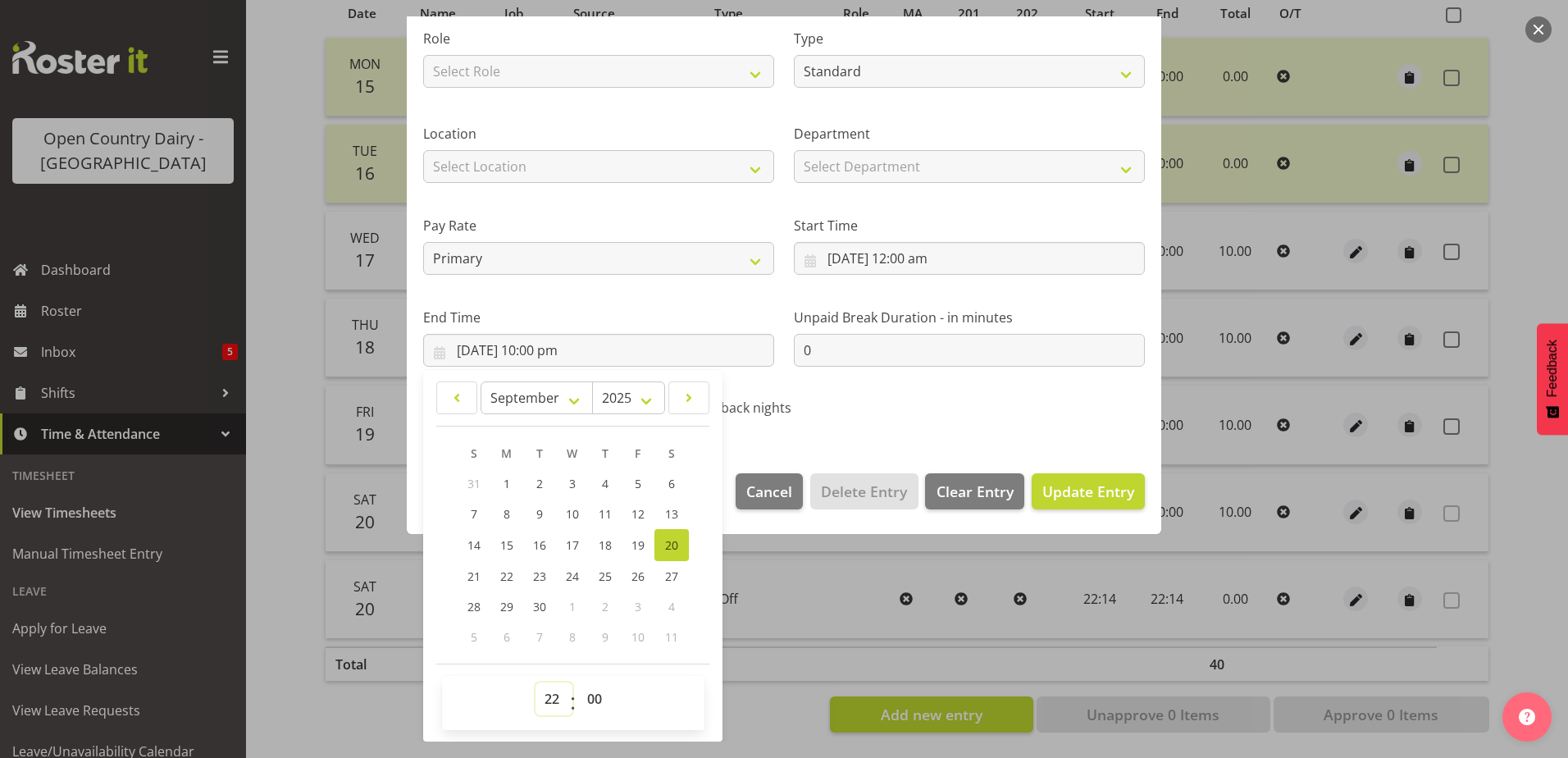
click at [551, 698] on select "00 01 02 03 04 05 06 07 08 09 10 11 12 13 14 15 16 17 18 19 20 21 22 23" at bounding box center [554, 699] width 36 height 33
select select "0"
click at [536, 683] on select "00 01 02 03 04 05 06 07 08 09 10 11 12 13 14 15 16 17 18 19 20 21 22 23" at bounding box center [554, 699] width 36 height 33
type input "20/09/2025, 12:00 am"
click at [1061, 495] on span "Update Entry" at bounding box center [1088, 491] width 92 height 20
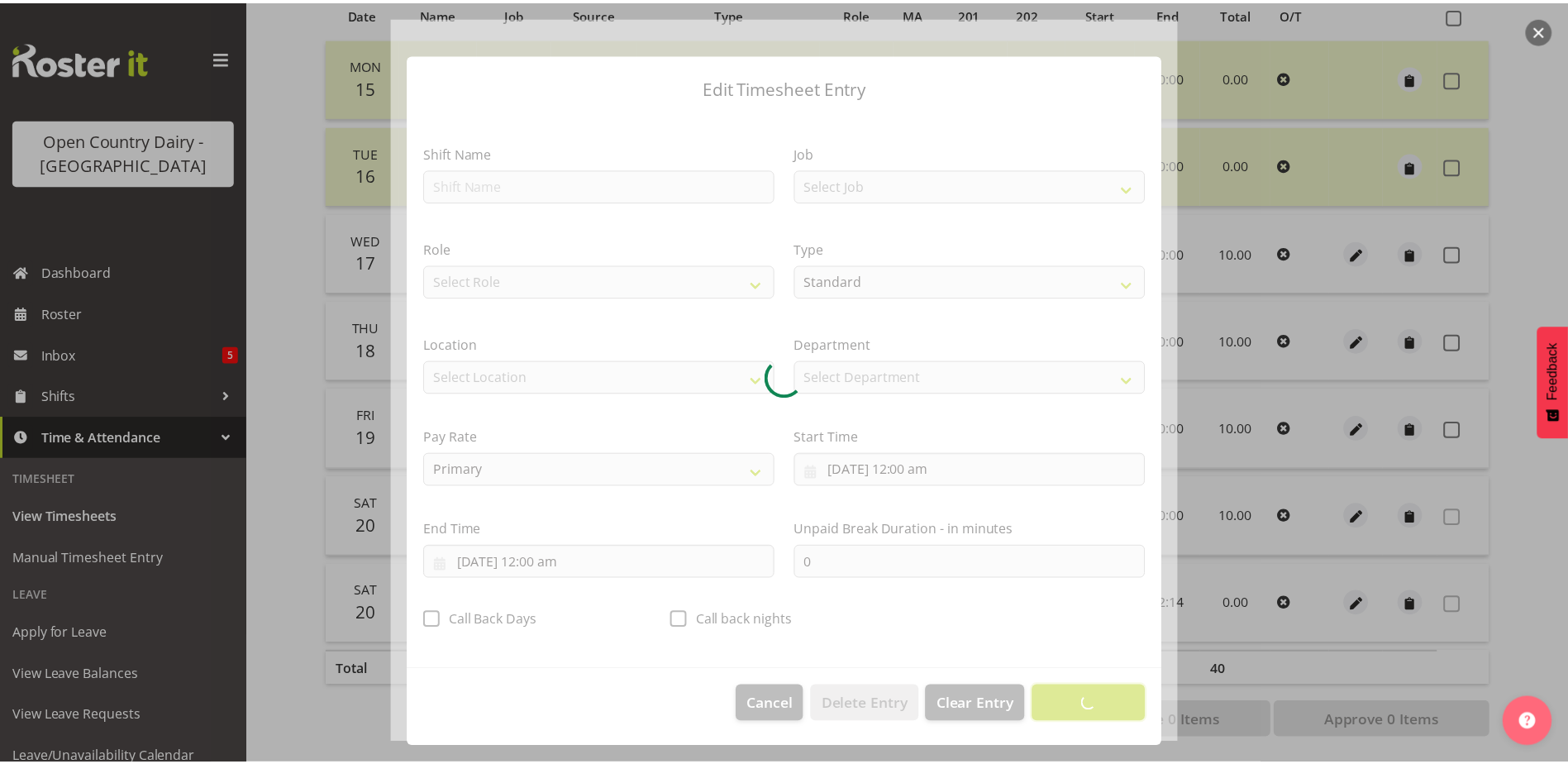
scroll to position [4, 0]
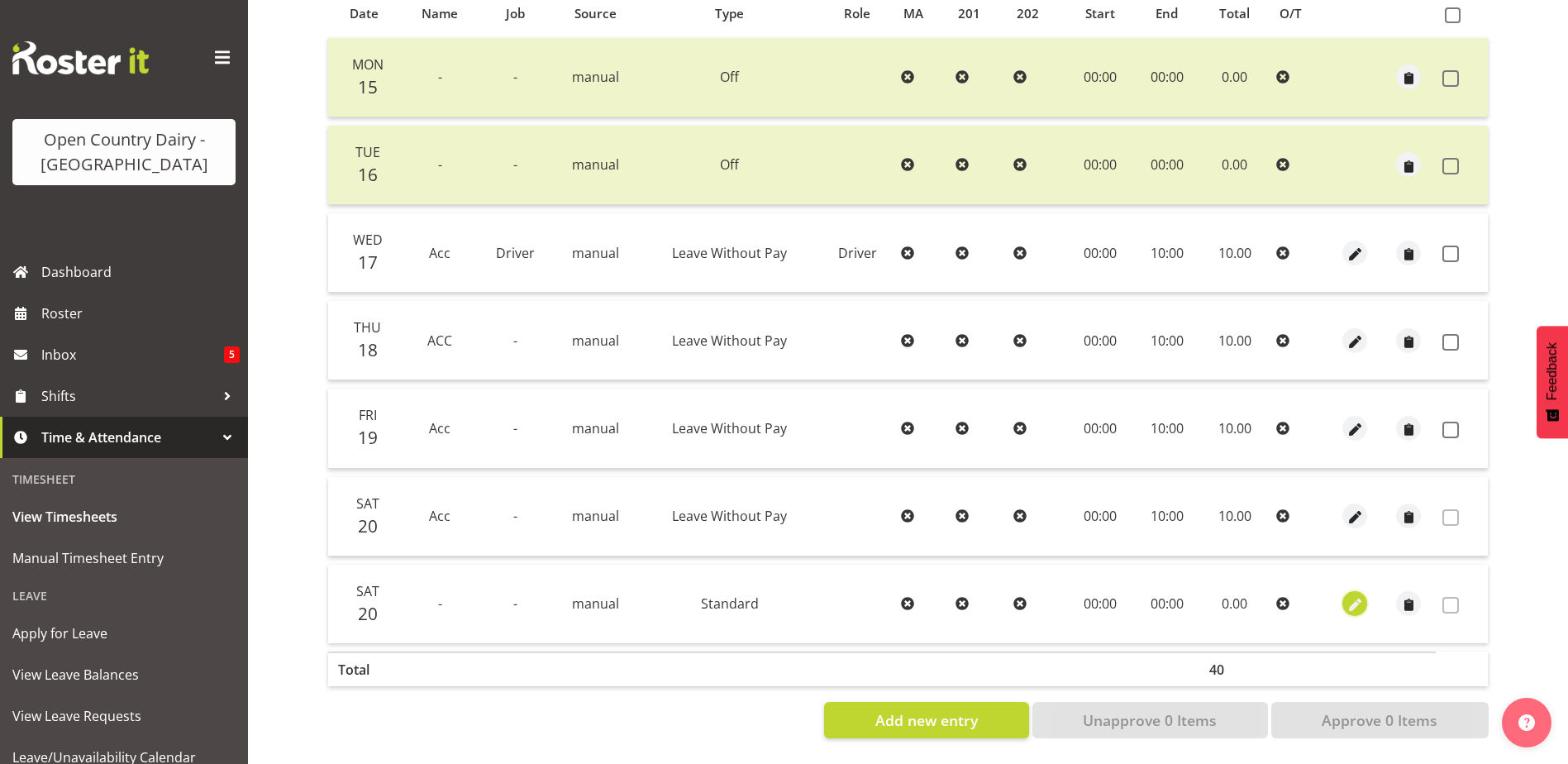
click at [1361, 596] on span "button" at bounding box center [1355, 605] width 19 height 19
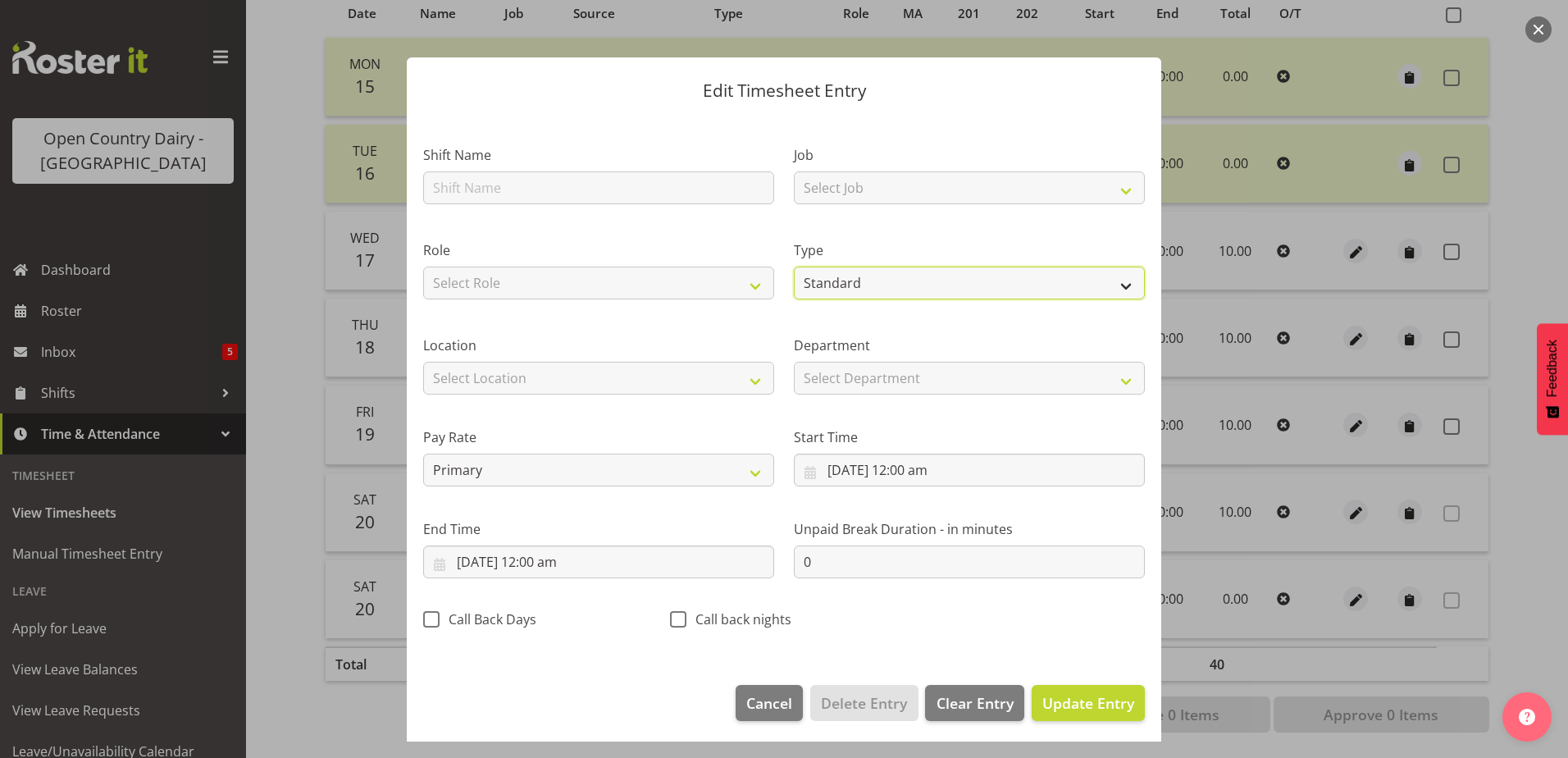
click at [922, 276] on select "Off Standard Public Holiday Public Holiday (Worked) Day In Lieu Annual Leave Si…" at bounding box center [968, 283] width 351 height 33
select select "Off"
click at [794, 289] on select "Off Standard Public Holiday Public Holiday (Worked) Day In Lieu Annual Leave Si…" at bounding box center [968, 283] width 351 height 33
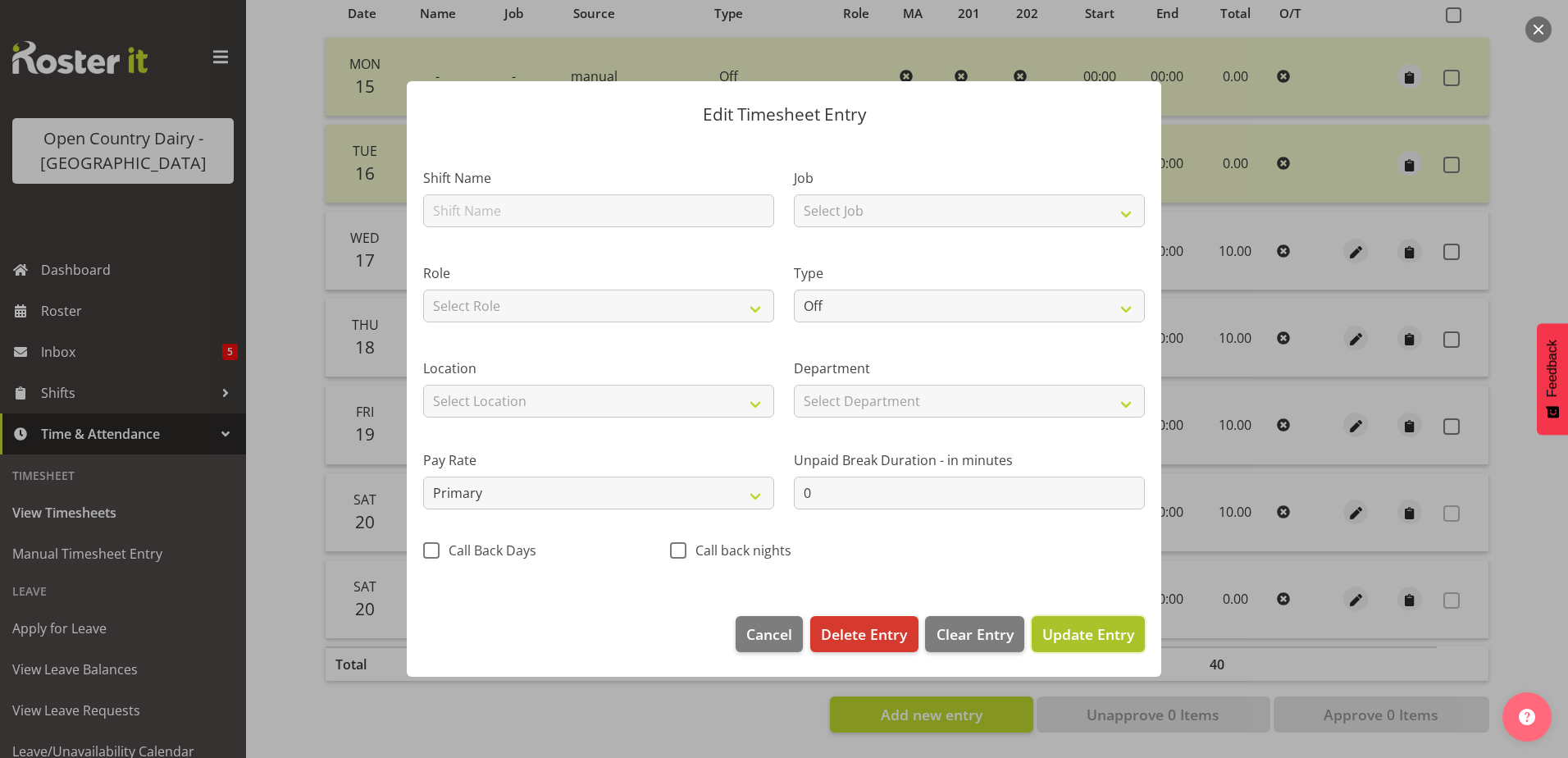
click at [1095, 633] on span "Update Entry" at bounding box center [1088, 634] width 92 height 20
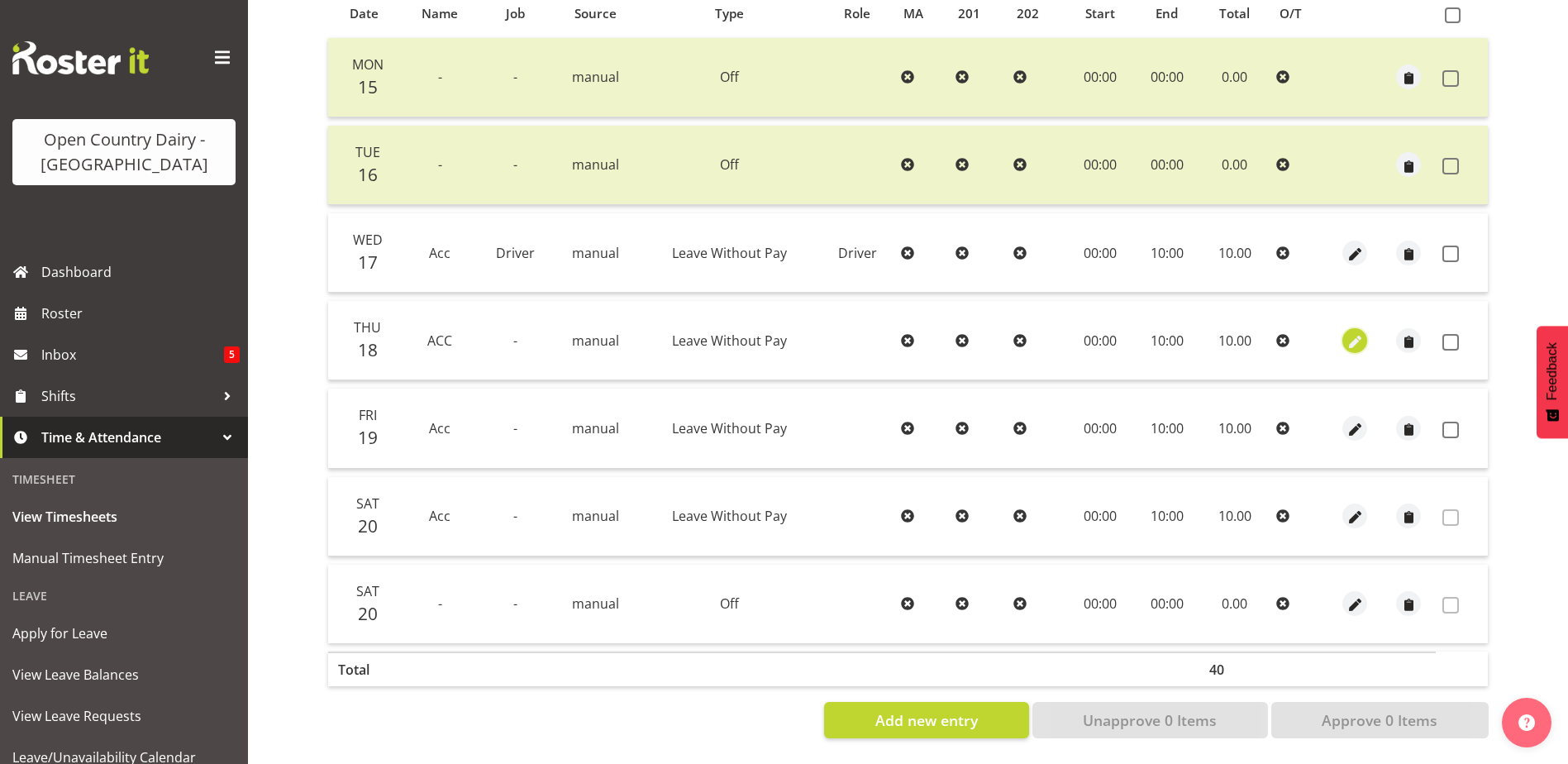
click at [1360, 333] on span "button" at bounding box center [1355, 342] width 19 height 19
select select "Leave Without Pay"
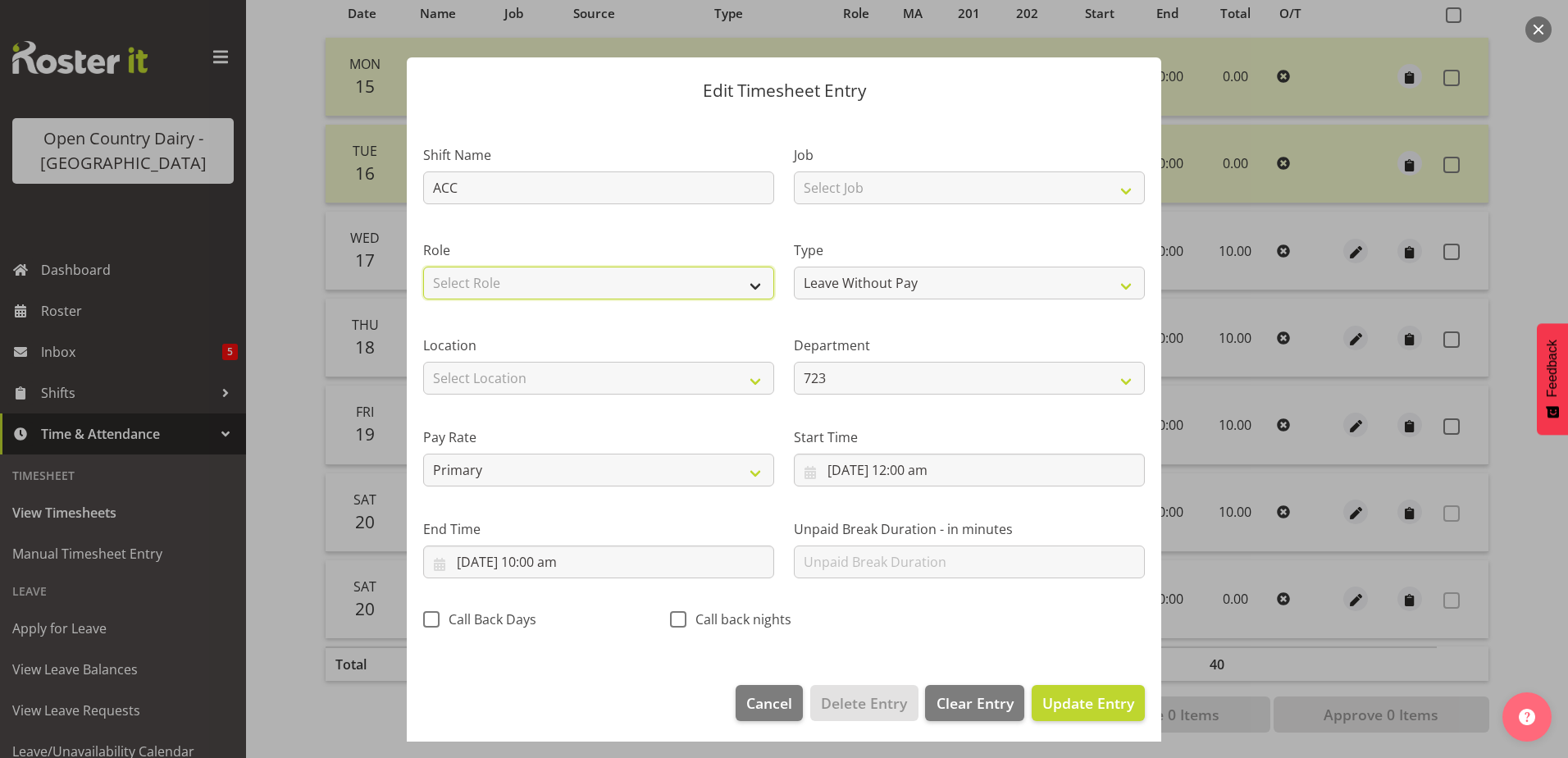
click at [546, 278] on select "Select Role Driver" at bounding box center [598, 283] width 351 height 33
select select "1166"
click at [423, 266] on select "Select Role Driver" at bounding box center [598, 283] width 351 height 33
click at [1104, 698] on span "Update Entry" at bounding box center [1088, 703] width 92 height 20
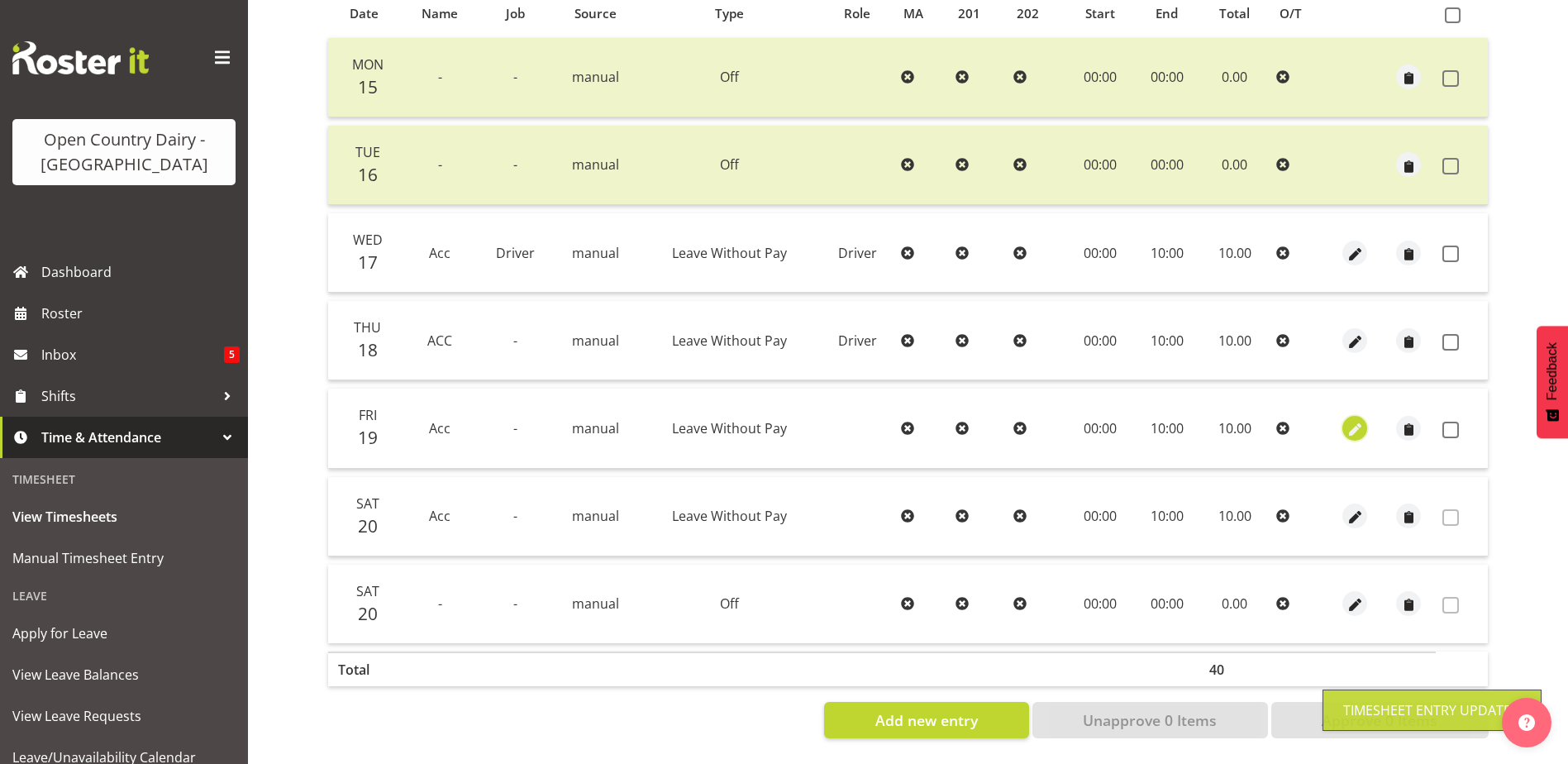
click at [1356, 420] on span "button" at bounding box center [1355, 429] width 19 height 19
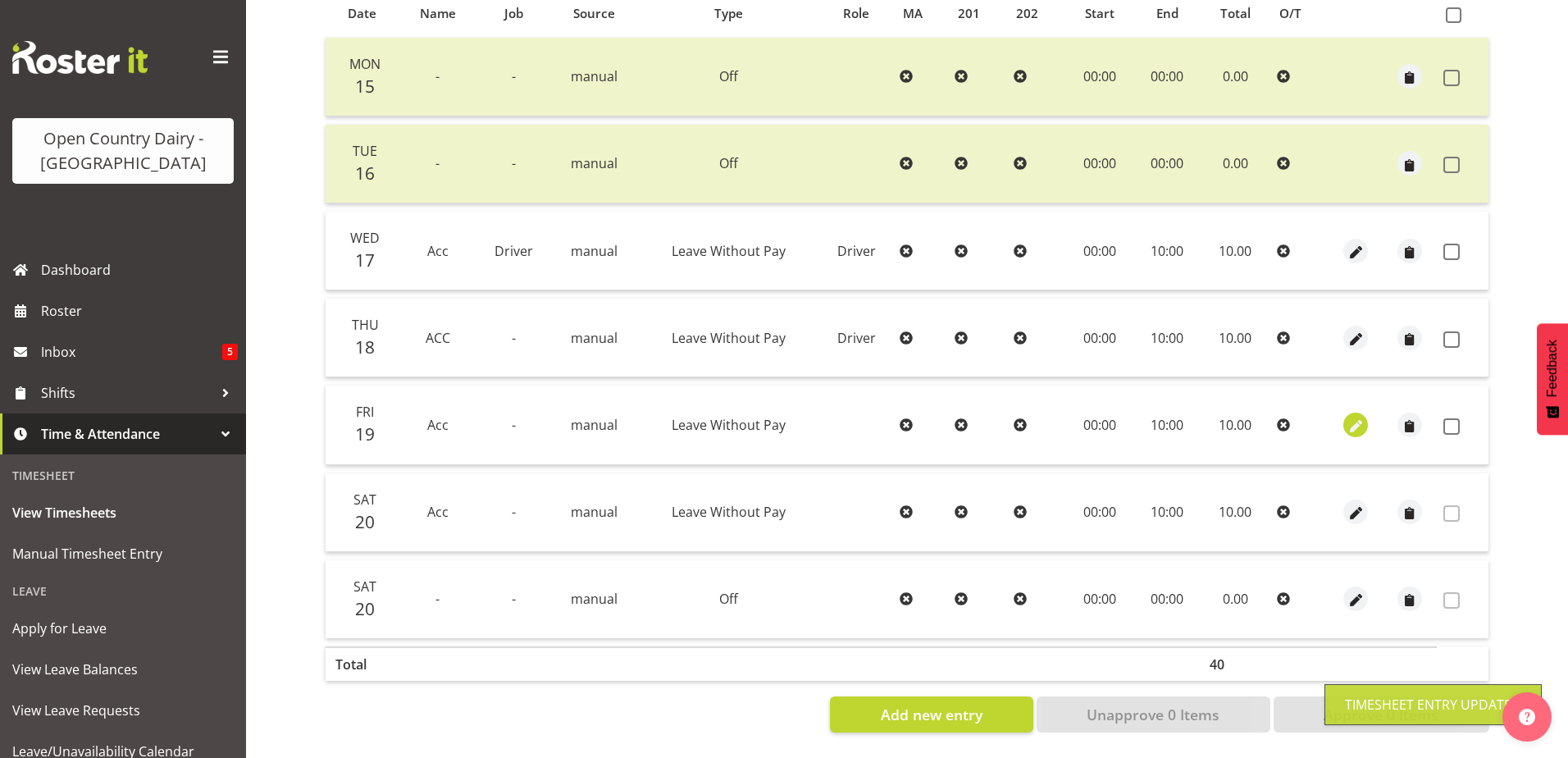
select select "Leave Without Pay"
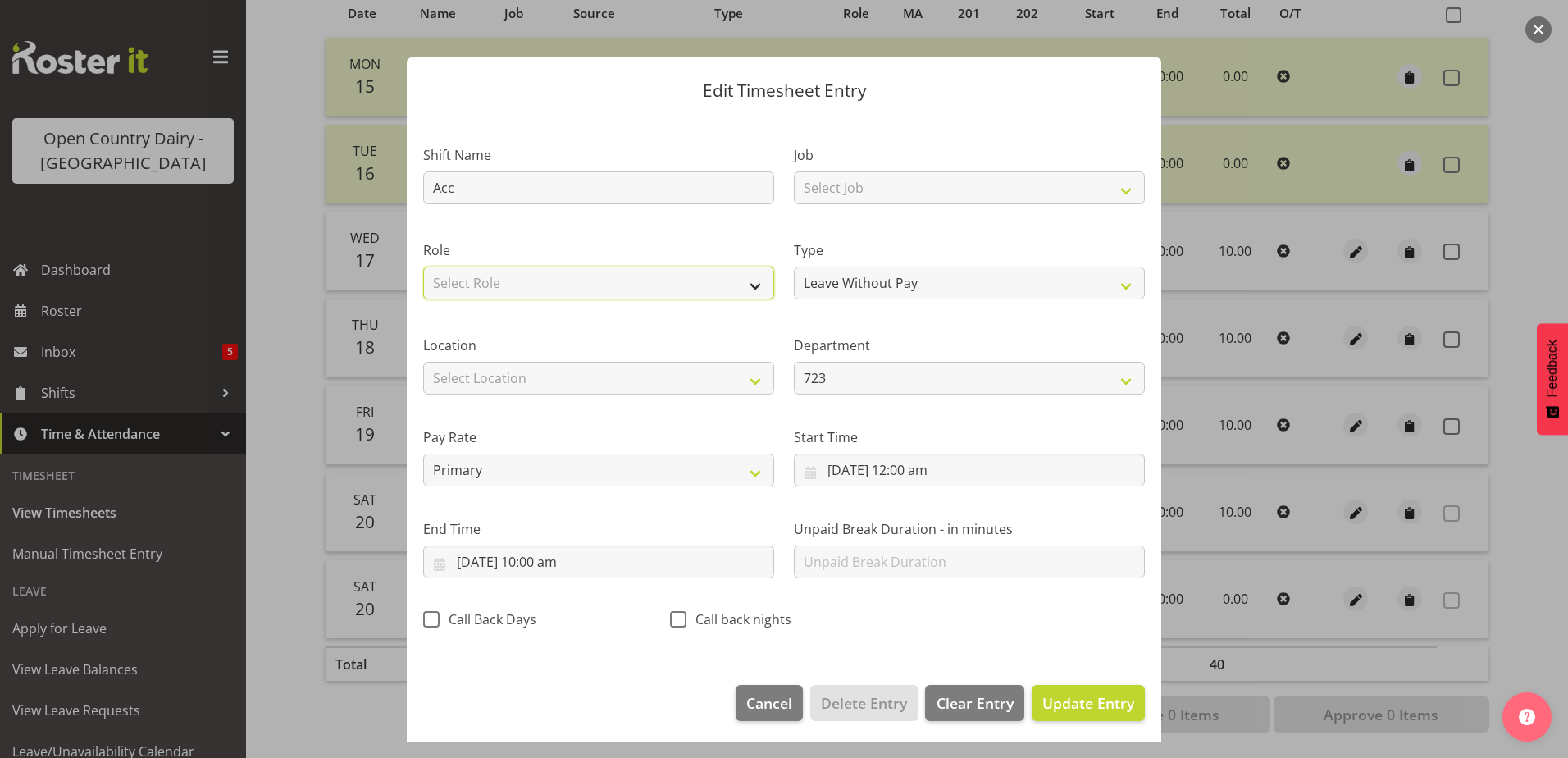
click at [565, 280] on select "Select Role Driver" at bounding box center [598, 283] width 351 height 33
select select "1166"
click at [423, 266] on select "Select Role Driver" at bounding box center [598, 283] width 351 height 33
click at [1093, 698] on span "Update Entry" at bounding box center [1088, 703] width 92 height 20
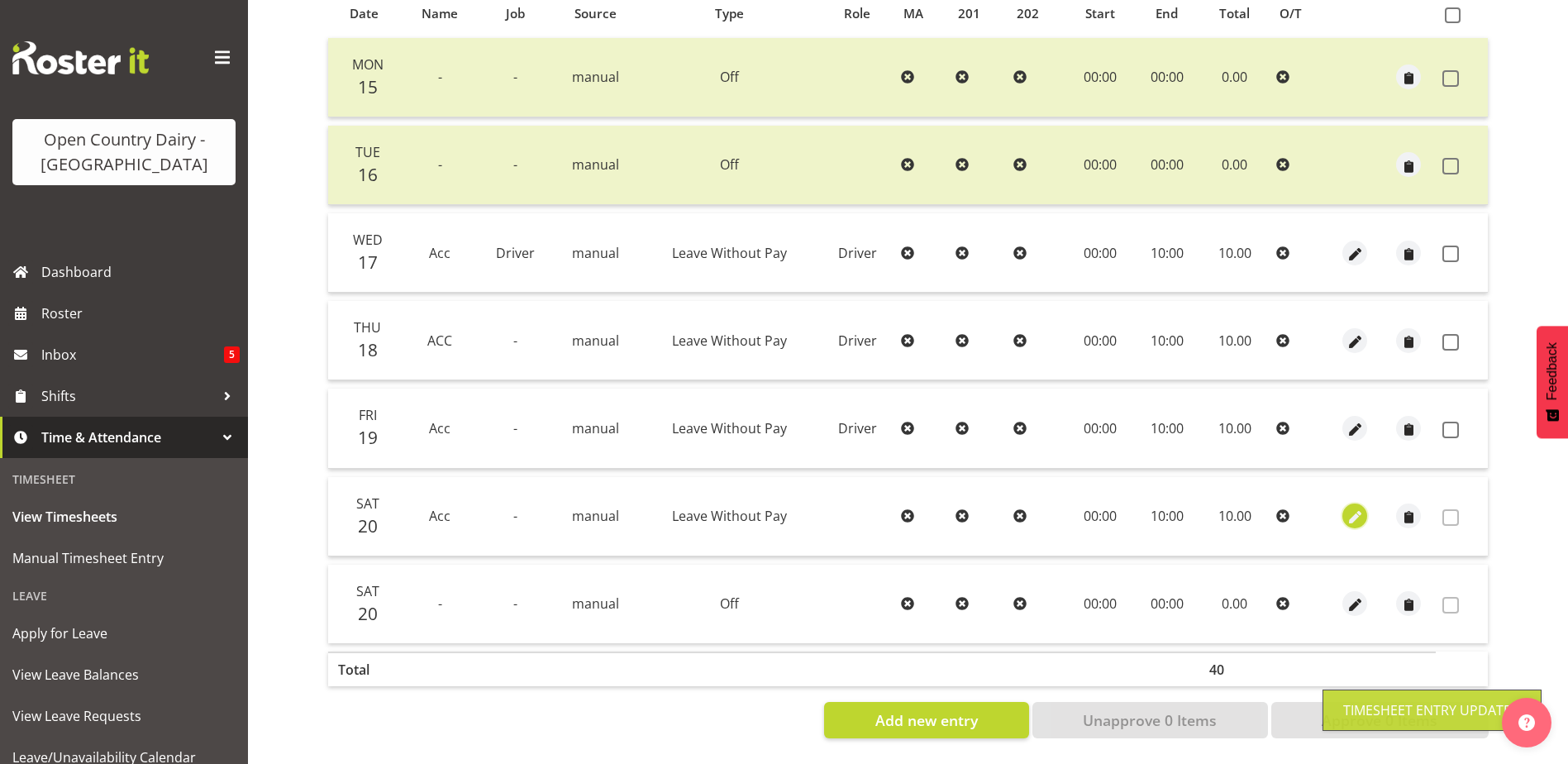
click at [1355, 508] on span "button" at bounding box center [1355, 517] width 19 height 19
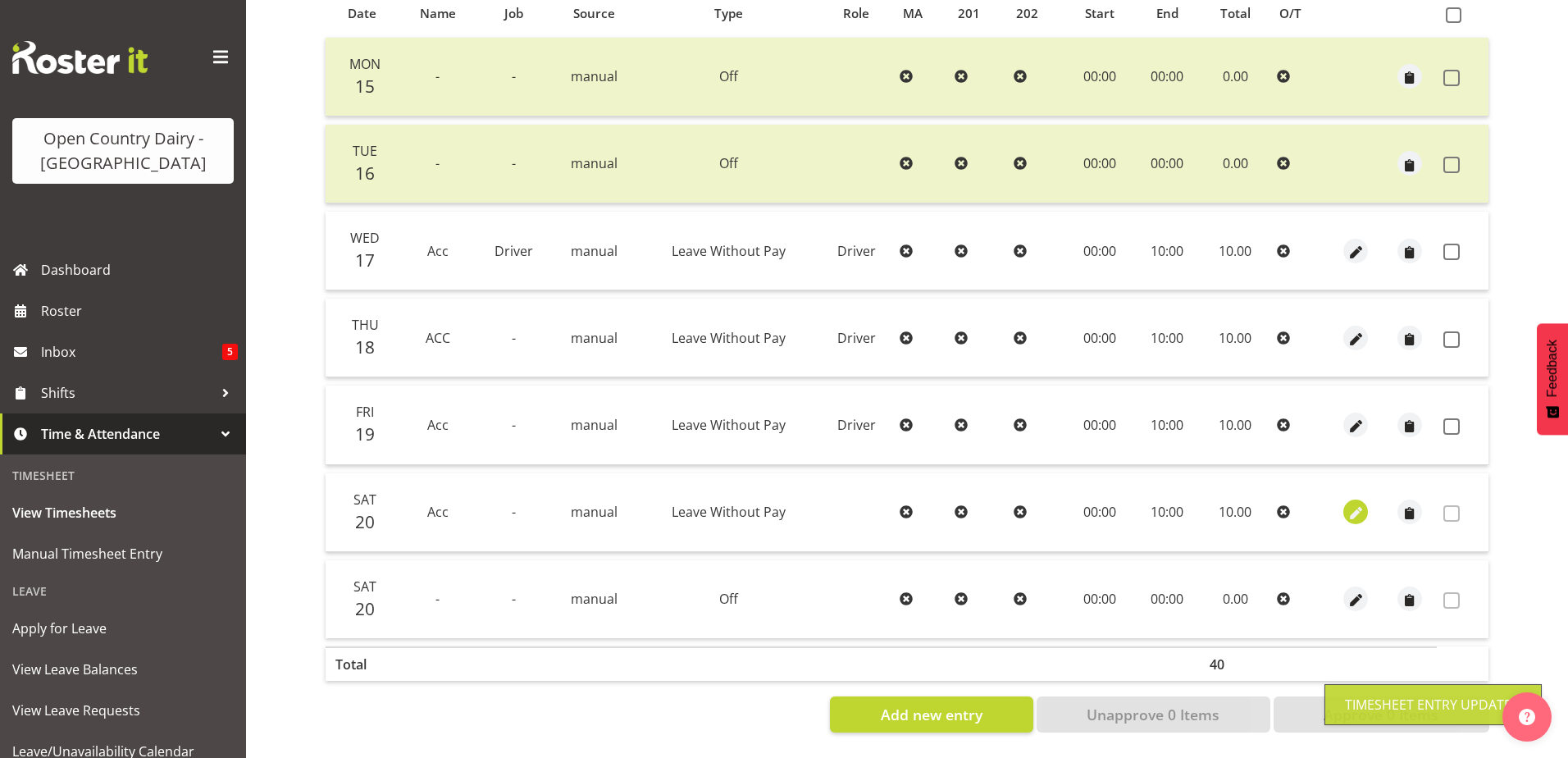
select select "Leave Without Pay"
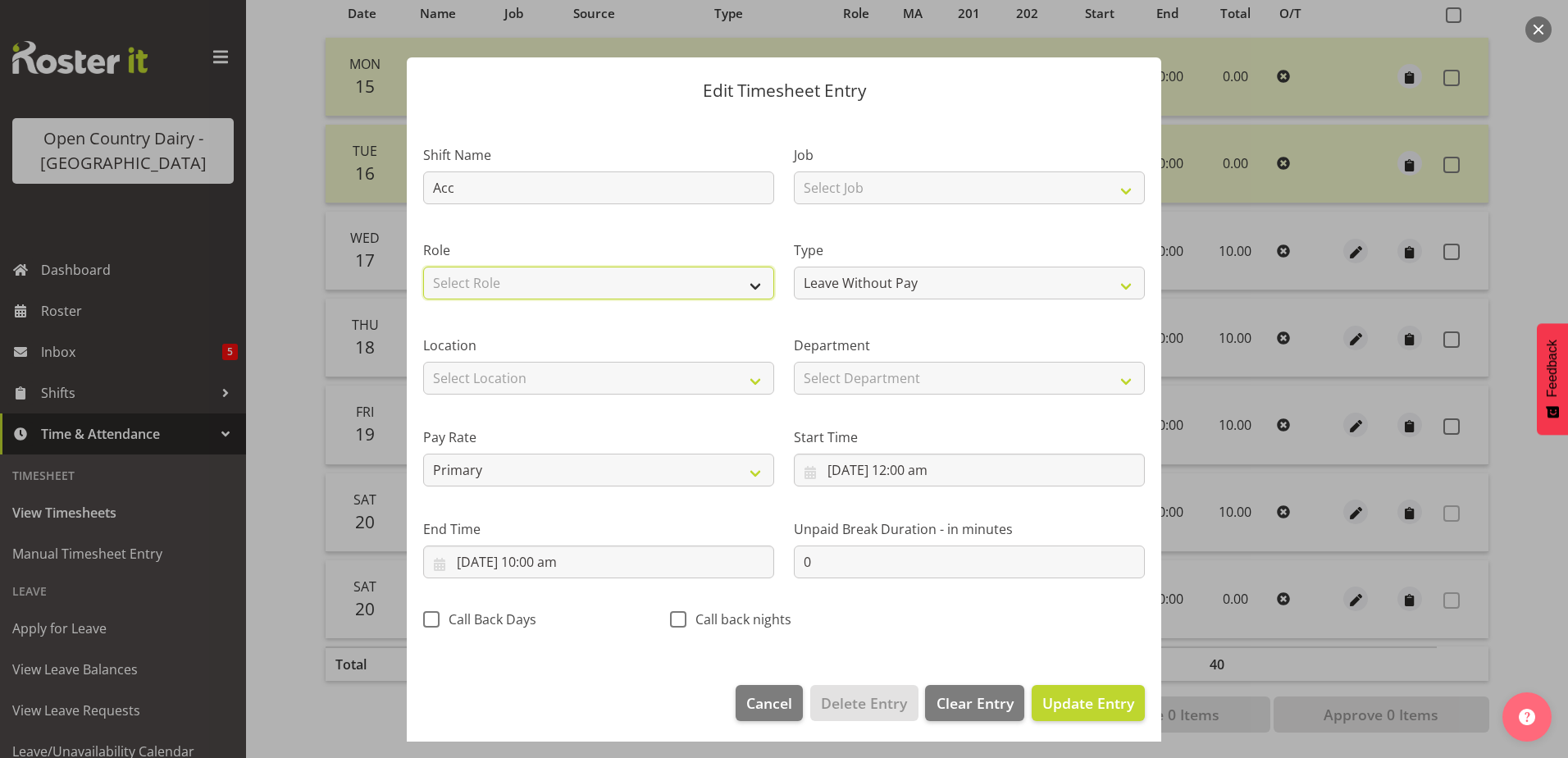
drag, startPoint x: 551, startPoint y: 278, endPoint x: 550, endPoint y: 291, distance: 13.0
click at [551, 278] on select "Select Role Driver" at bounding box center [598, 283] width 351 height 33
select select "1166"
click at [423, 266] on select "Select Role Driver" at bounding box center [598, 283] width 351 height 33
click at [1102, 703] on span "Update Entry" at bounding box center [1088, 703] width 92 height 20
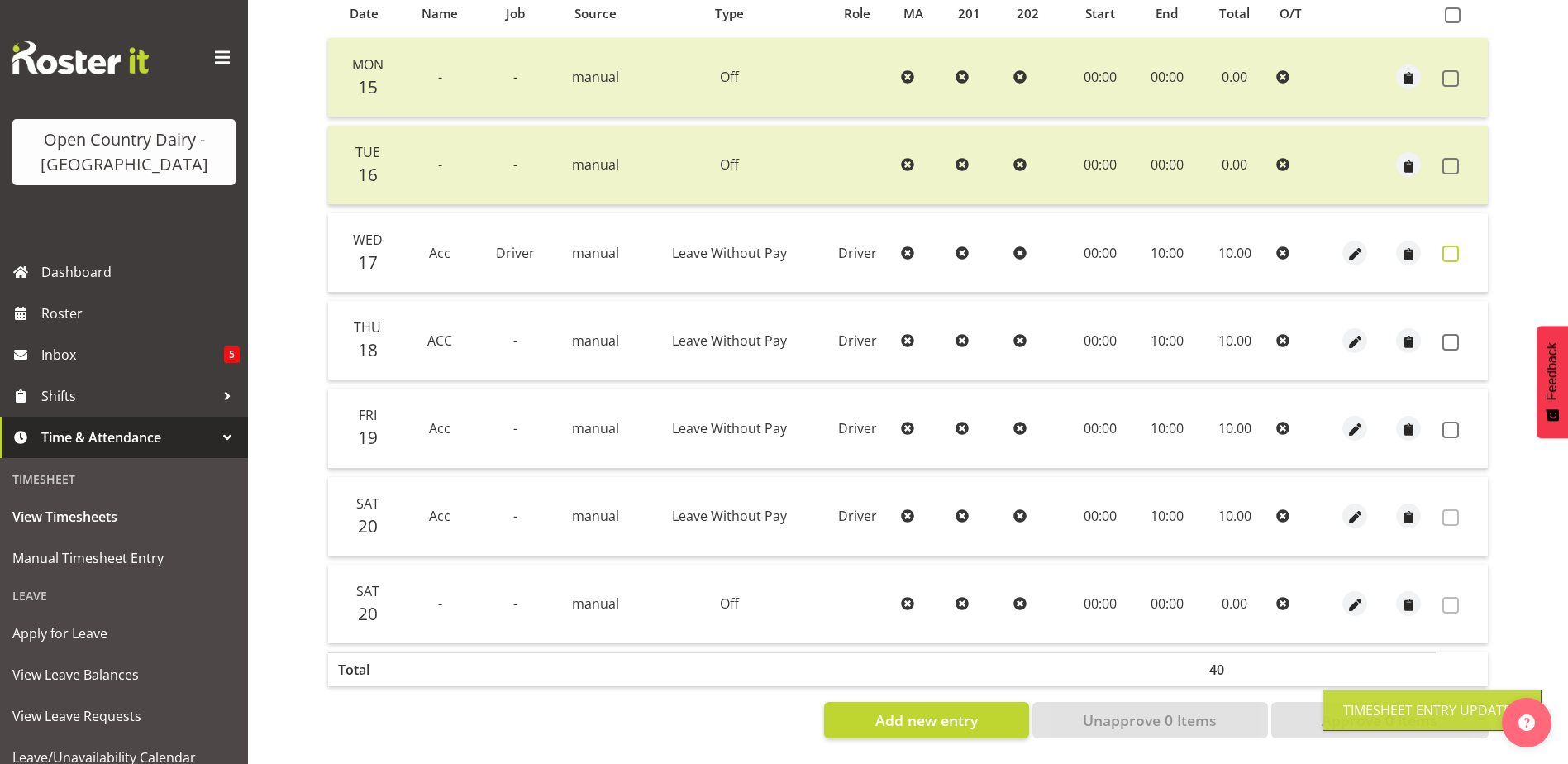
click at [1451, 246] on span at bounding box center [1451, 254] width 17 height 17
checkbox input "true"
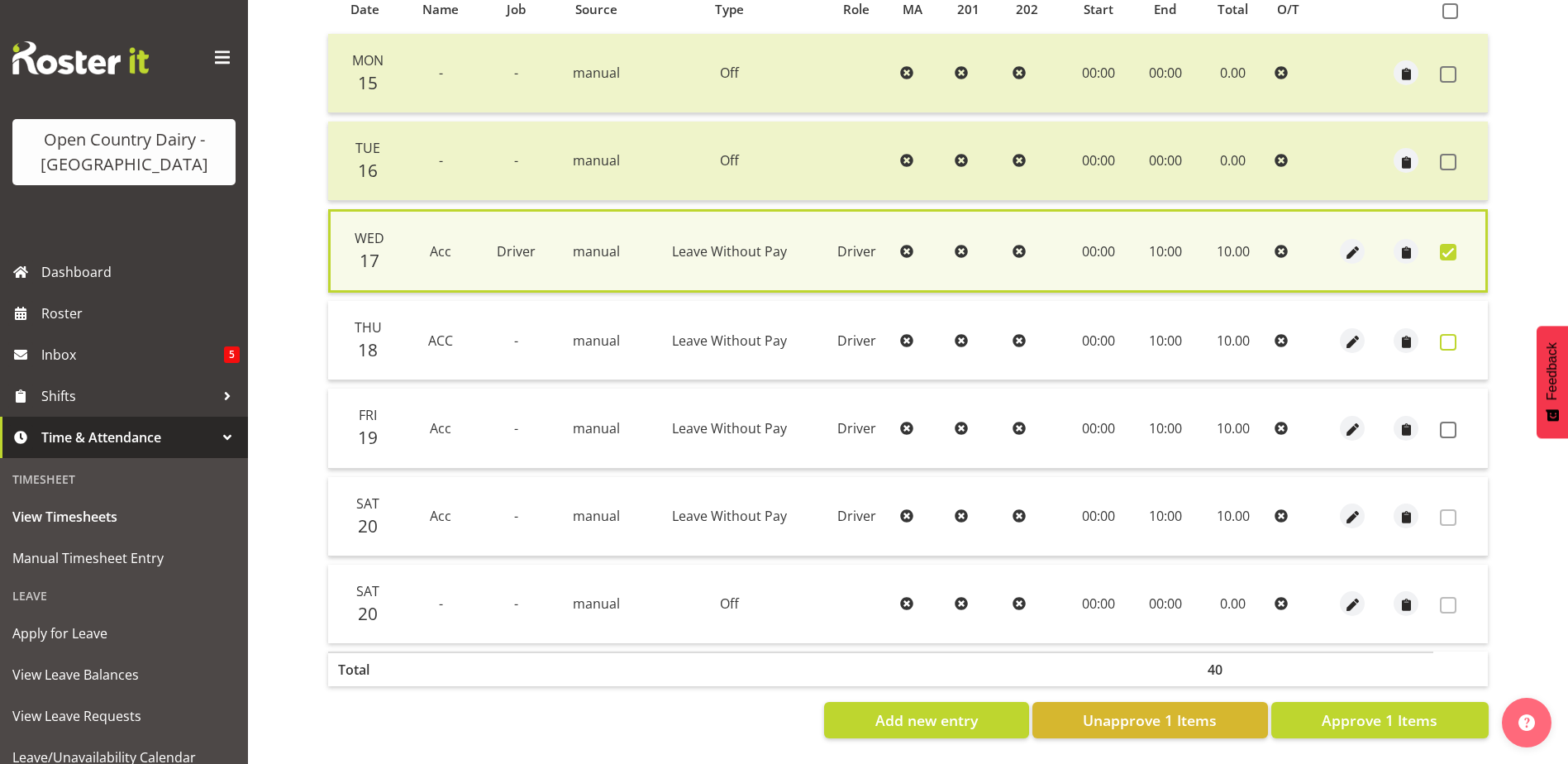
click at [1447, 338] on span at bounding box center [1448, 342] width 17 height 17
checkbox input "true"
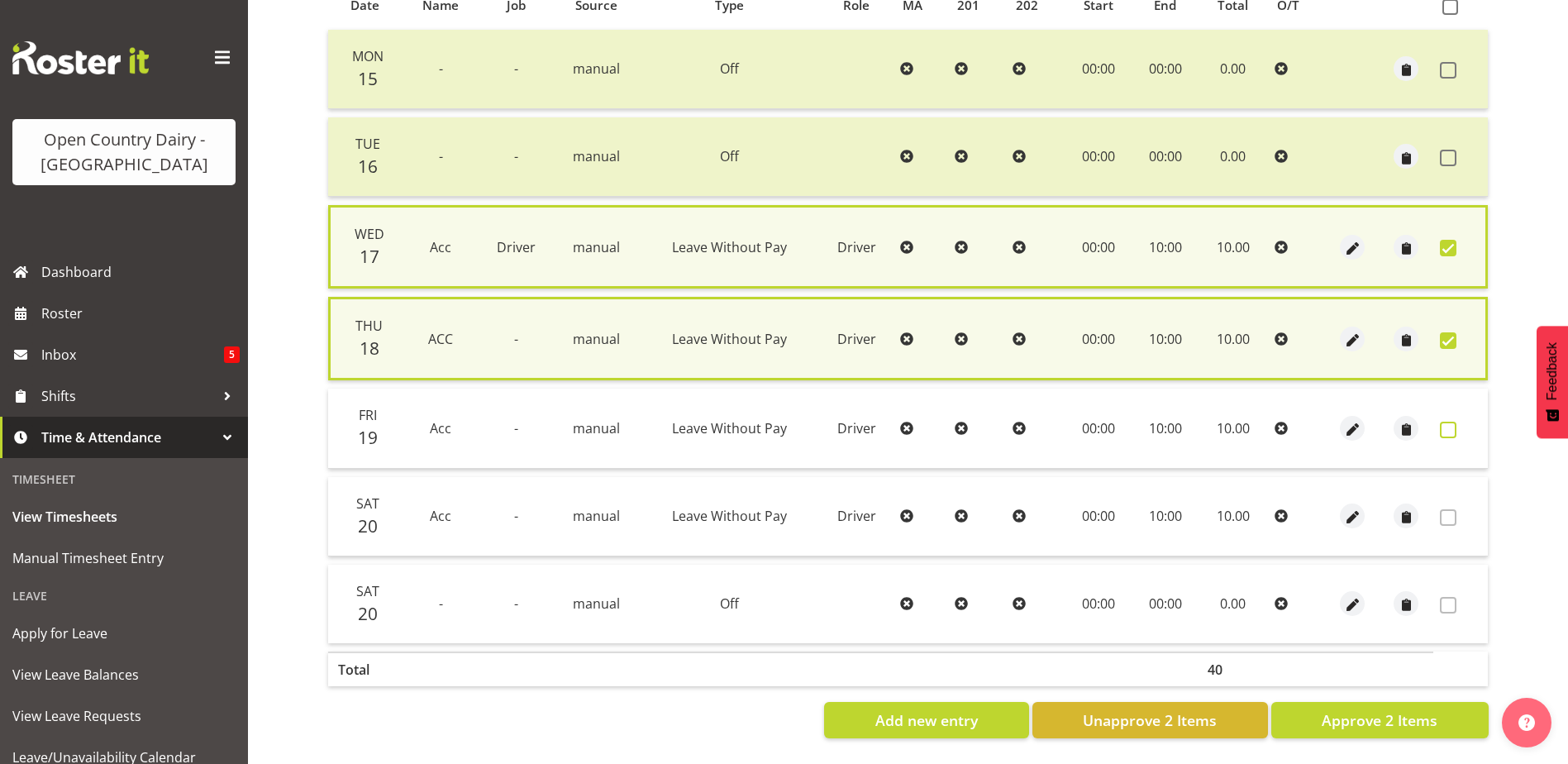
click at [1446, 423] on span at bounding box center [1448, 430] width 17 height 17
checkbox input "true"
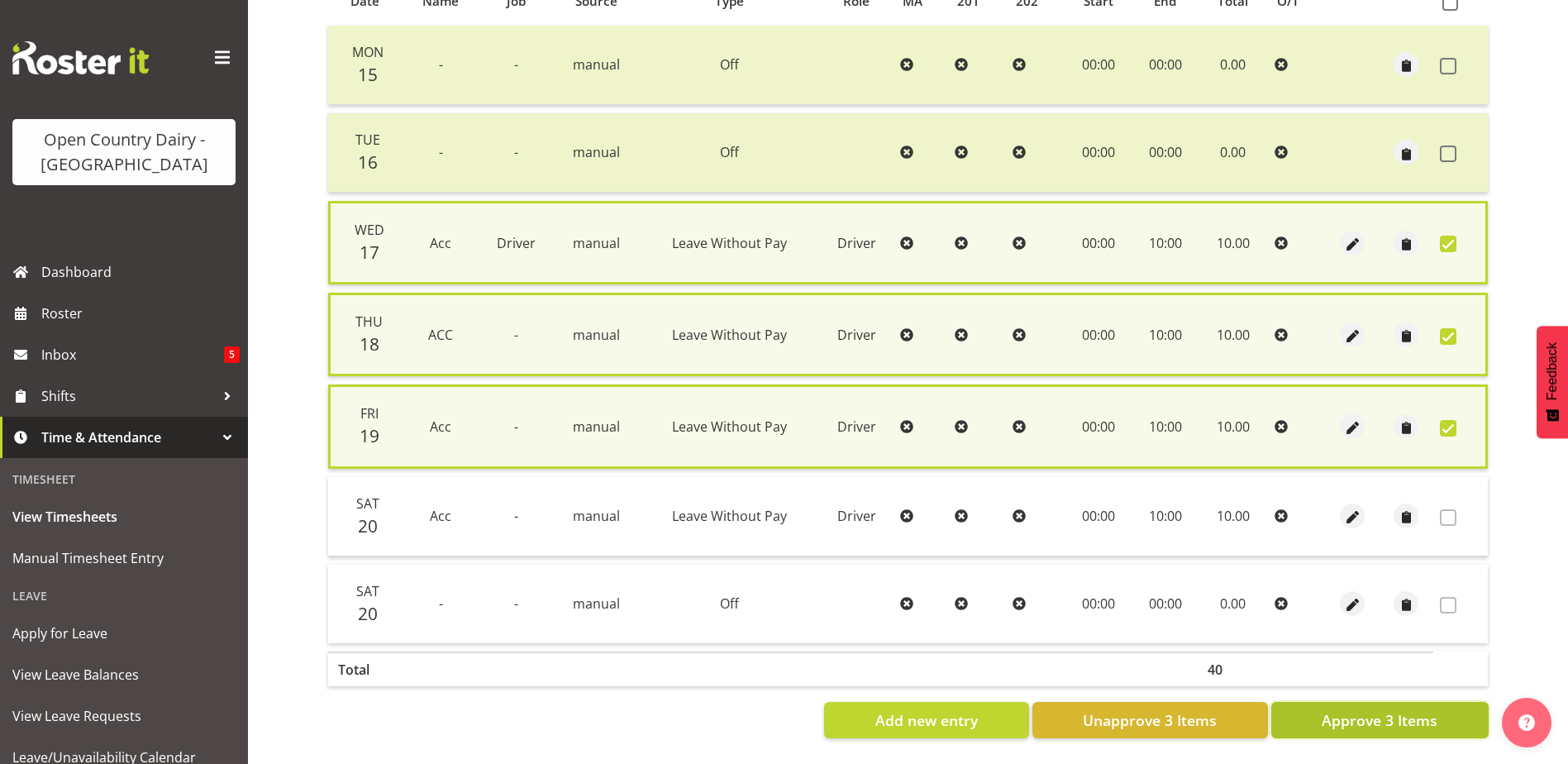
click at [1430, 719] on span "Approve 3 Items" at bounding box center [1379, 720] width 115 height 22
checkbox input "false"
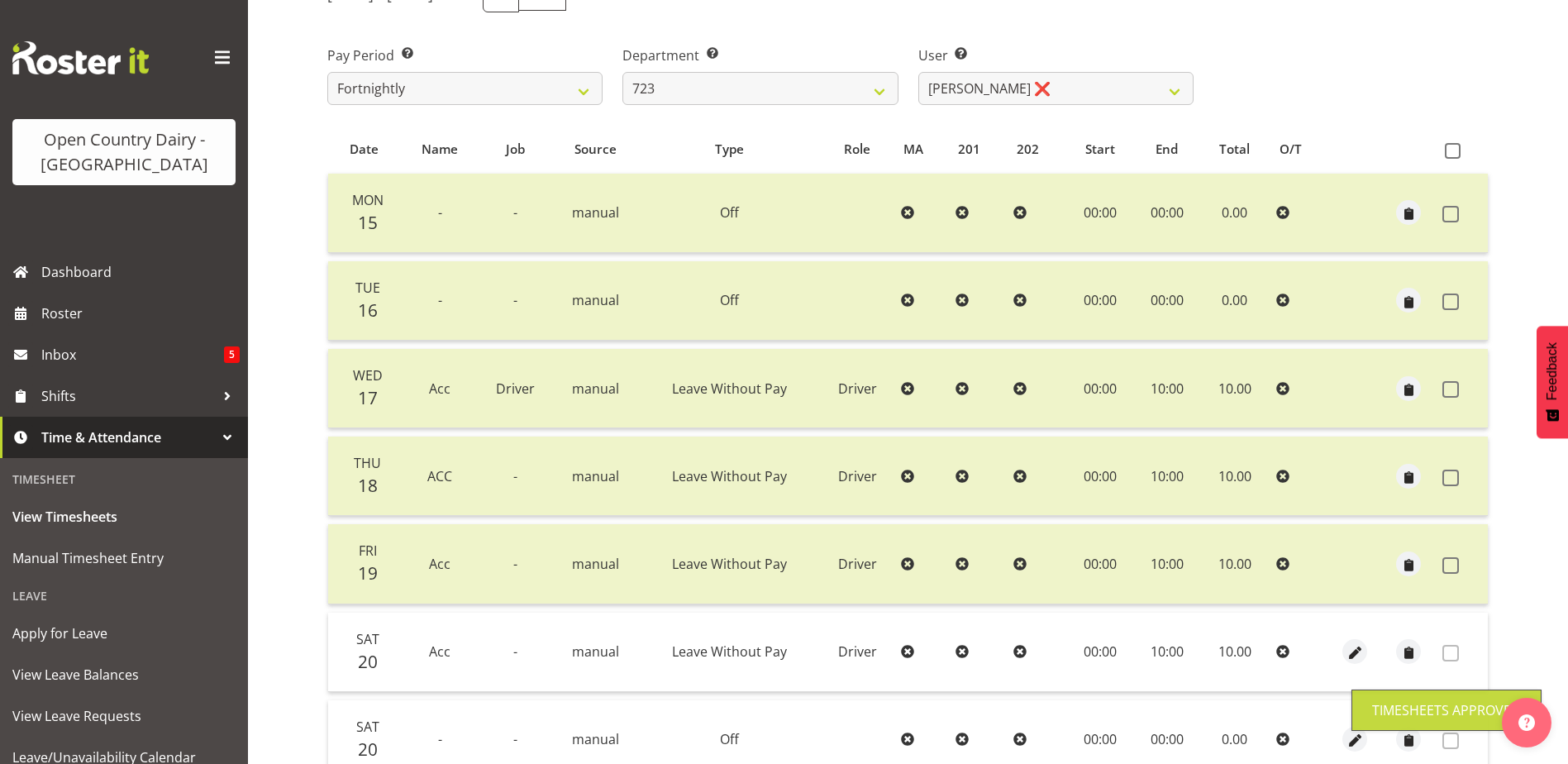
scroll to position [0, 0]
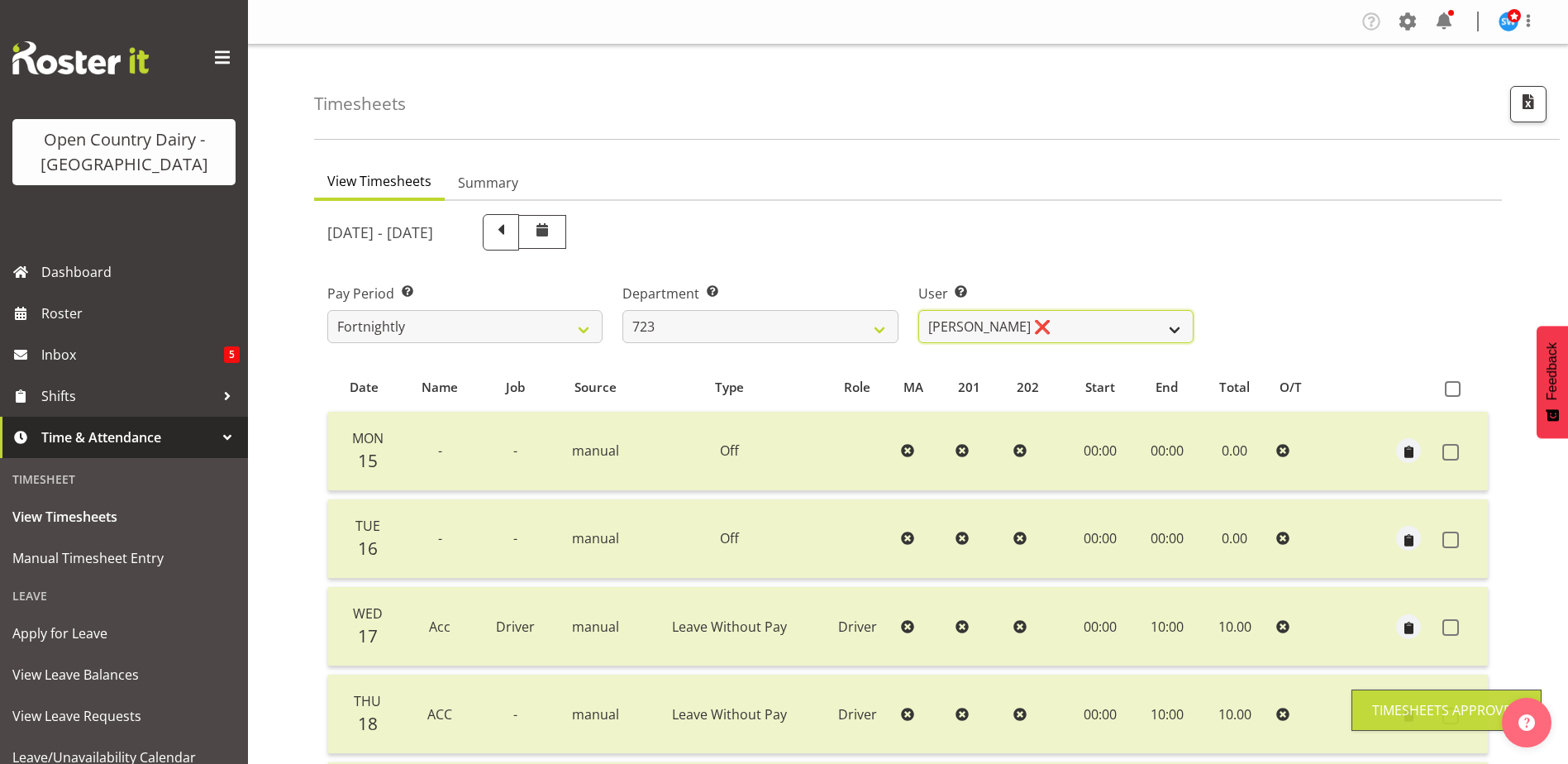
click at [1054, 321] on select "Daljeet Rai ❌ Manjinder Singh ❌ Prabhjot Singh ❌ Varninder Singh ❌" at bounding box center [1056, 327] width 275 height 33
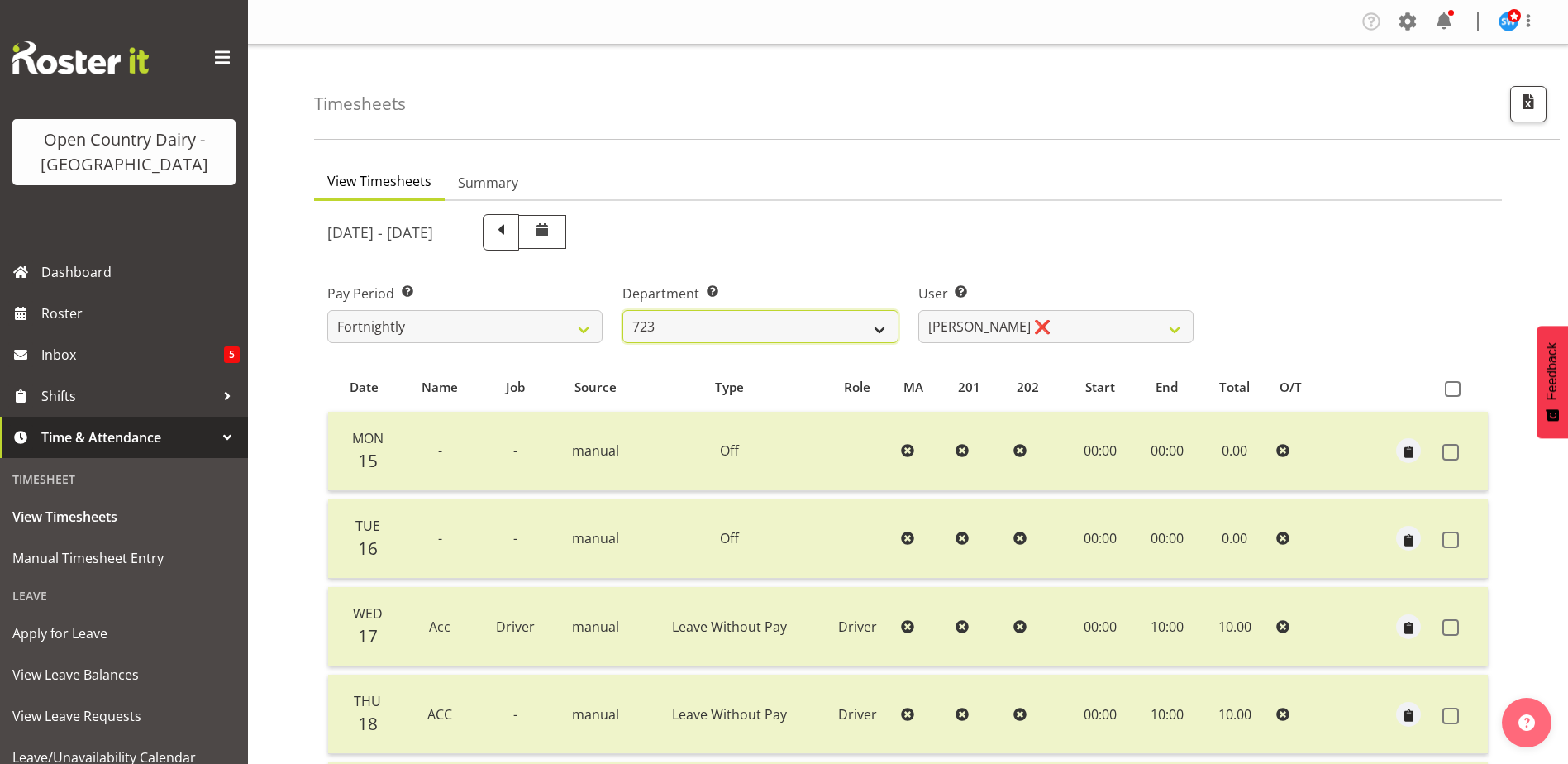
click at [703, 323] on select "701 702 703 704 705 706 707 708 709 710 711 712 713 714 715 716 717 718 719 720" at bounding box center [760, 327] width 275 height 33
click at [623, 310] on select "701 702 703 704 705 706 707 708 709 710 711 712 713 714 715 716 717 718 719 720" at bounding box center [760, 327] width 275 height 33
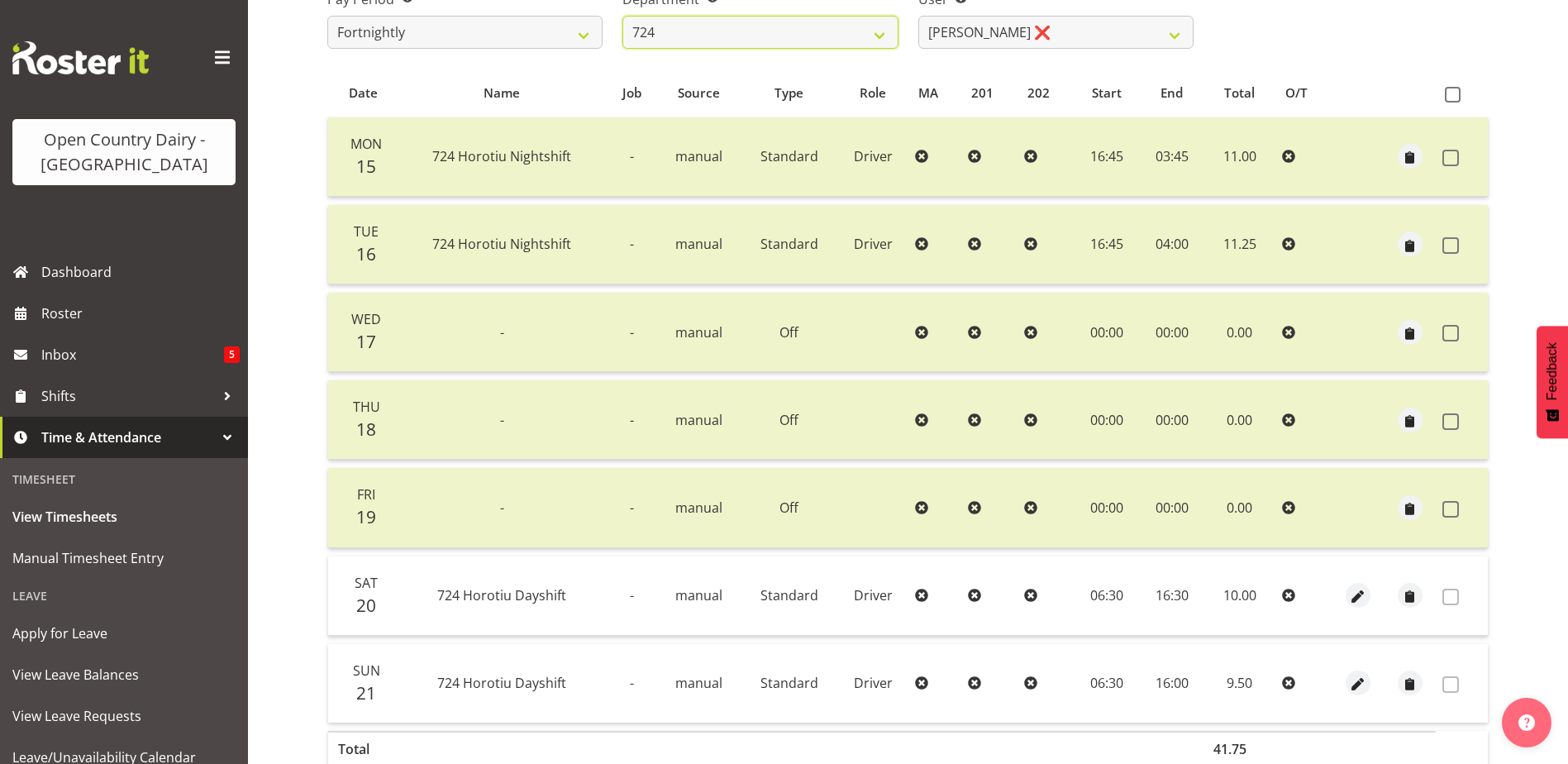
scroll to position [138, 0]
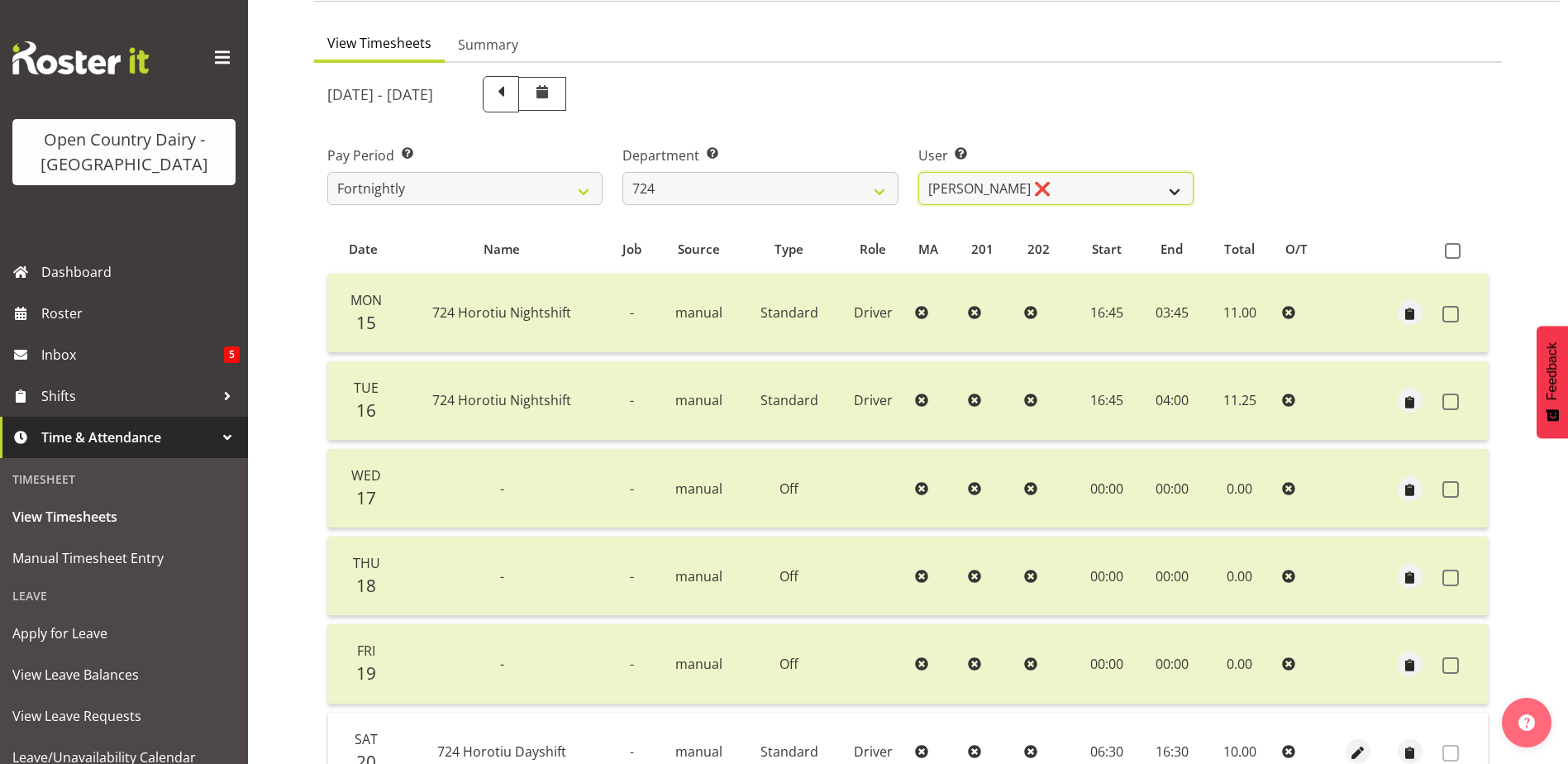
click at [1054, 186] on select "Brent Adams ❌ Jaspreet Singh ❌ John Walters ❌" at bounding box center [1056, 189] width 275 height 33
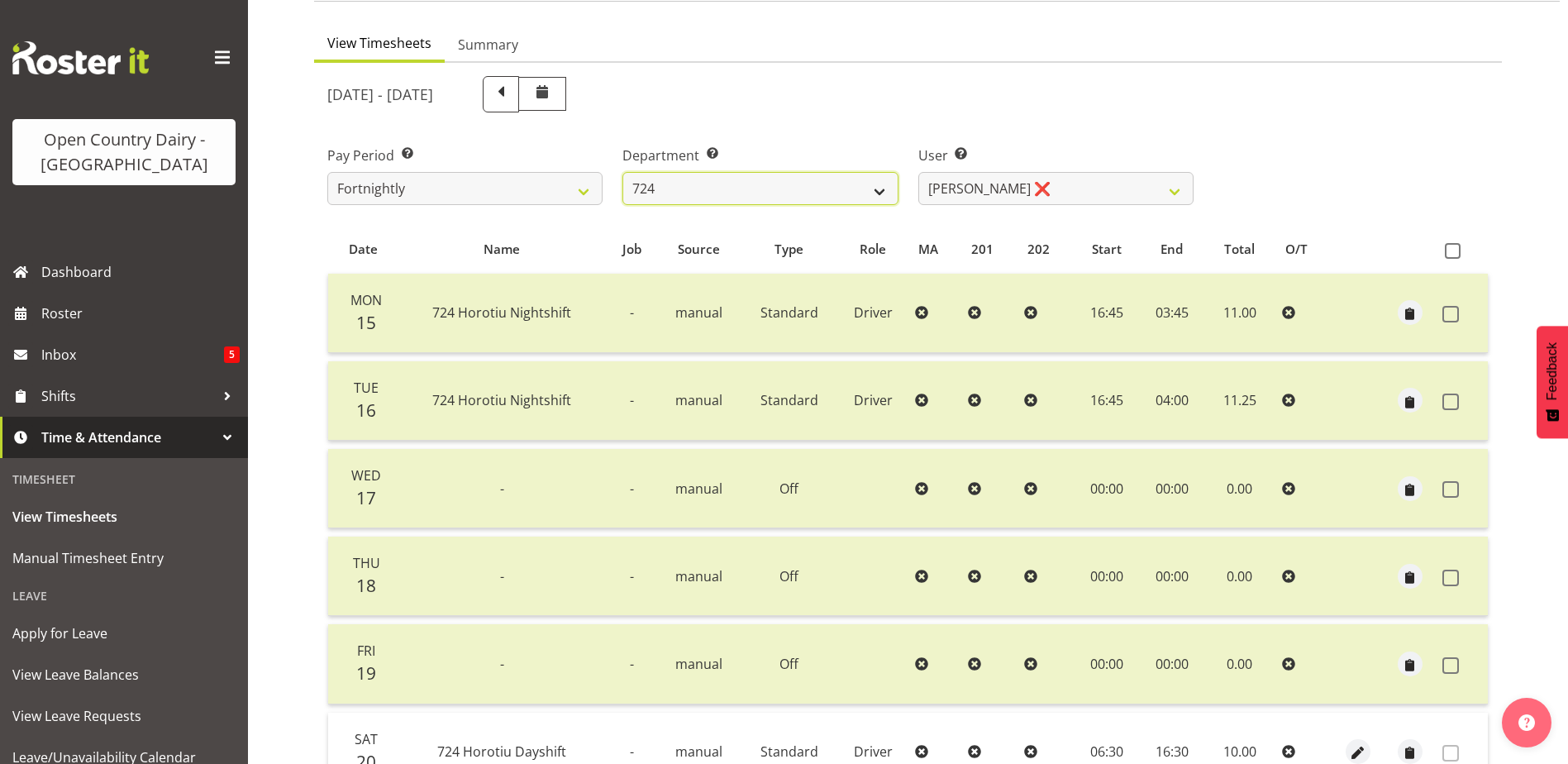
click at [818, 187] on select "701 702 703 704 705 706 707 708 709 710 711 712 713 714 715 716 717 718 719 720" at bounding box center [760, 189] width 275 height 33
click at [623, 172] on select "701 702 703 704 705 706 707 708 709 710 711 712 713 714 715 716 717 718 719 720" at bounding box center [760, 189] width 275 height 33
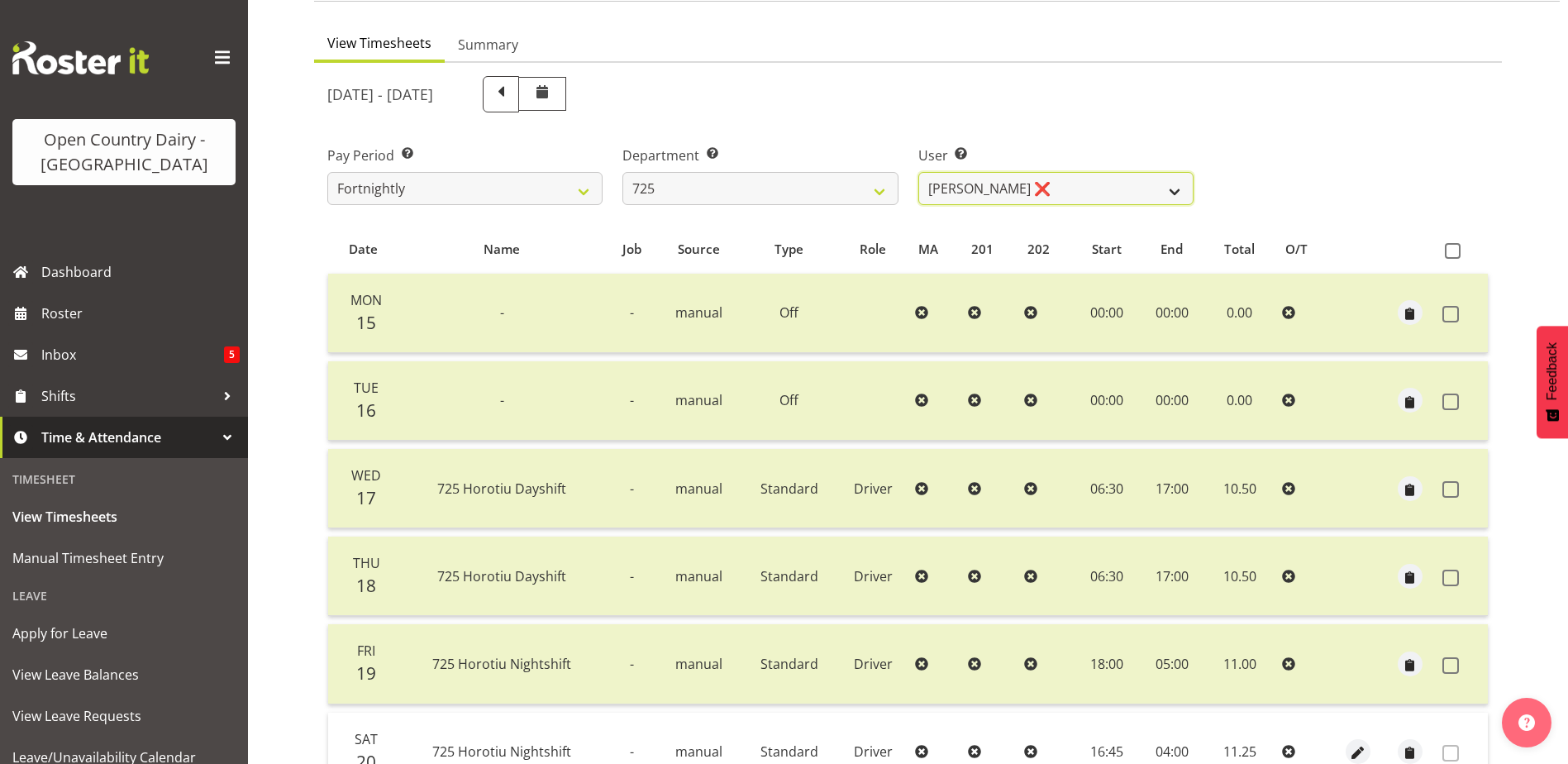
click at [1097, 186] on select "Bhupinder Dhaliwal ❌ Gurpreet Singh Kahlon ❌ Hendrik Potgieter ❌ Len Grace ❌" at bounding box center [1056, 189] width 275 height 33
drag, startPoint x: 1326, startPoint y: 186, endPoint x: 1338, endPoint y: 194, distance: 14.4
click at [1328, 186] on div "Pay Period Select which pay period you would like to view. Fortnightly Departme…" at bounding box center [908, 168] width 1181 height 93
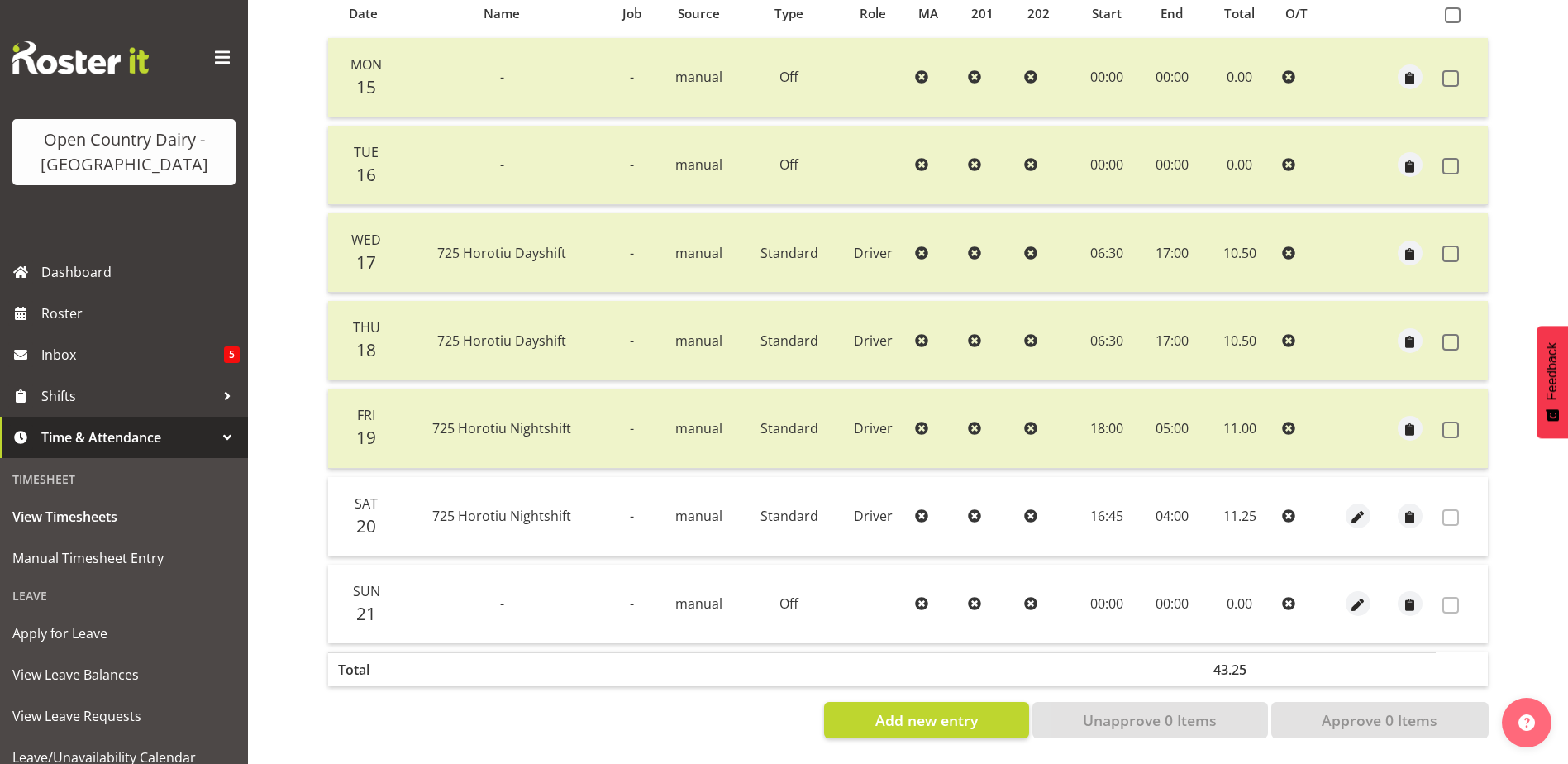
scroll to position [0, 0]
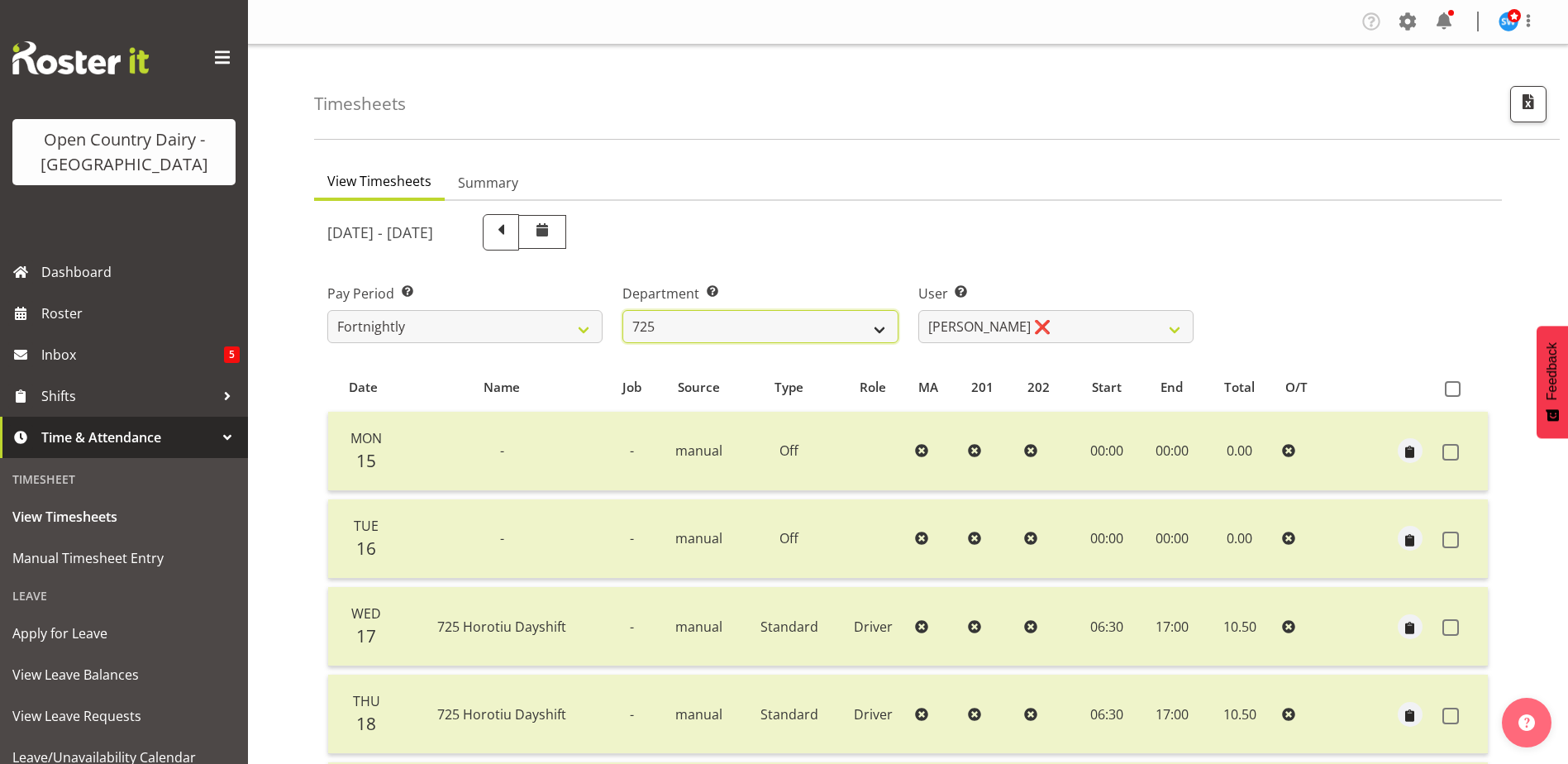
click at [797, 313] on select "701 702 703 704 705 706 707 708 709 710 711 712 713 714 715 716 717 718 719 720" at bounding box center [760, 327] width 275 height 33
select select "874"
click at [623, 310] on select "701 702 703 704 705 706 707 708 709 710 711 712 713 714 715 716 717 718 719 720" at bounding box center [760, 327] width 275 height 33
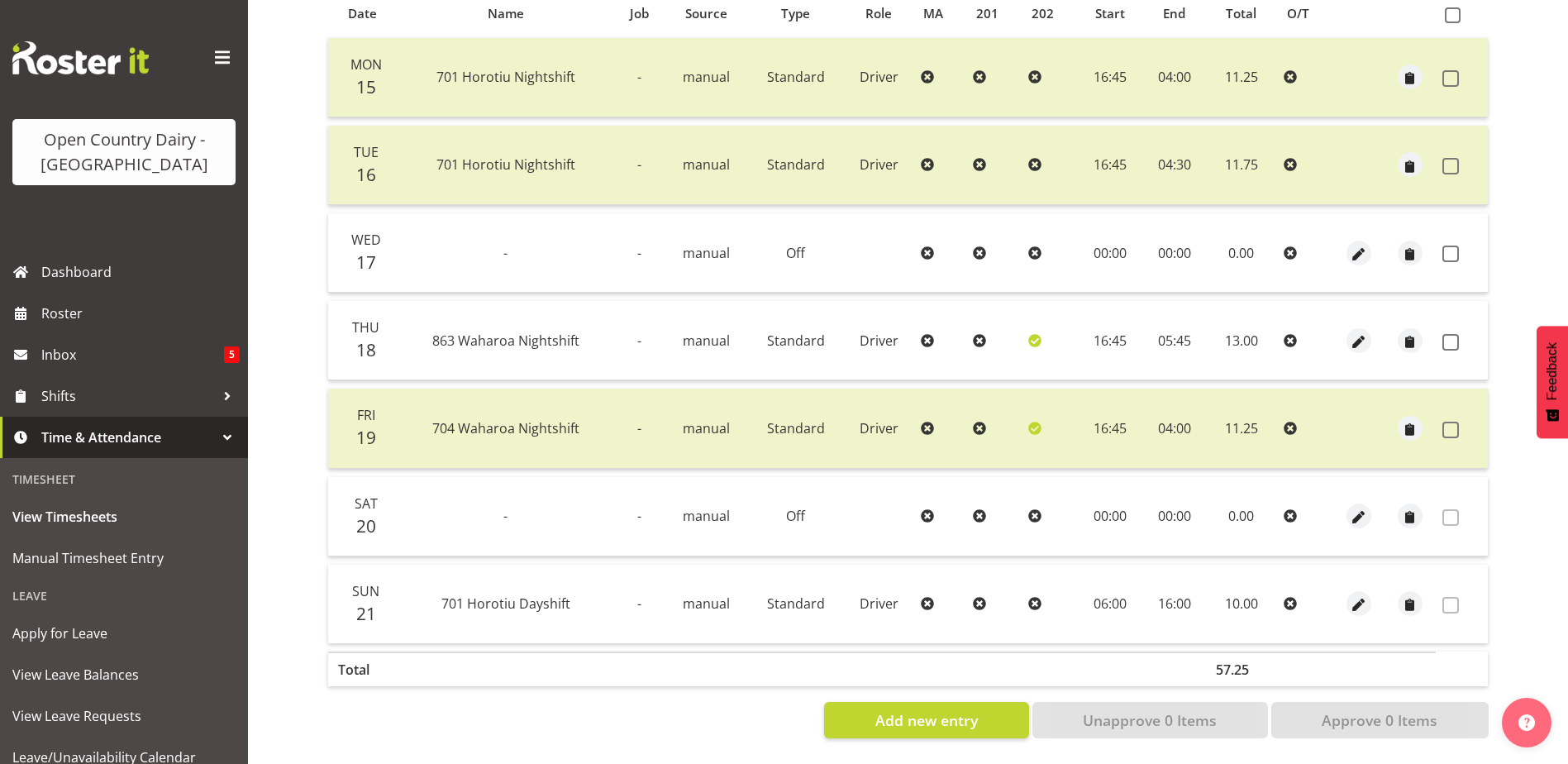
scroll to position [303, 0]
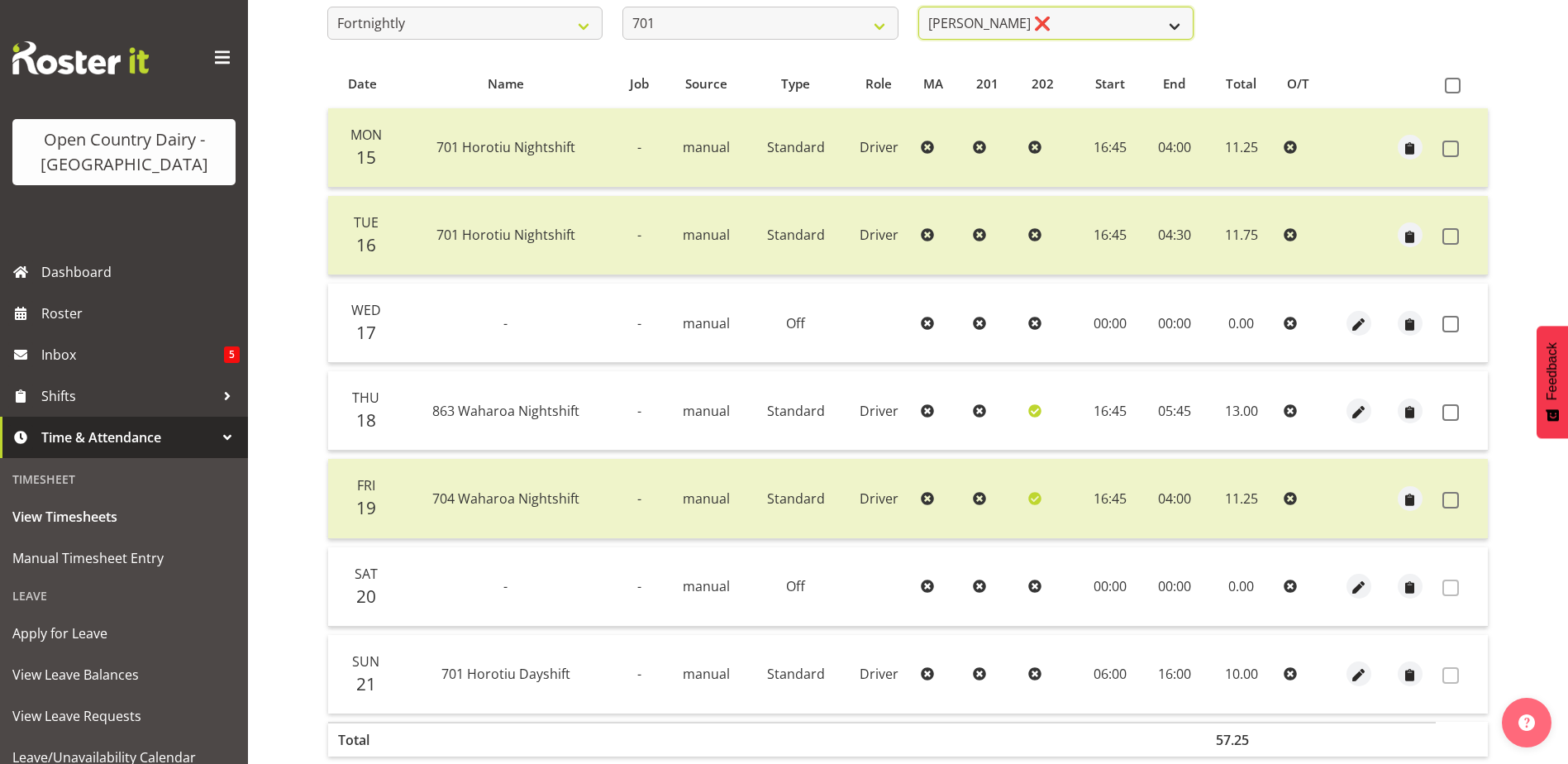
click at [1066, 18] on select "Duncan Shirley ❌ Gagandeep Singh ❌ Johann Van Zyl ❌ John Cottingham ❌" at bounding box center [1056, 23] width 275 height 33
click at [919, 7] on select "Duncan Shirley ❌ Gagandeep Singh ❌ Johann Van Zyl ❌ John Cottingham ❌" at bounding box center [1056, 23] width 275 height 33
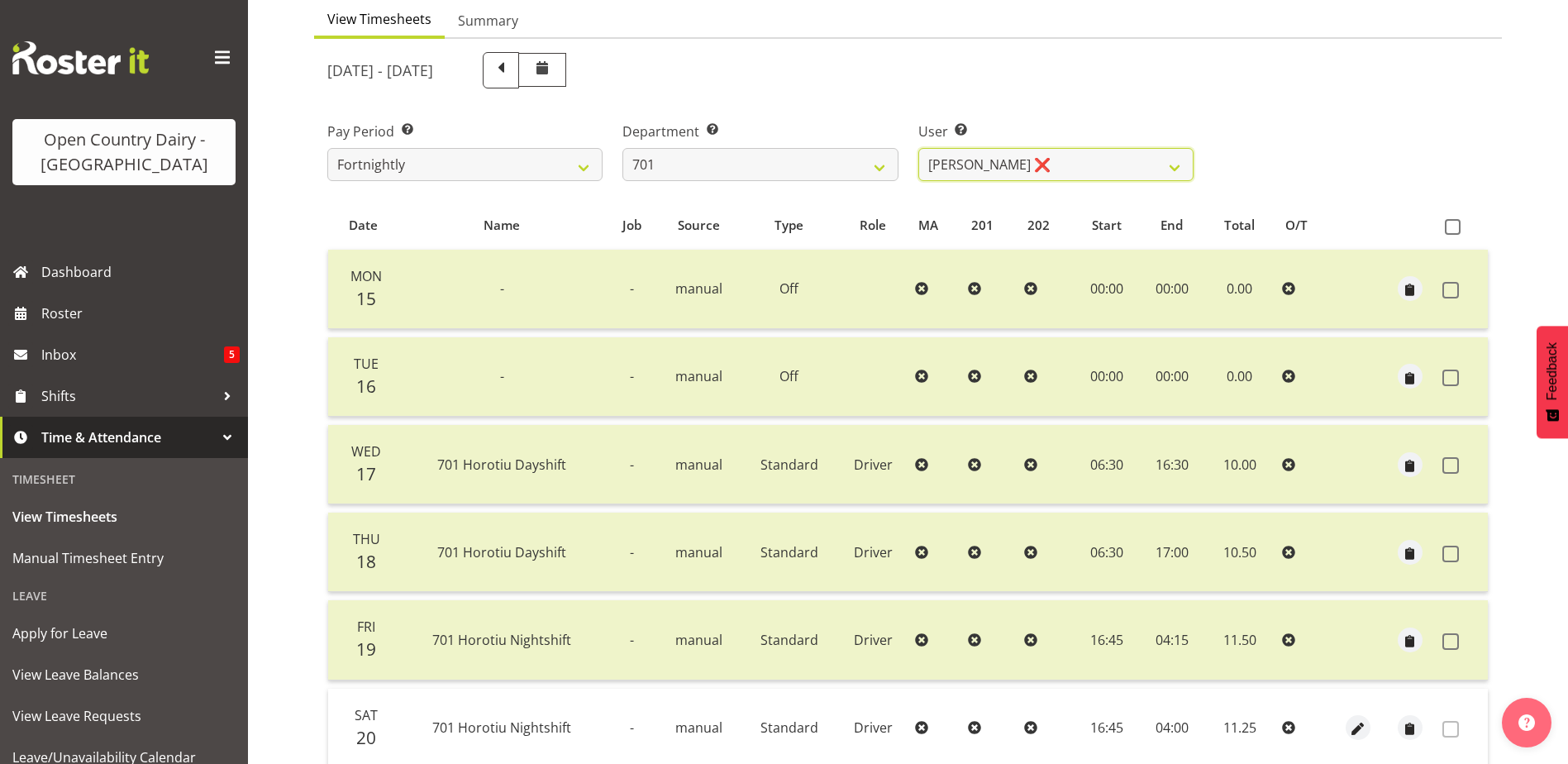
scroll to position [138, 0]
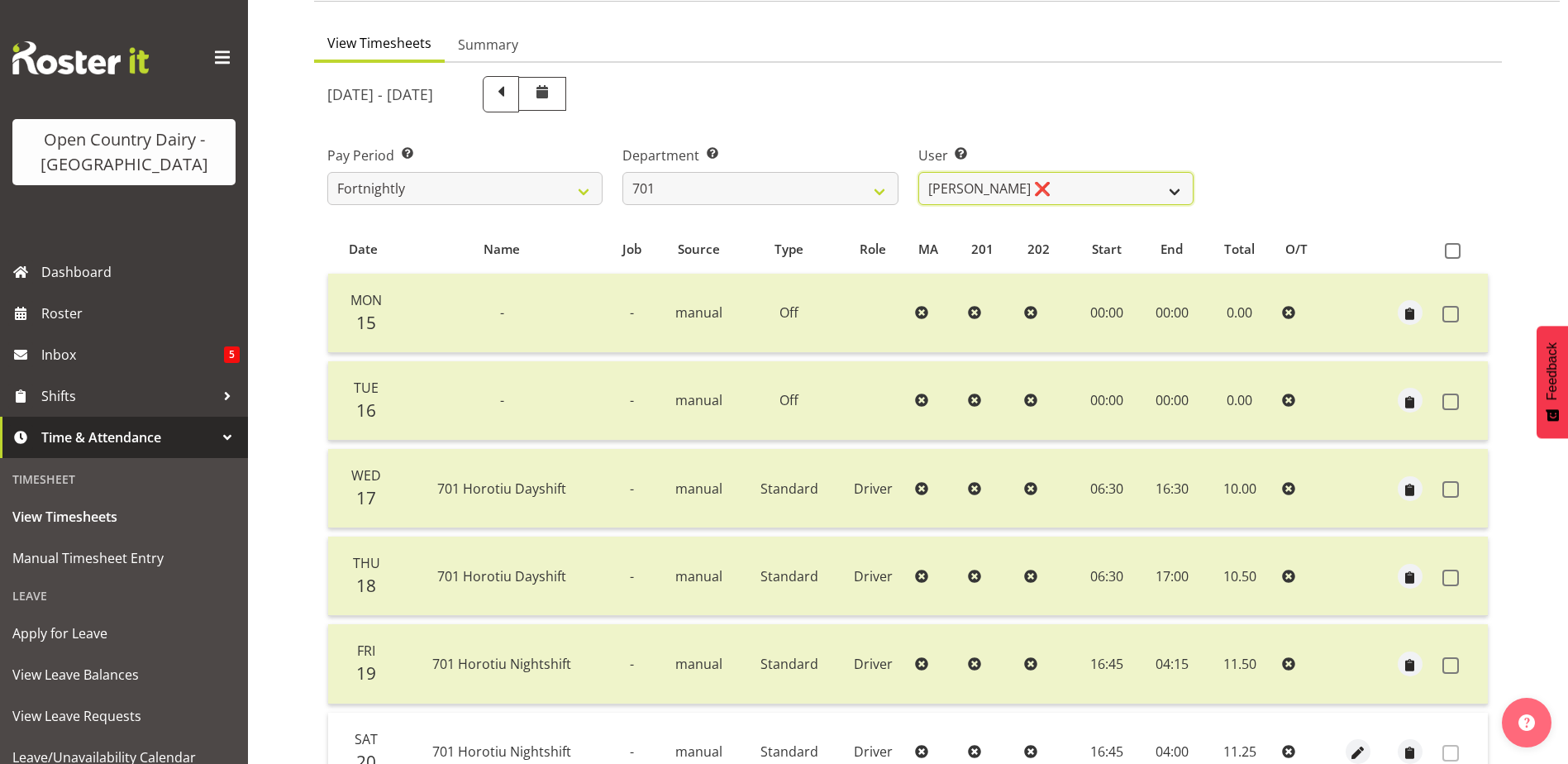
click at [1095, 186] on select "Duncan Shirley ❌ Gagandeep Singh ❌ Johann Van Zyl ❌ John Cottingham ❌" at bounding box center [1056, 189] width 275 height 33
select select "8383"
click at [919, 172] on select "Duncan Shirley ❌ Gagandeep Singh ❌ Johann Van Zyl ❌ John Cottingham ❌" at bounding box center [1056, 189] width 275 height 33
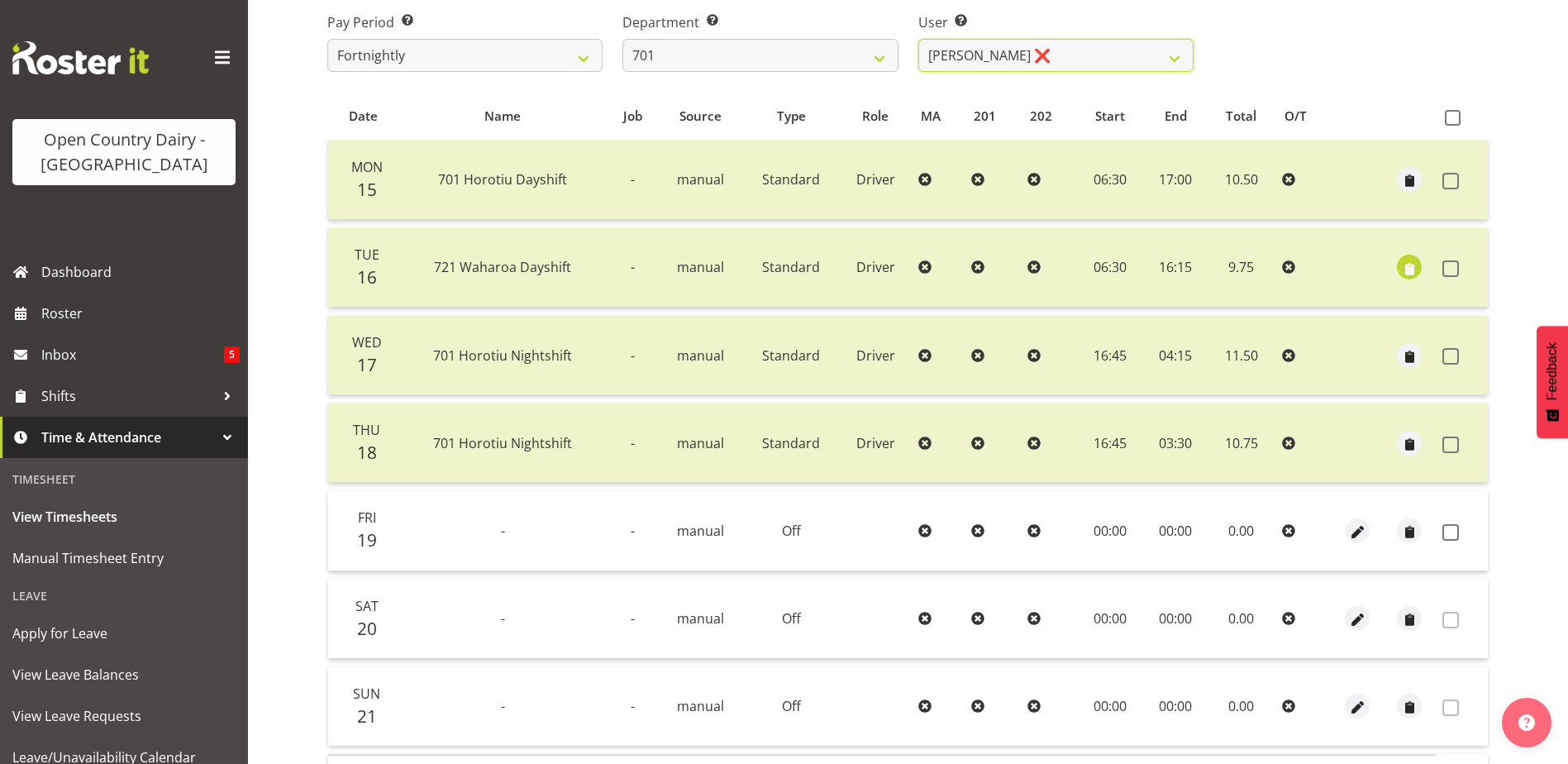
scroll to position [221, 0]
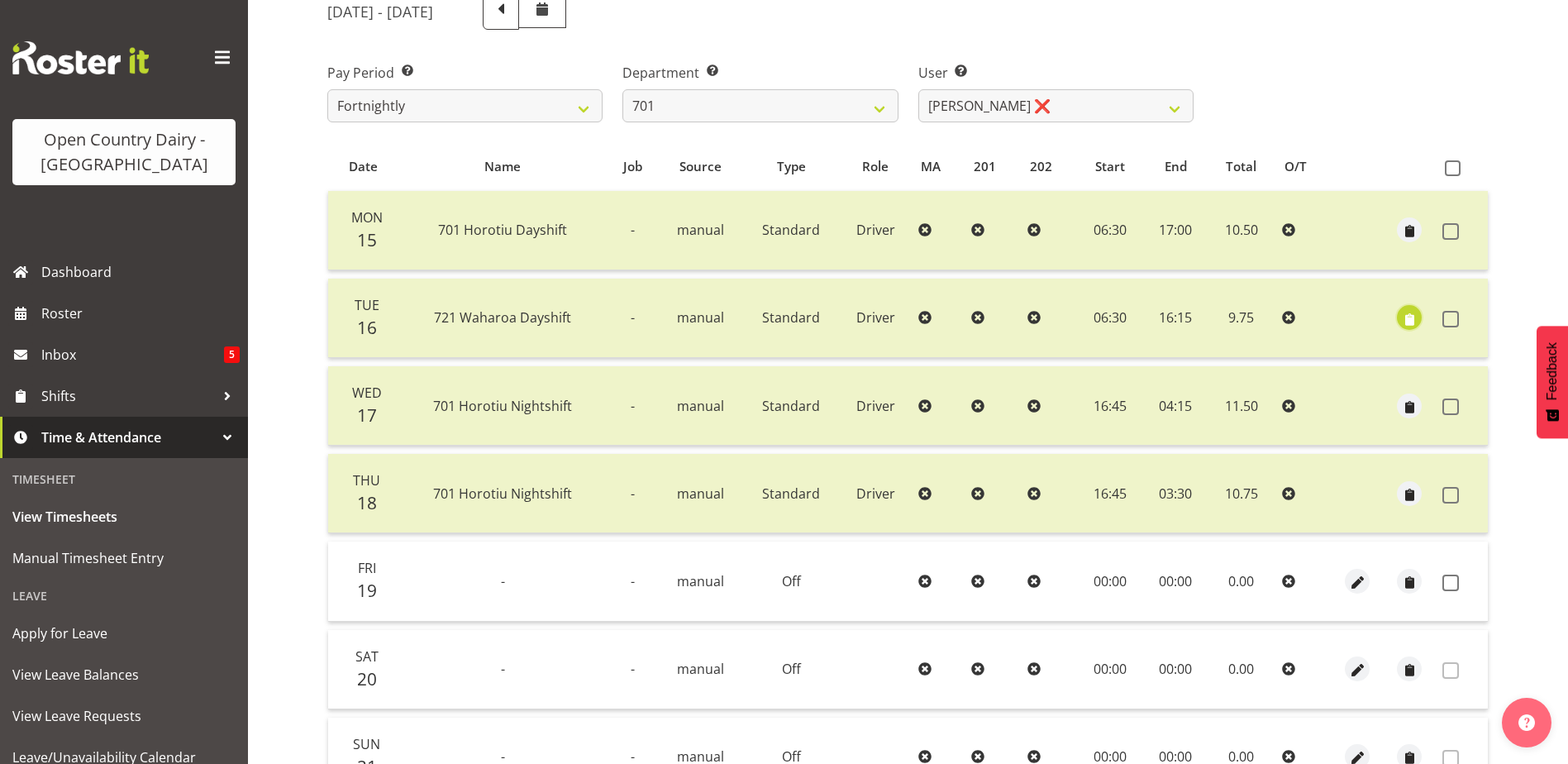
click at [1410, 320] on span "button" at bounding box center [1409, 319] width 19 height 19
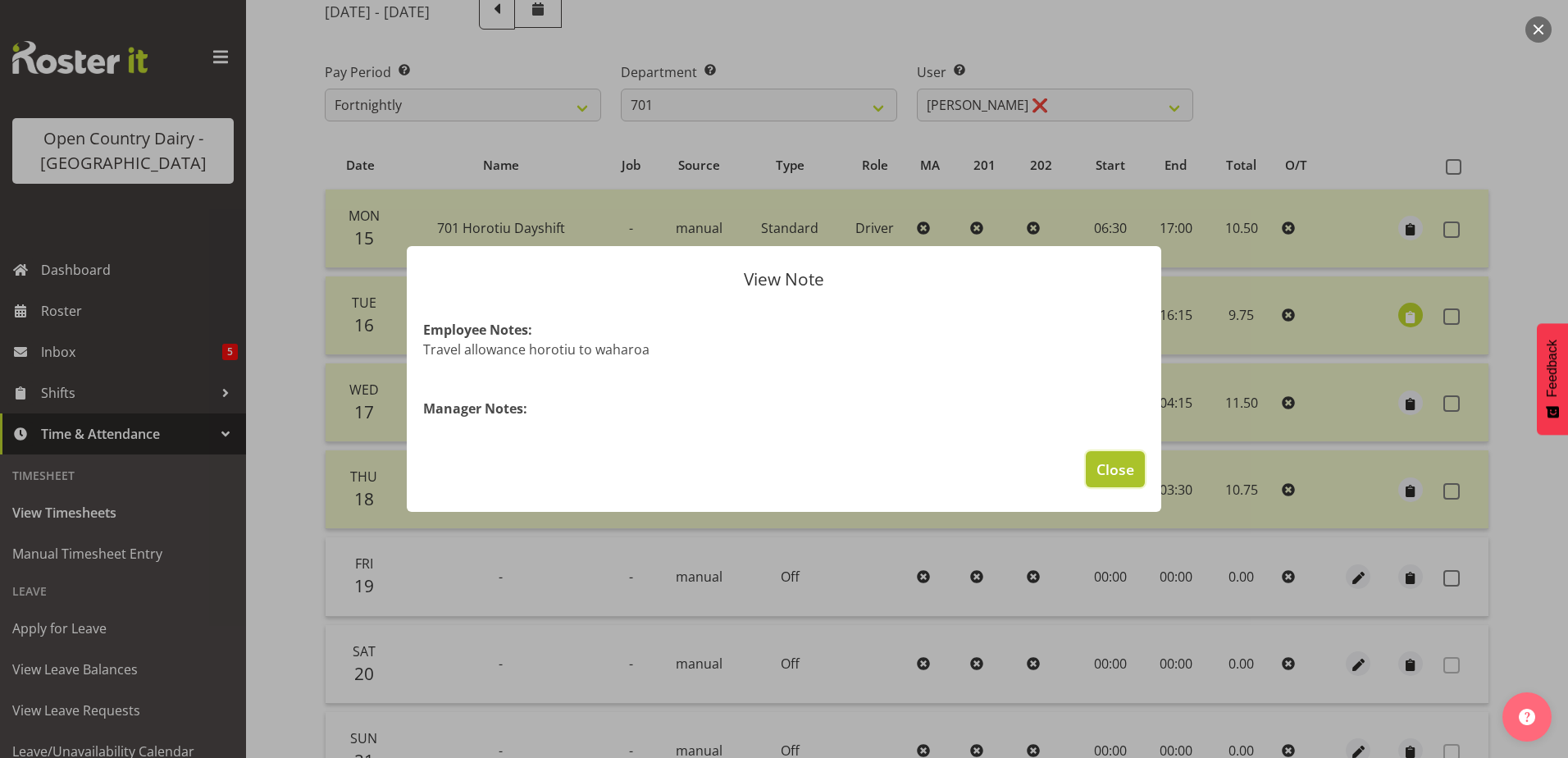
click at [1129, 469] on span "Close" at bounding box center [1114, 469] width 37 height 22
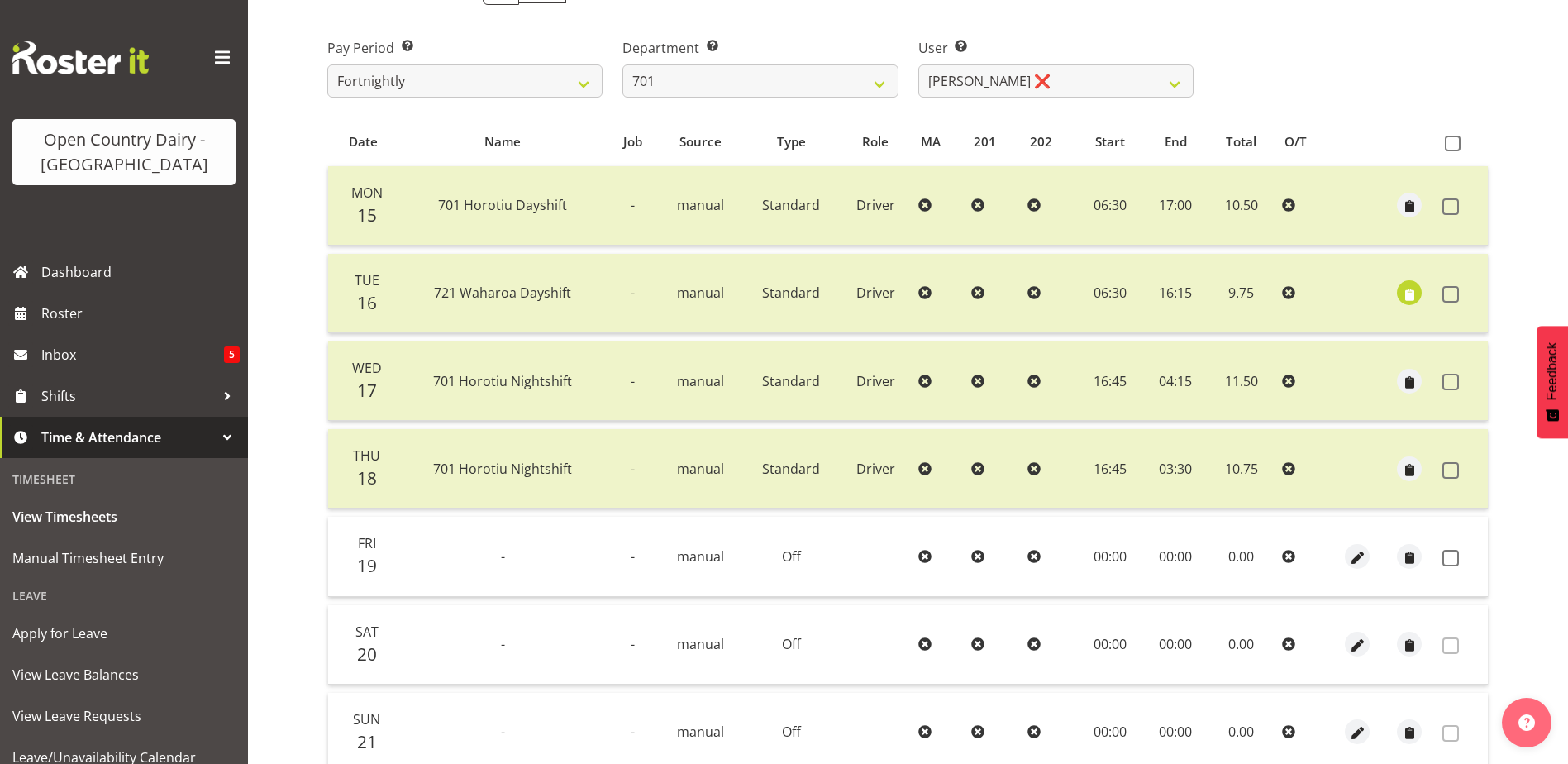
scroll to position [138, 0]
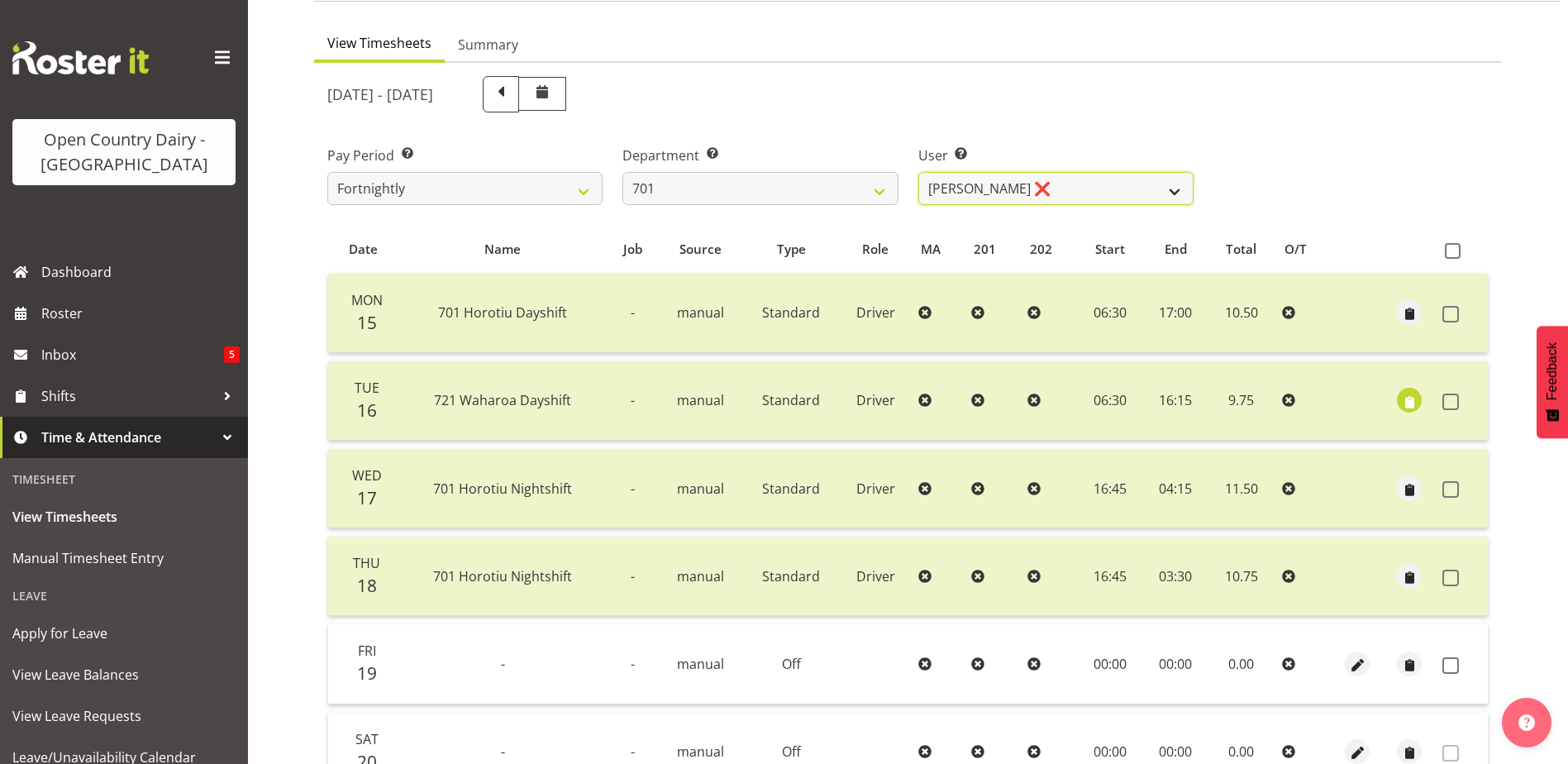
click at [1077, 173] on select "Duncan Shirley ❌ Gagandeep Singh ❌ Johann Van Zyl ❌ John Cottingham ❌" at bounding box center [1056, 189] width 275 height 33
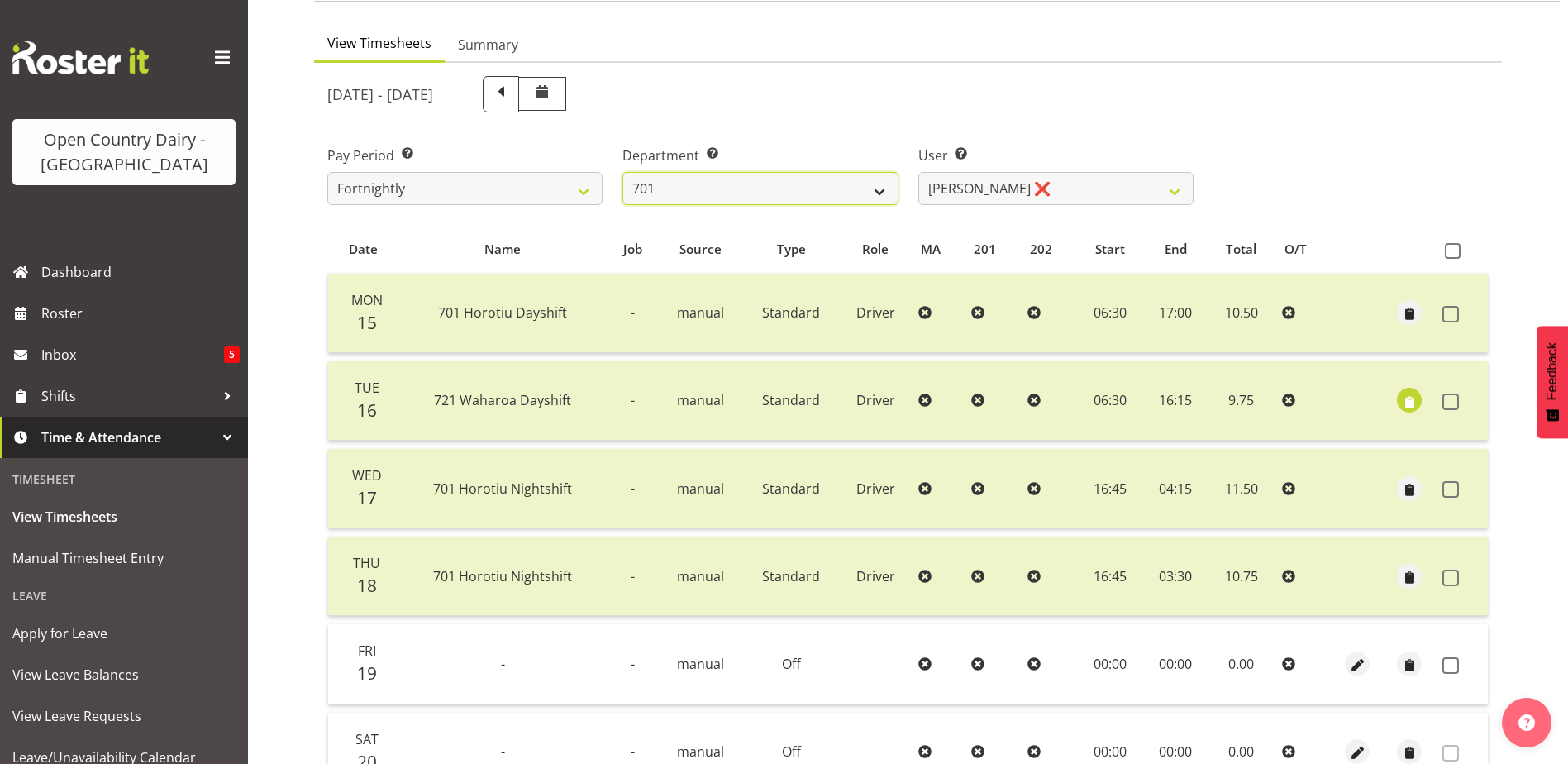
click at [762, 187] on select "701 702 703 704 705 706 707 708 709 710 711 712 713 714 715 716 717 718 719 720" at bounding box center [760, 189] width 275 height 33
select select "720"
click at [623, 172] on select "701 702 703 704 705 706 707 708 709 710 711 712 713 714 715 716 717 718 719 720" at bounding box center [760, 189] width 275 height 33
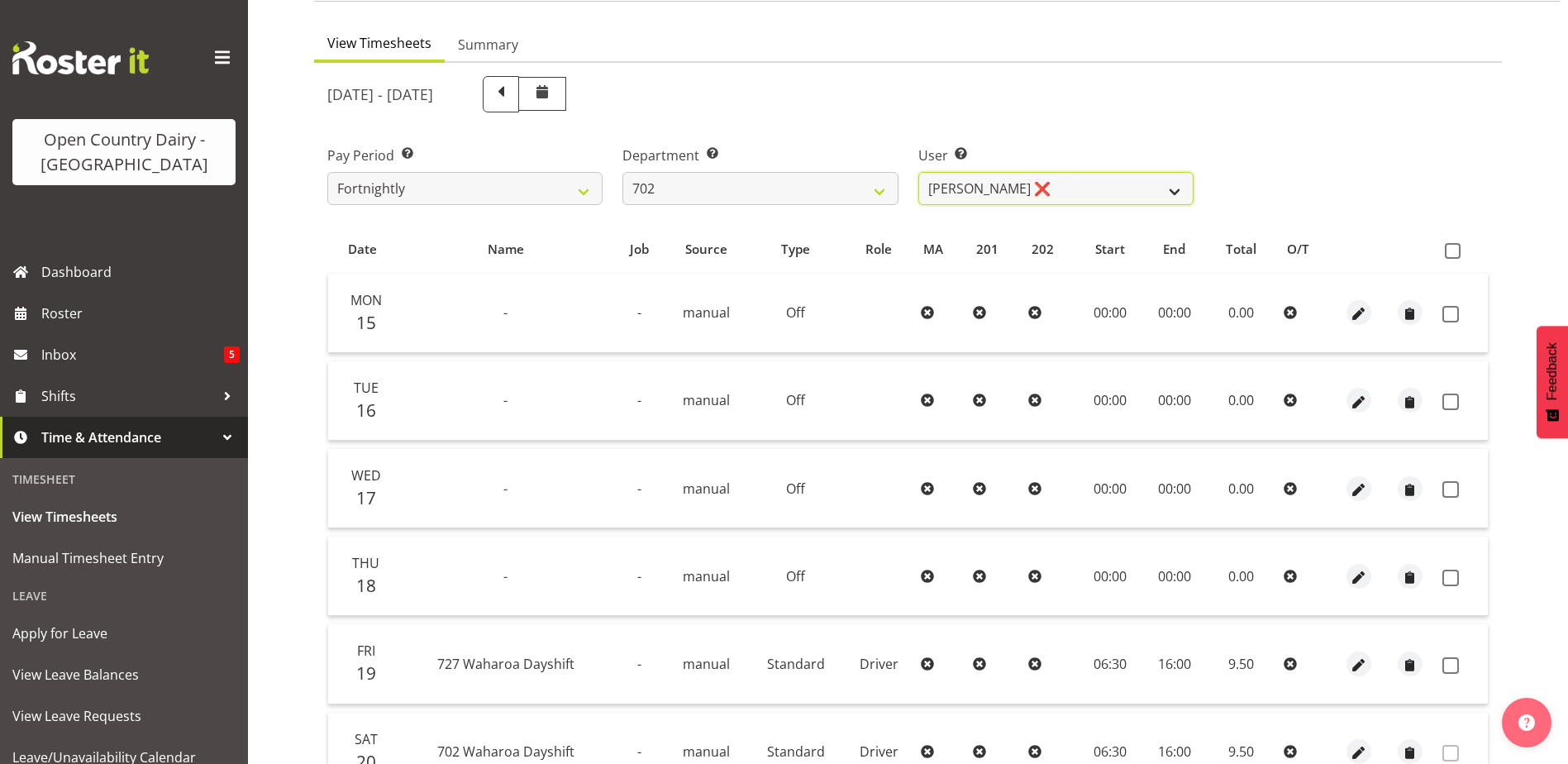
click at [1066, 192] on select "Brian Riddle ❌ Denica Tapiki ❌ Nick Adlington ❌ Simon Phillpott ❌" at bounding box center [1056, 189] width 275 height 33
select select "11199"
click at [919, 172] on select "Brian Riddle ❌ Denica Tapiki ❌ Nick Adlington ❌ Simon Phillpott ❌" at bounding box center [1056, 189] width 275 height 33
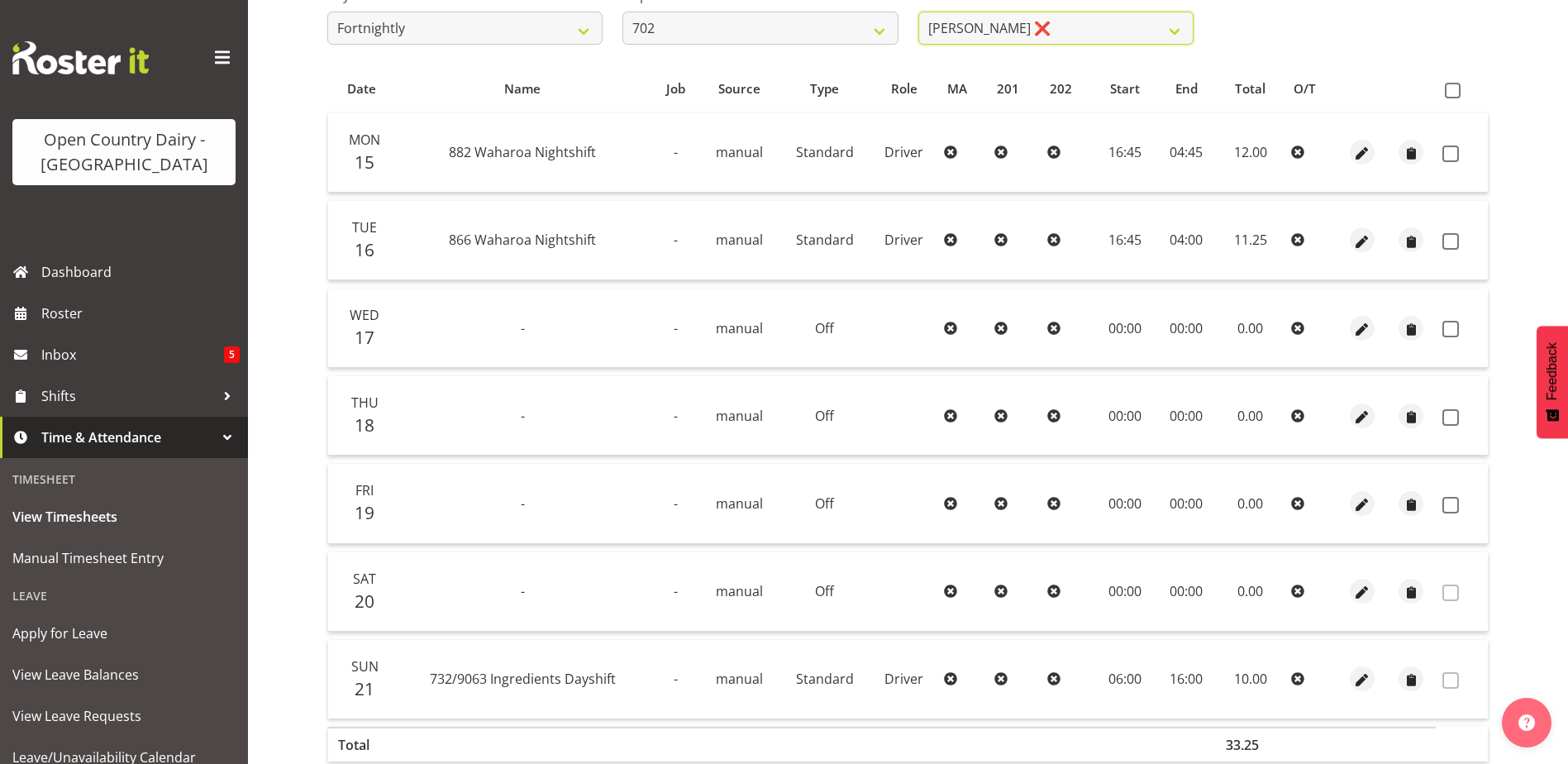
scroll to position [221, 0]
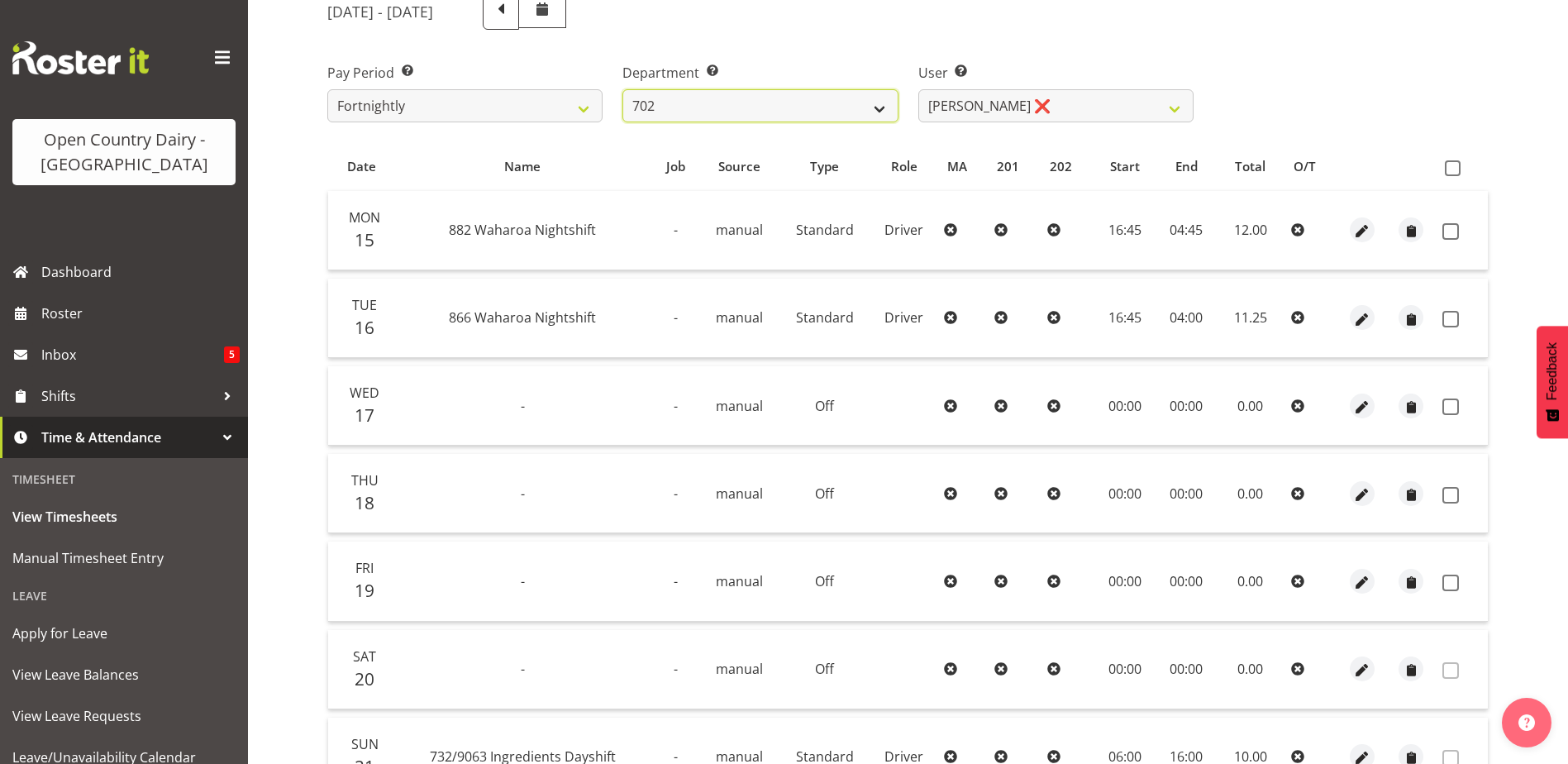
click at [838, 104] on select "701 702 703 704 705 706 707 708 709 710 711 712 713 714 715 716 717 718 719 720" at bounding box center [760, 106] width 275 height 33
click at [623, 89] on select "701 702 703 704 705 706 707 708 709 710 711 712 713 714 715 716 717 718 719 720" at bounding box center [760, 106] width 275 height 33
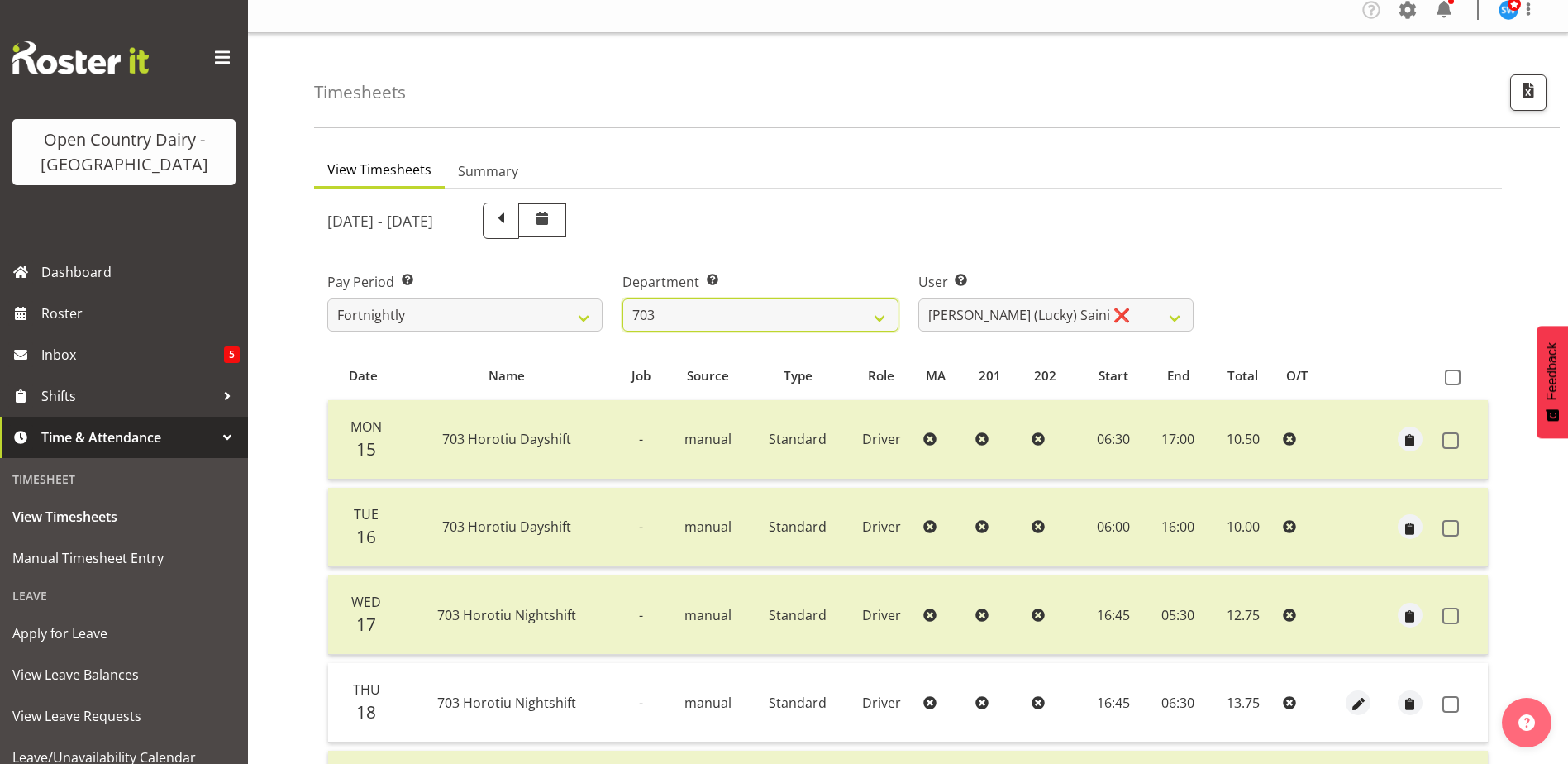
scroll to position [0, 0]
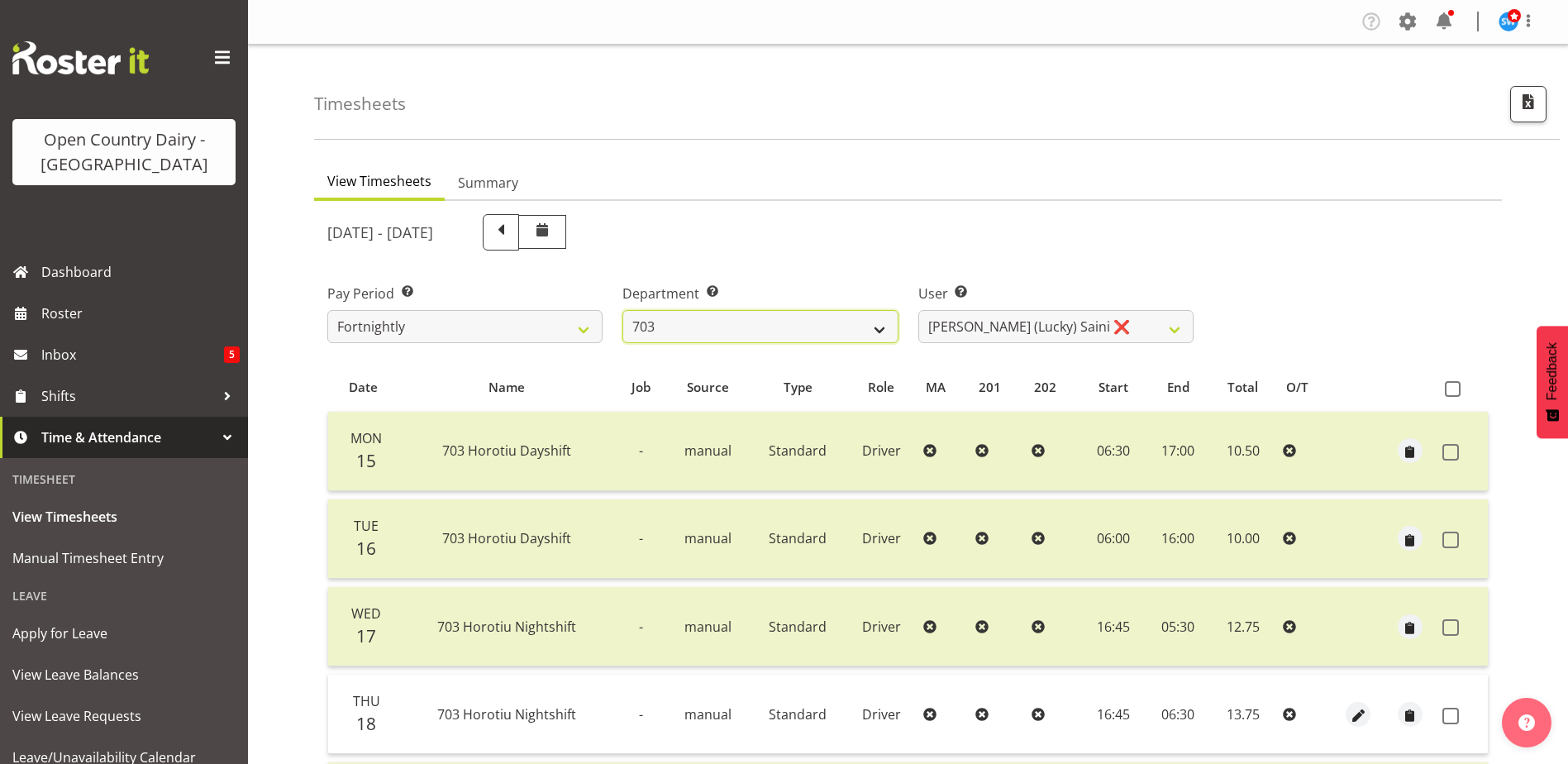
click at [793, 323] on select "701 702 703 704 705 706 707 708 709 710 711 712 713 714 715 716 717 718 719 720" at bounding box center [760, 327] width 275 height 33
click at [623, 310] on select "701 702 703 704 705 706 707 708 709 710 711 712 713 714 715 716 717 718 719 720" at bounding box center [760, 327] width 275 height 33
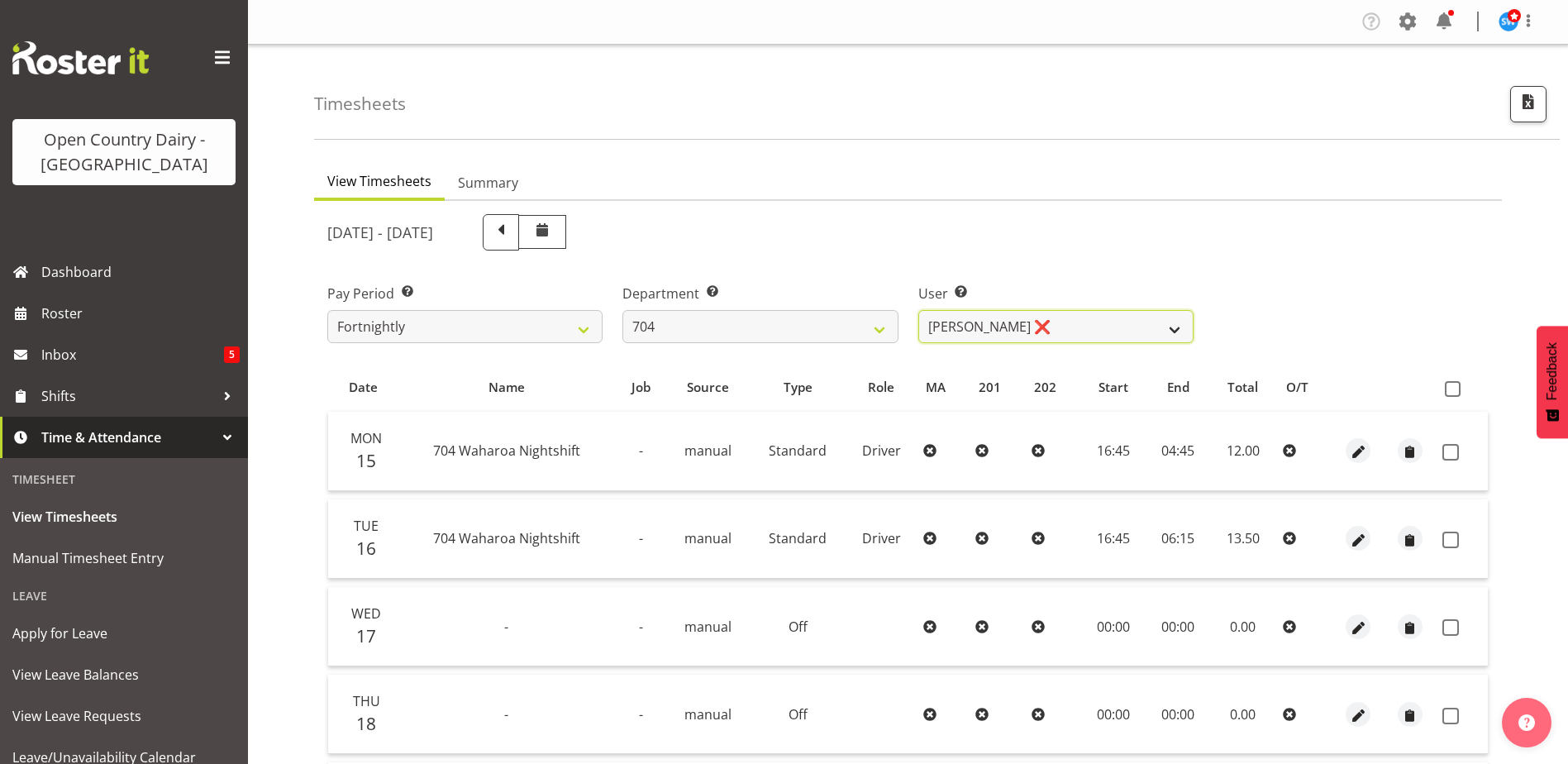
click at [1110, 328] on select "Graham Houghton ❌ Jon Williams ❌ Stephen Rae ❌" at bounding box center [1056, 327] width 275 height 33
click at [724, 325] on select "701 702 703 704 705 706 707 708 709 710 711 712 713 714 715 716 717 718 719 720" at bounding box center [760, 327] width 275 height 33
click at [1297, 118] on div "Timesheets" at bounding box center [937, 92] width 1245 height 95
click at [840, 328] on select "701 702 703 704 705 706 707 708 709 710 711 712 713 714 715 716 717 718 719 720" at bounding box center [760, 327] width 275 height 33
select select "735"
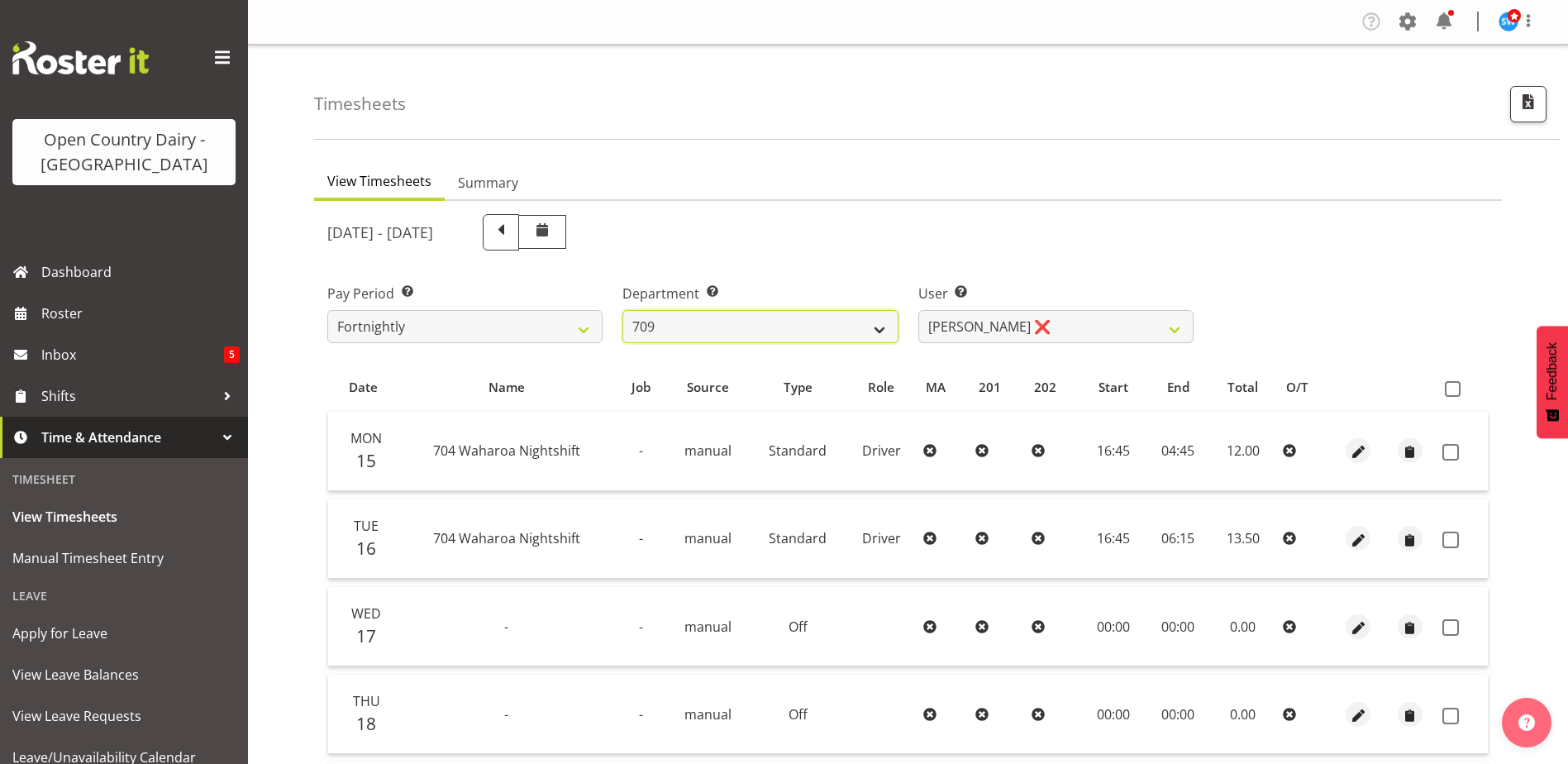
click at [623, 310] on select "701 702 703 704 705 706 707 708 709 710 711 712 713 714 715 716 717 718 719 720" at bounding box center [760, 327] width 275 height 33
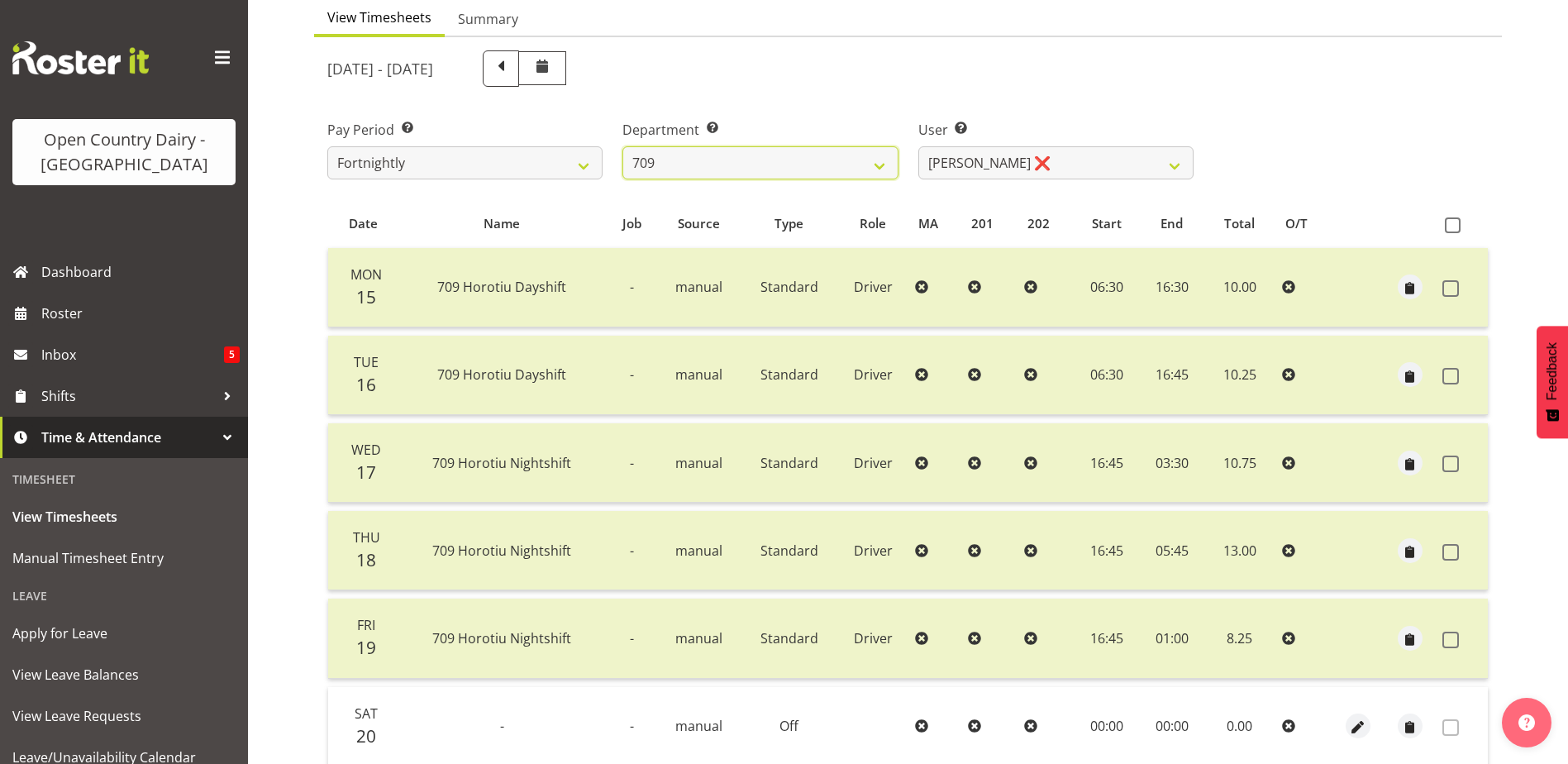
scroll to position [248, 0]
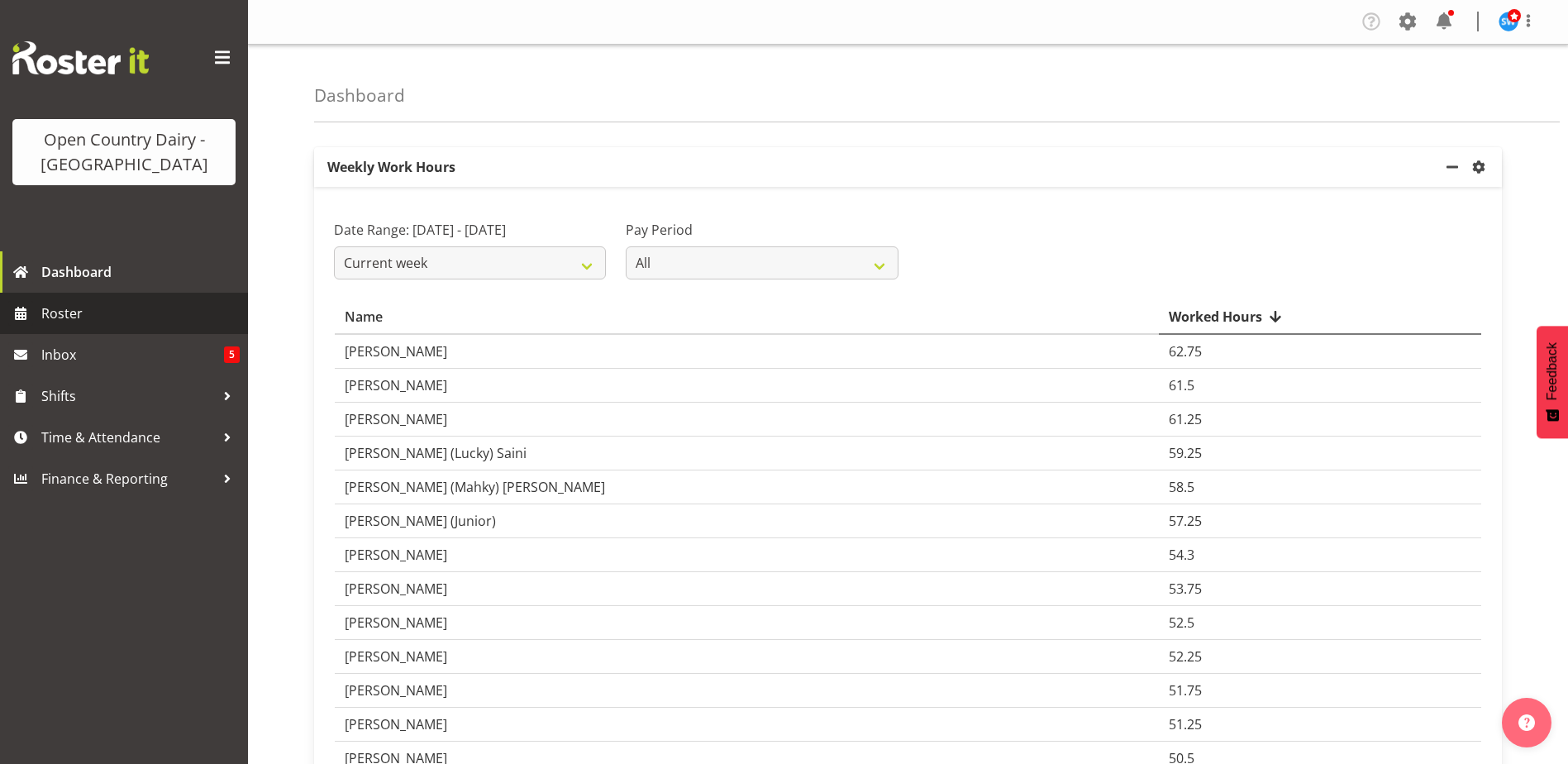
click at [62, 316] on span "Roster" at bounding box center [140, 313] width 198 height 25
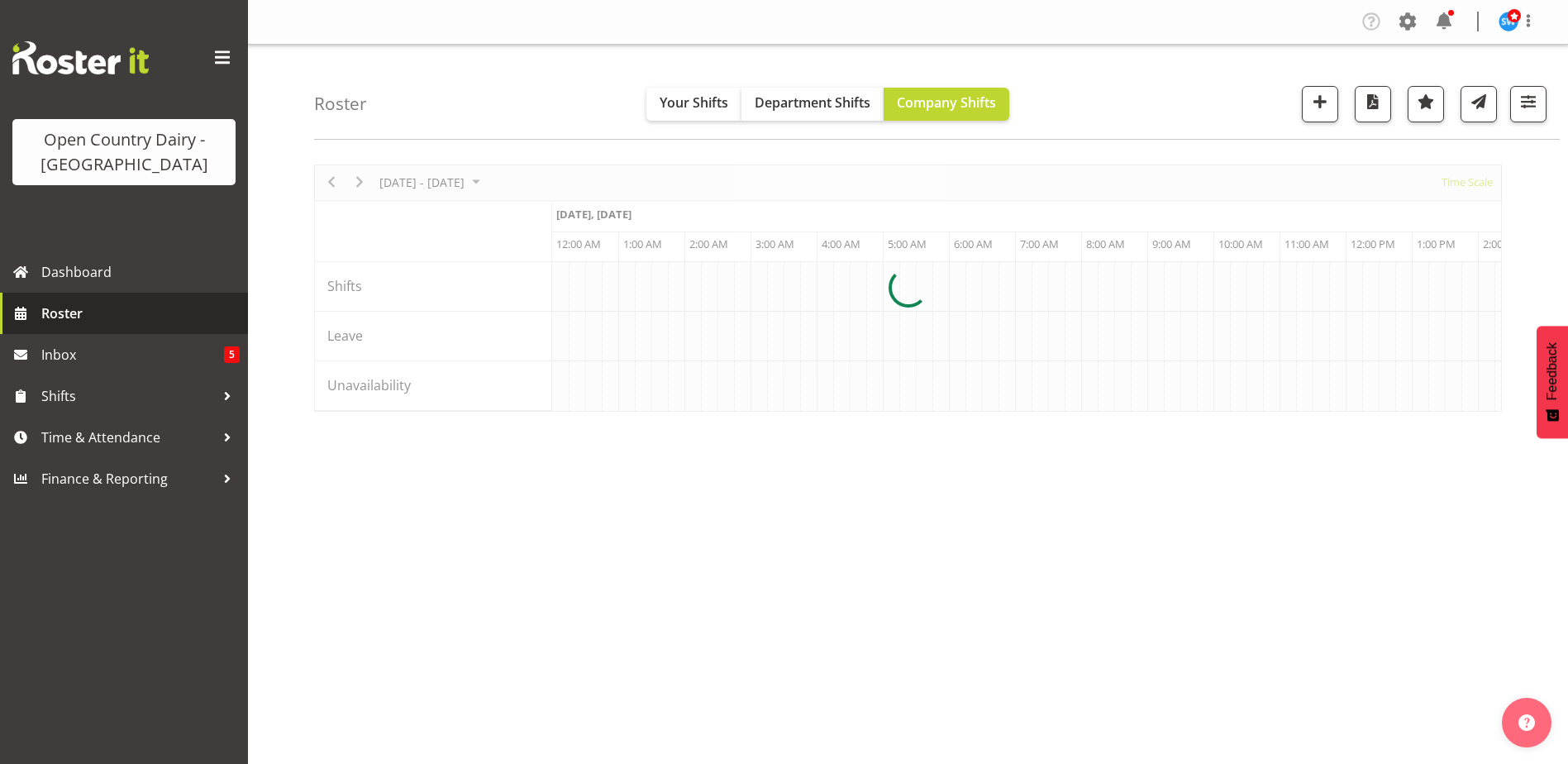
scroll to position [0, 7934]
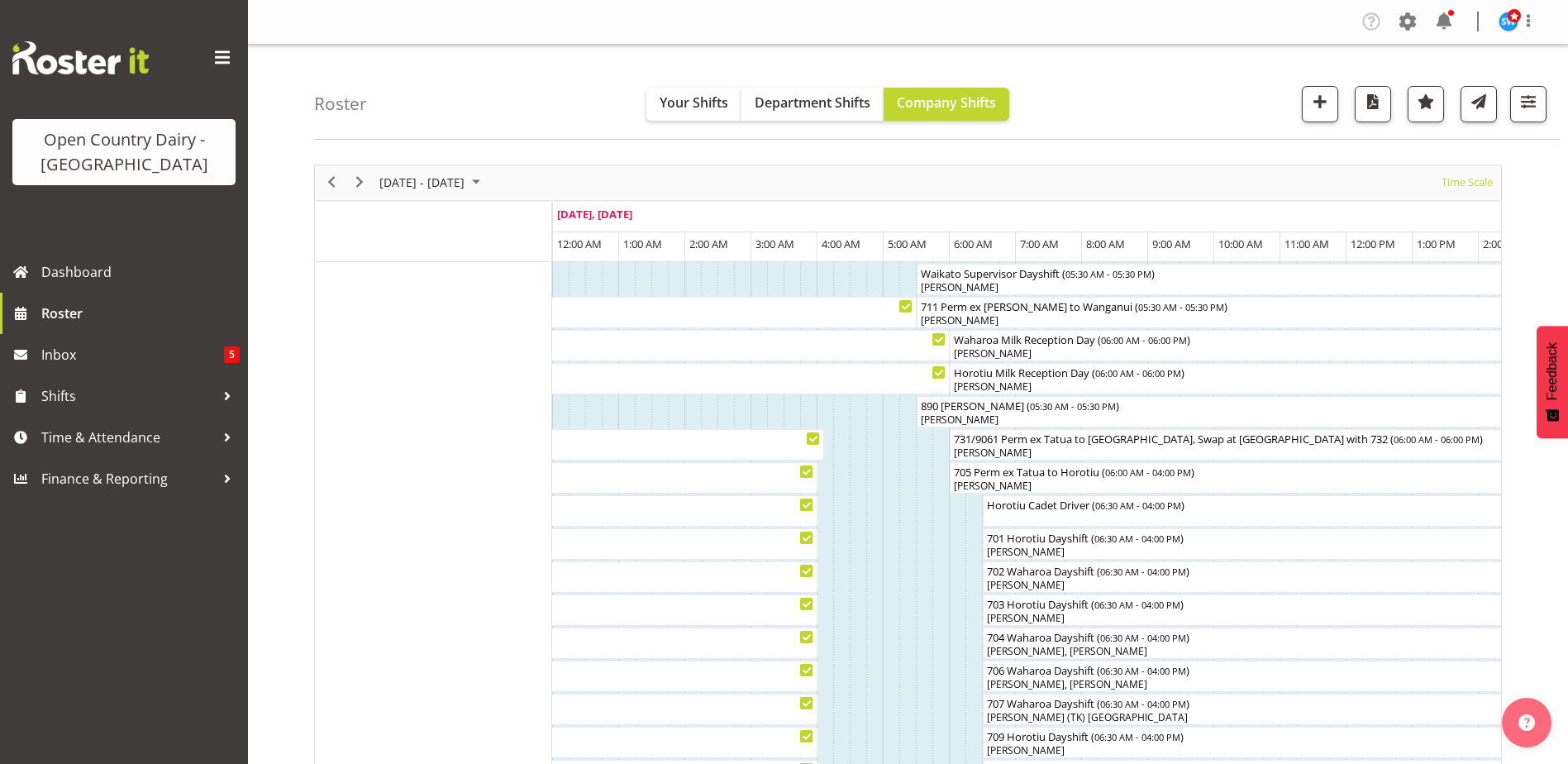
click at [377, 234] on div "Timeline Week of September 20, 2025" at bounding box center [433, 232] width 237 height 7
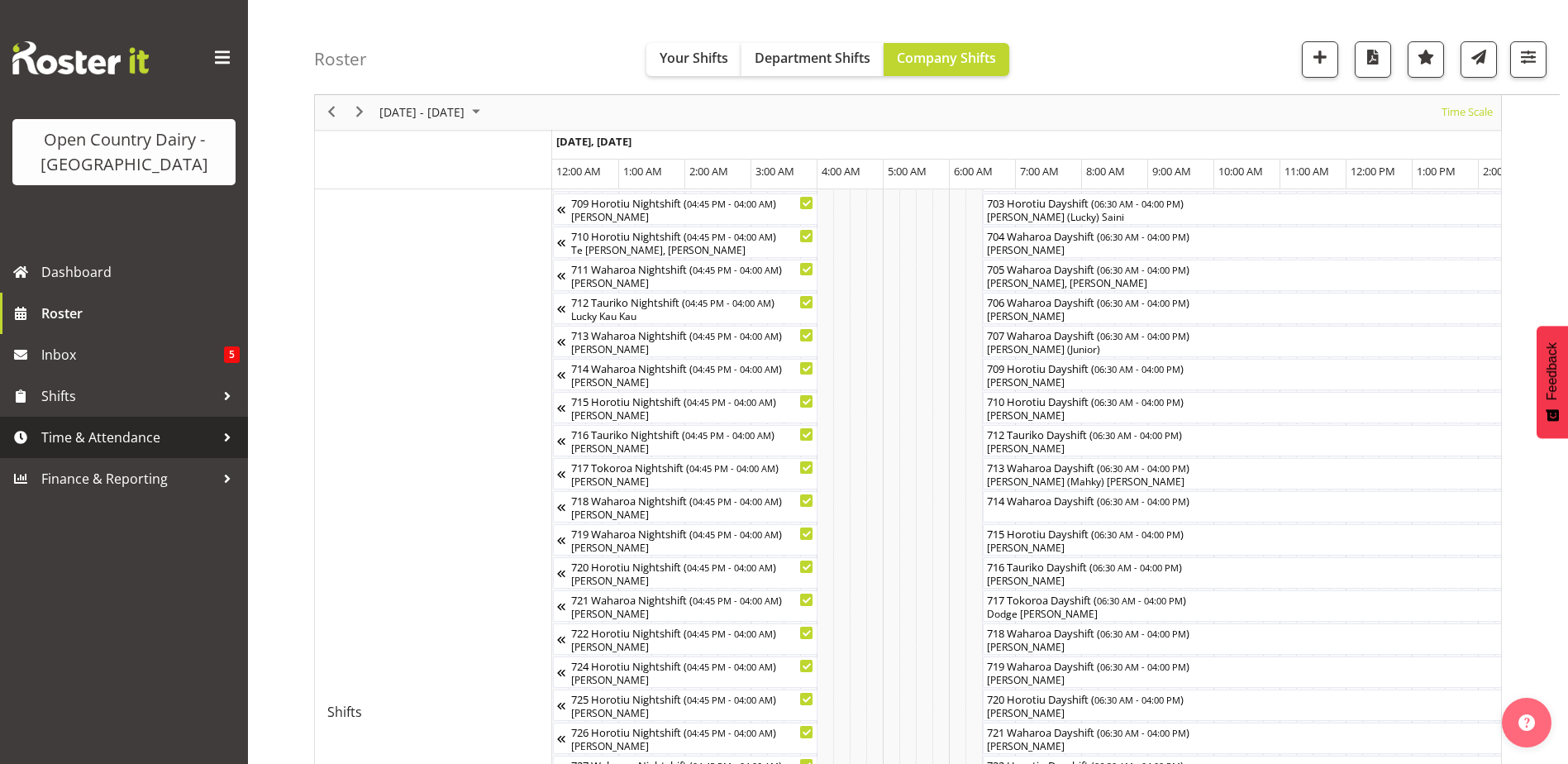
click at [108, 435] on span "Time & Attendance" at bounding box center [128, 437] width 174 height 25
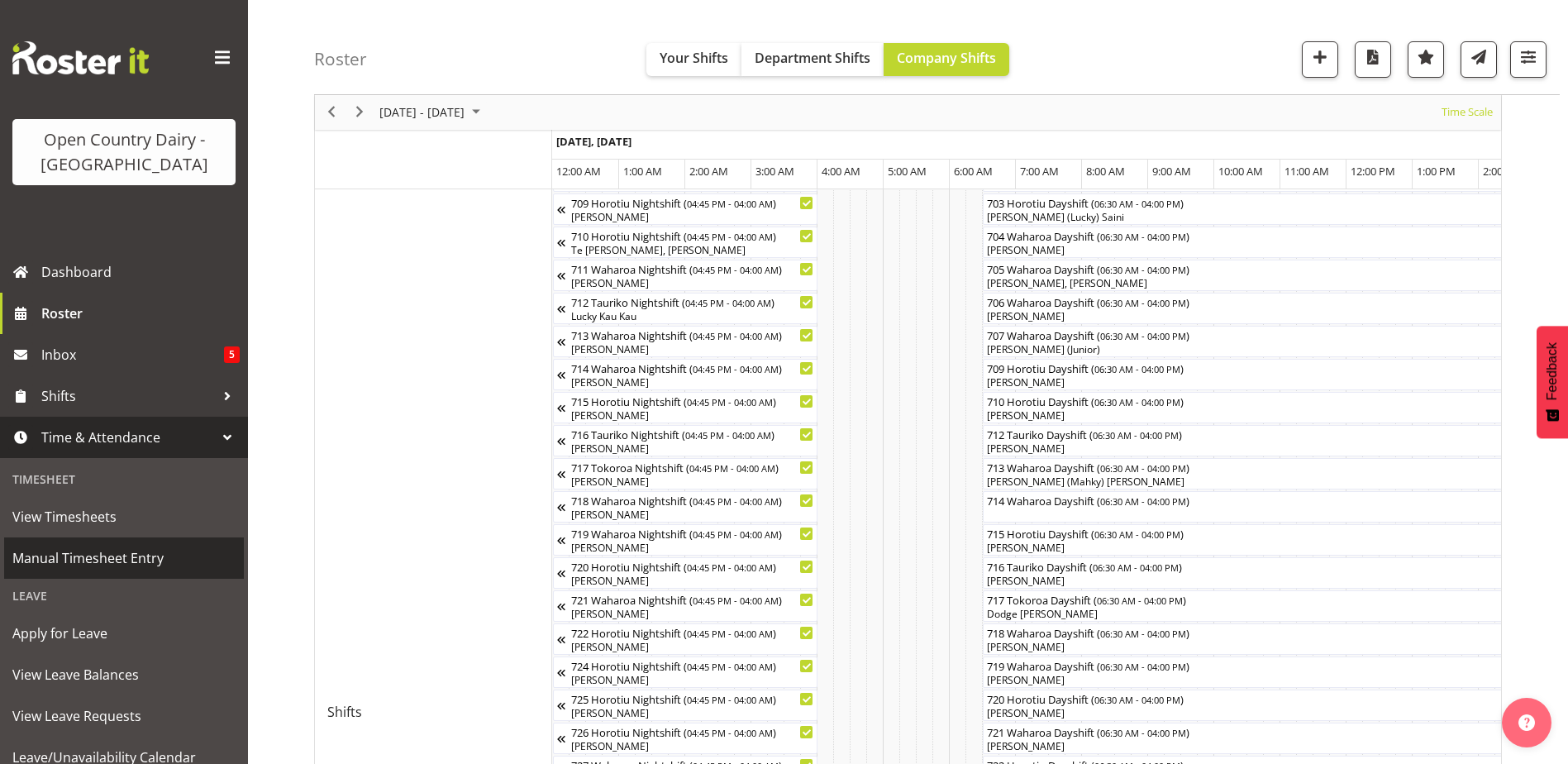
click at [82, 558] on span "Manual Timesheet Entry" at bounding box center [124, 558] width 223 height 25
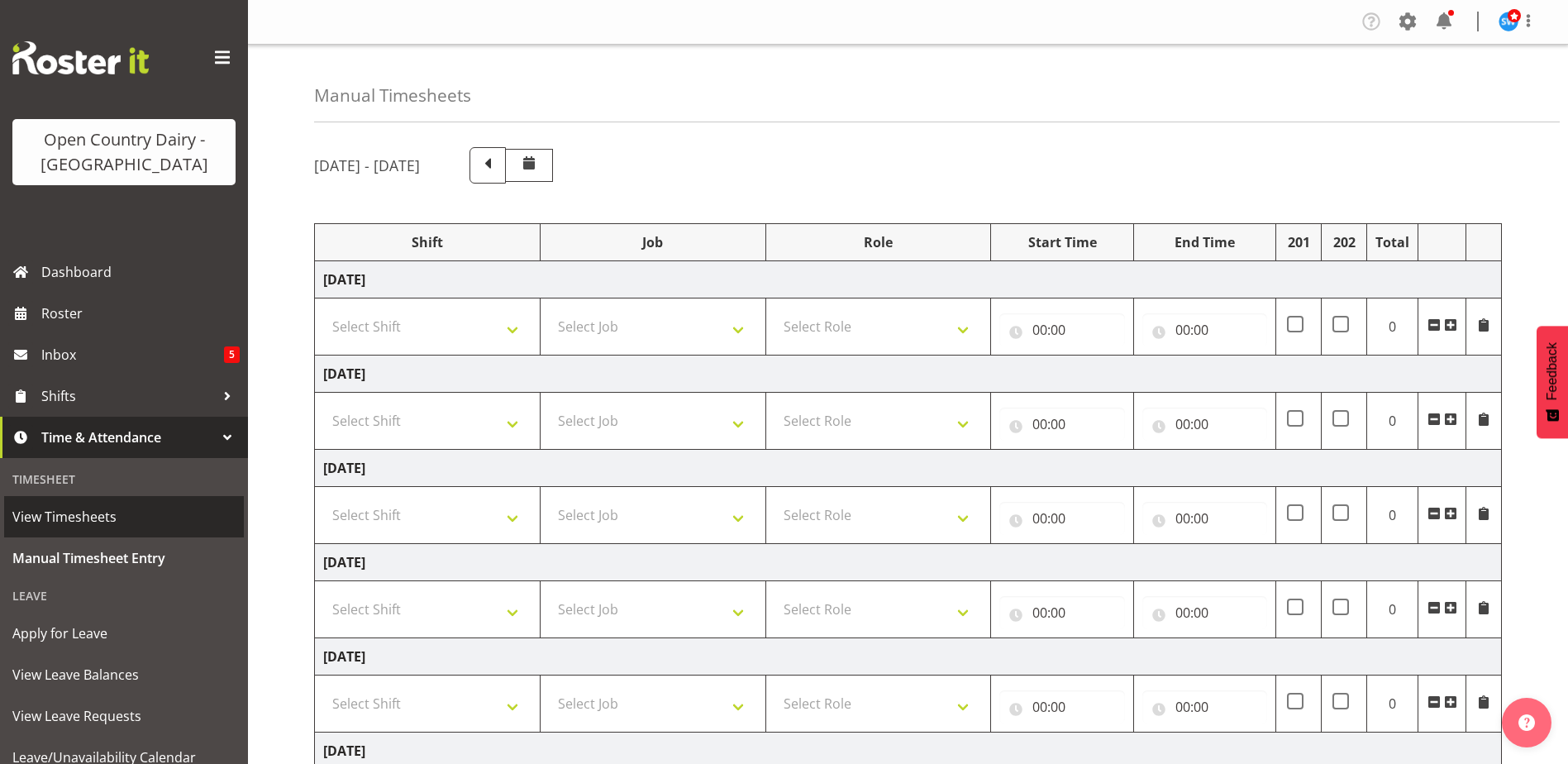
click at [81, 518] on span "View Timesheets" at bounding box center [124, 517] width 223 height 25
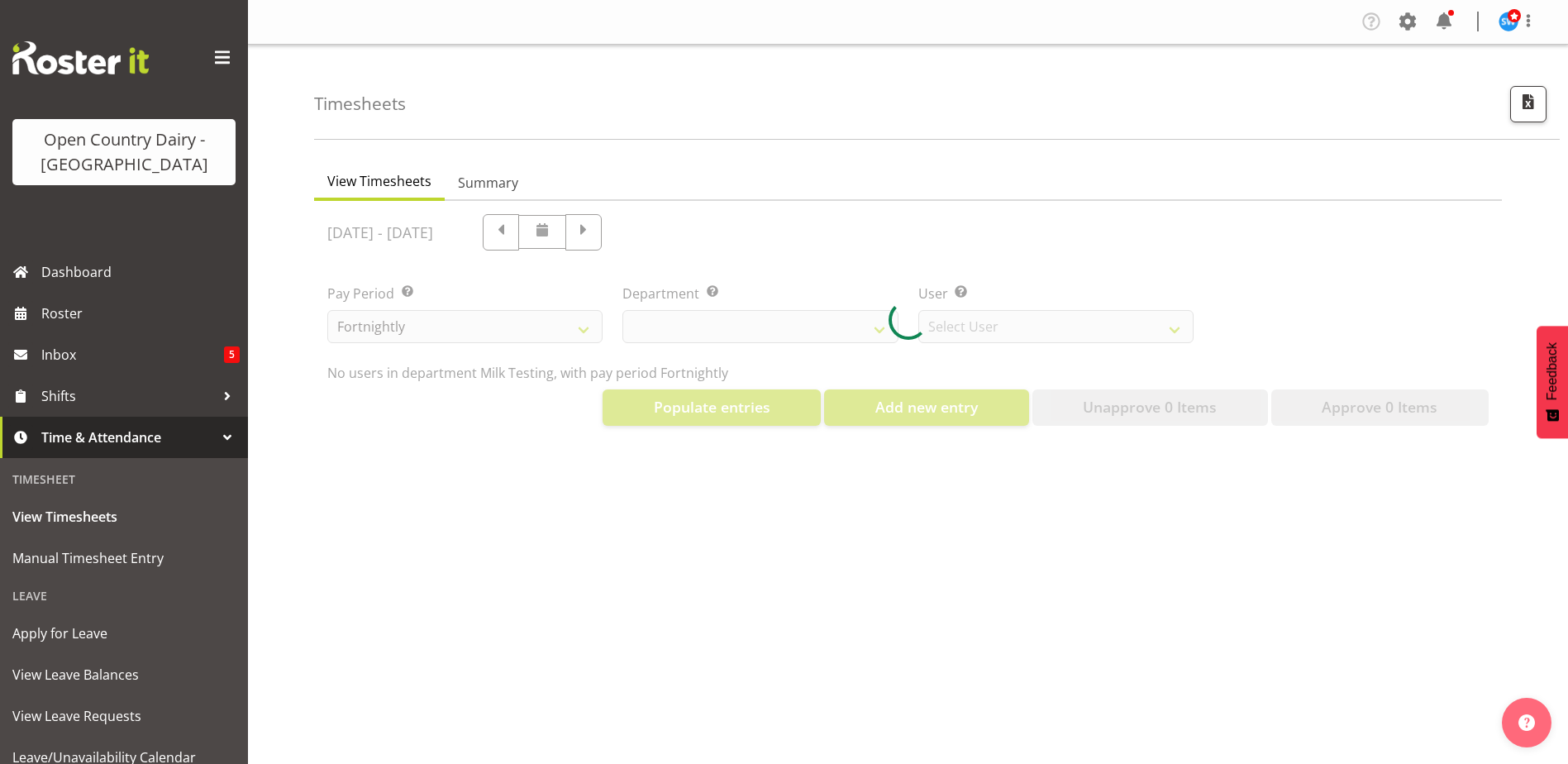
select select "733"
select select "7414"
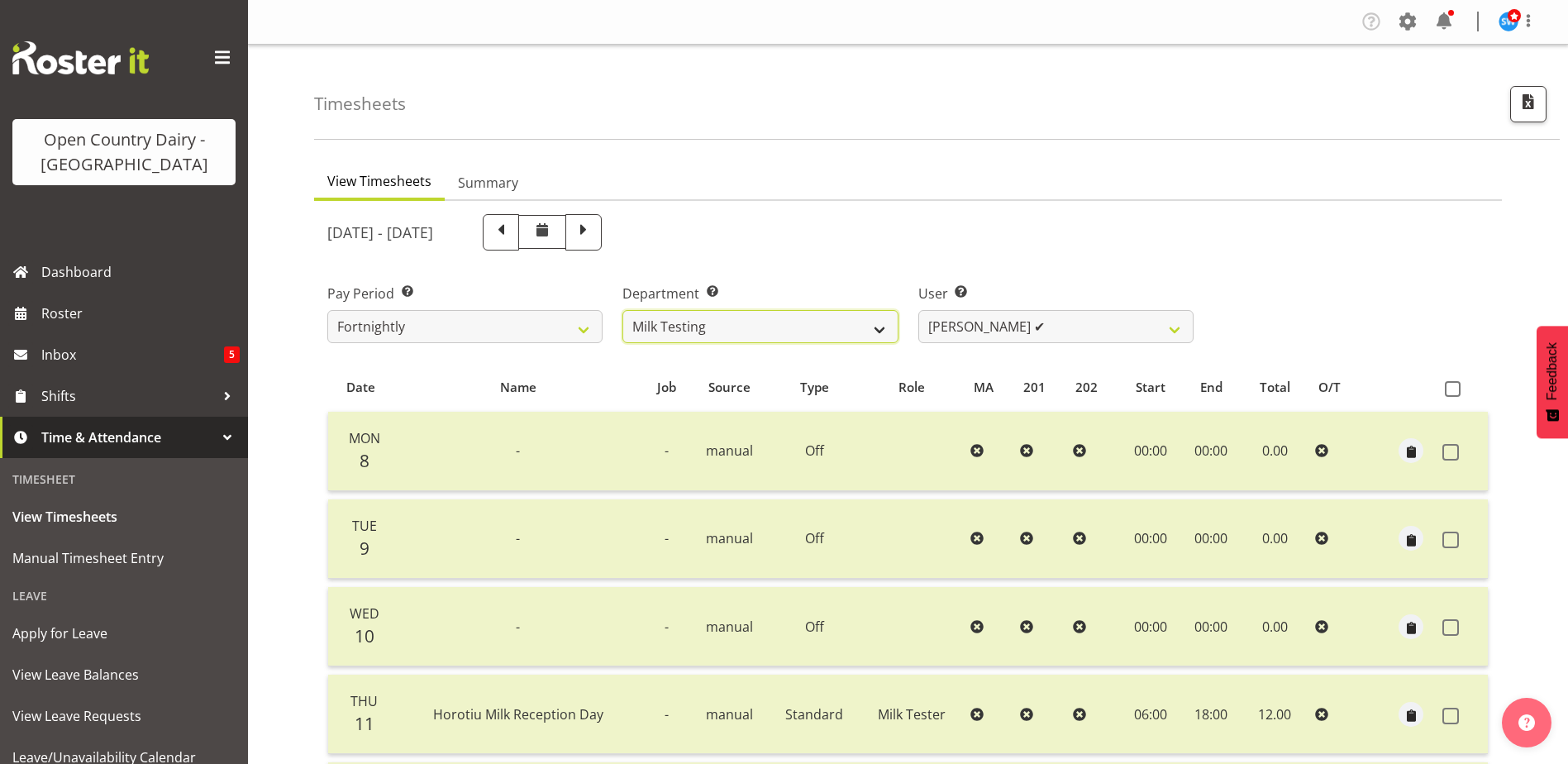
click at [741, 325] on select "701 702 703 704 705 706 707 708 709 710 711 712 713 714 715 716 717 718 719 720" at bounding box center [760, 327] width 275 height 33
select select "735"
click at [623, 310] on select "701 702 703 704 705 706 707 708 709 710 711 712 713 714 715 716 717 718 719 720" at bounding box center [760, 327] width 275 height 33
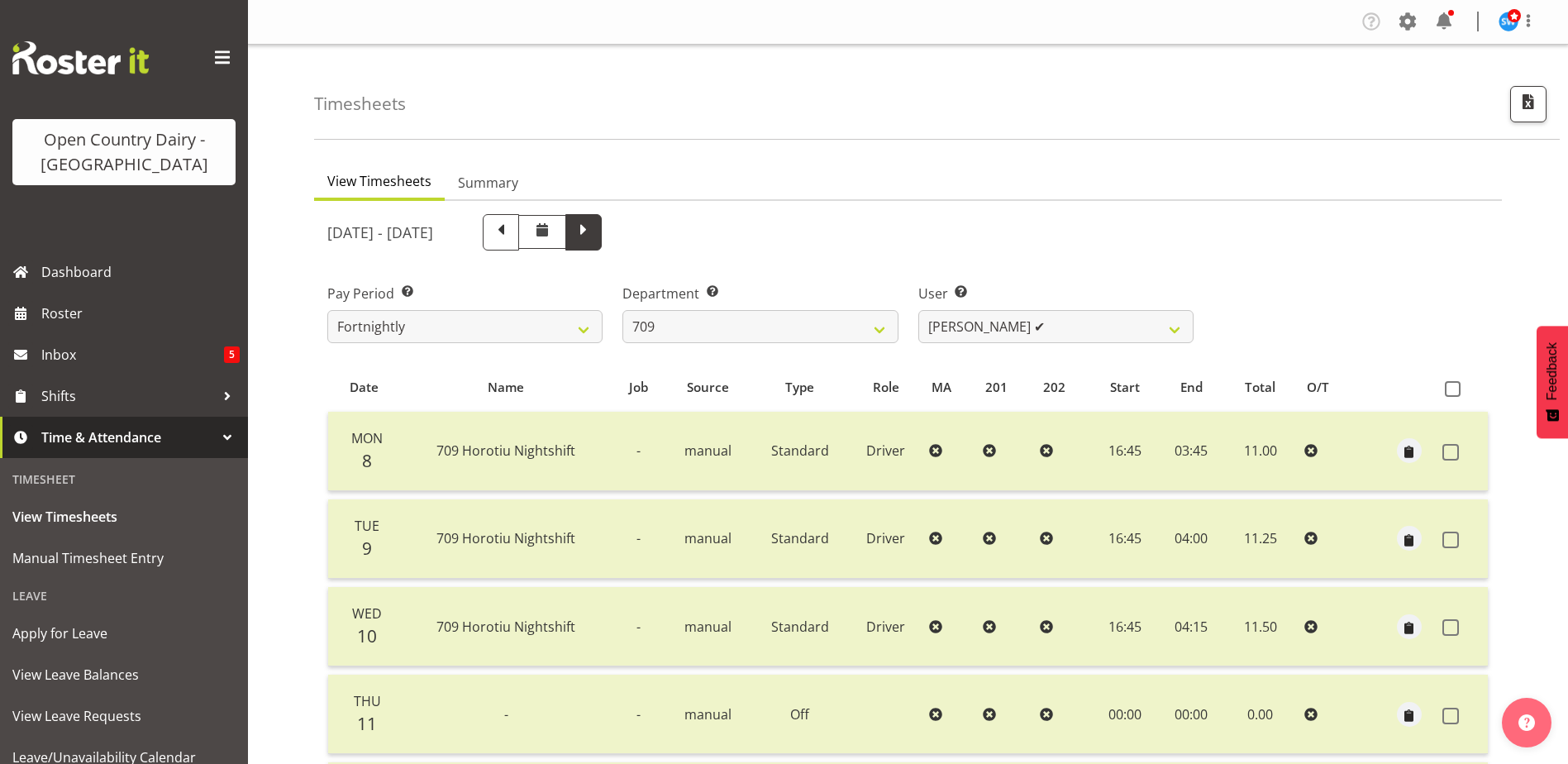
click at [594, 234] on span at bounding box center [583, 231] width 22 height 22
select select
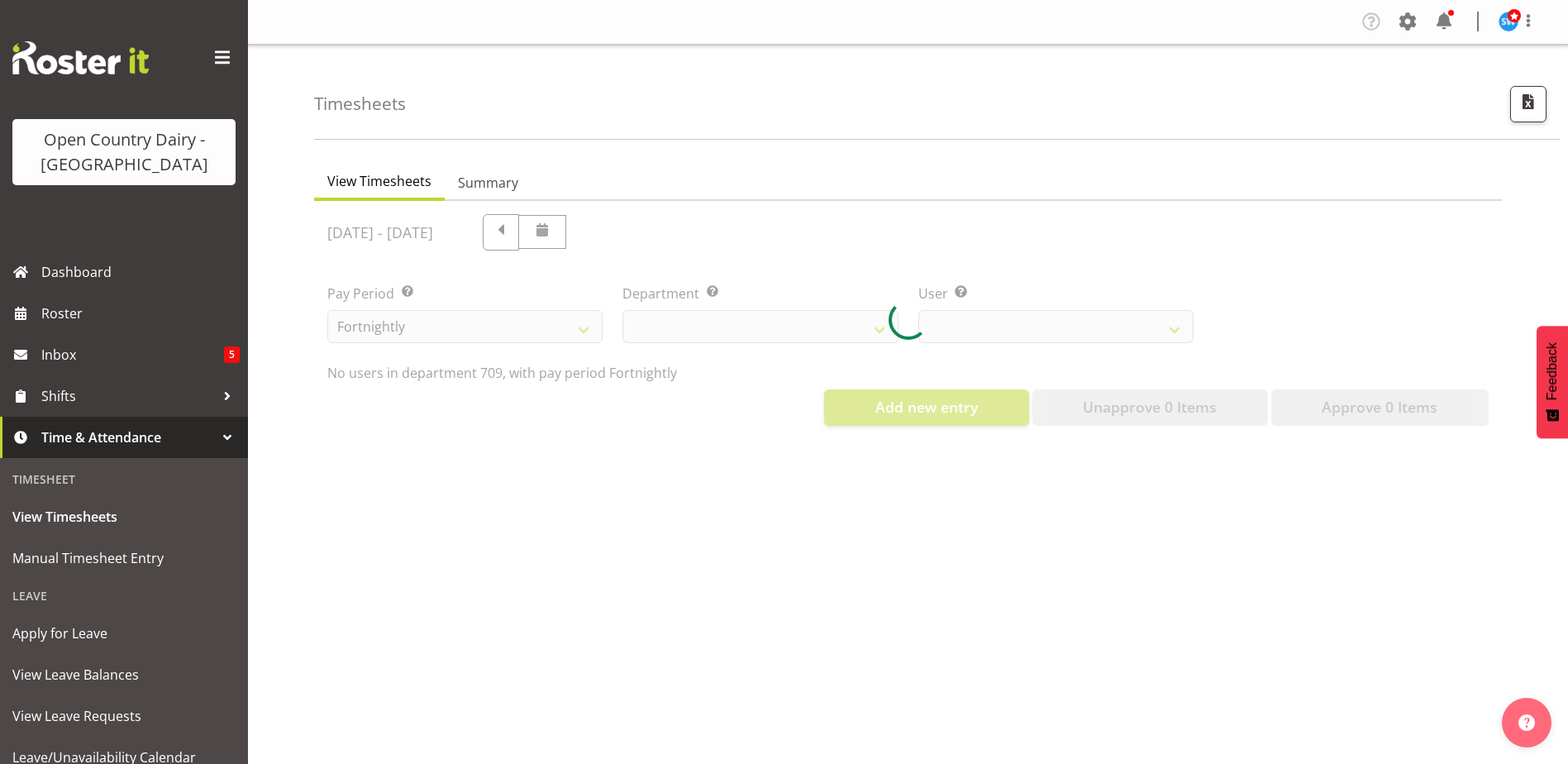
select select "735"
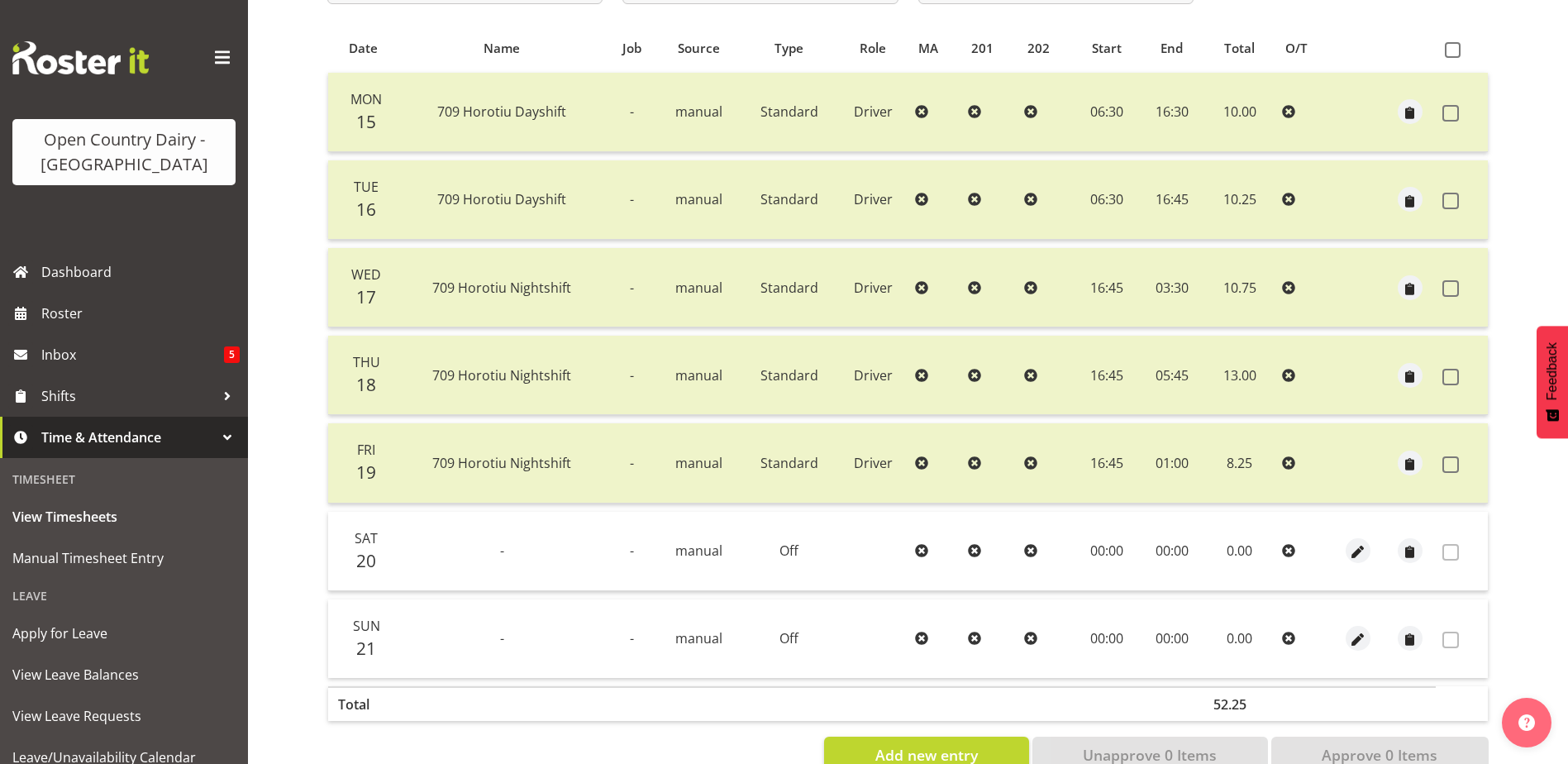
scroll to position [386, 0]
